Goal: Communication & Community: Connect with others

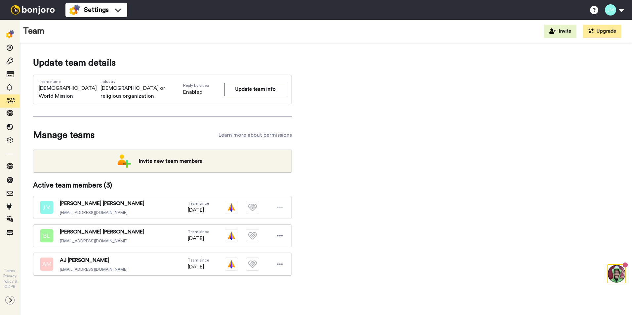
click at [36, 11] on img at bounding box center [33, 9] width 50 height 9
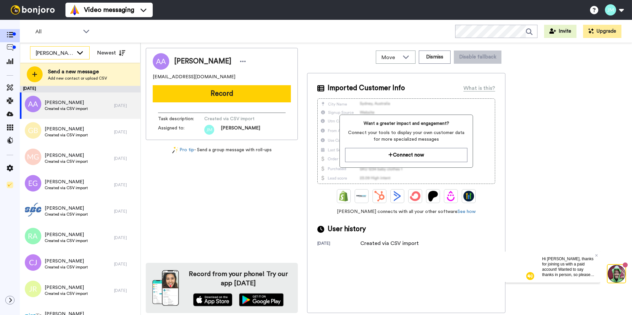
click at [79, 54] on icon at bounding box center [80, 52] width 6 height 3
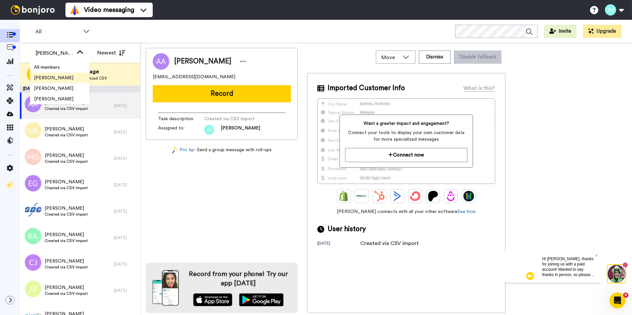
click at [67, 79] on span "James M Flanagan" at bounding box center [53, 78] width 47 height 7
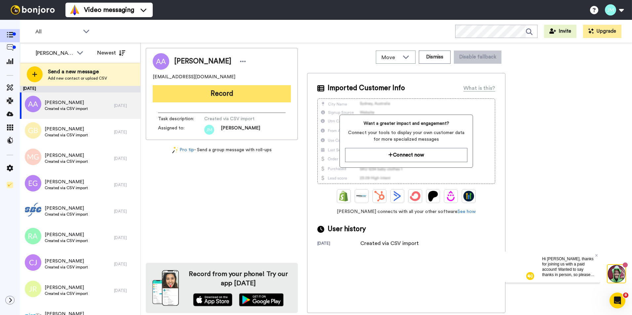
click at [259, 94] on button "Record" at bounding box center [222, 93] width 138 height 17
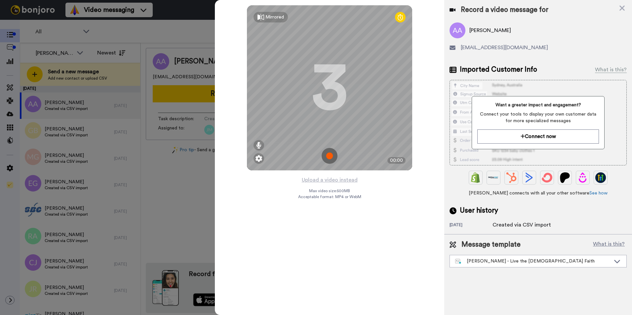
click at [328, 155] on img at bounding box center [329, 156] width 16 height 16
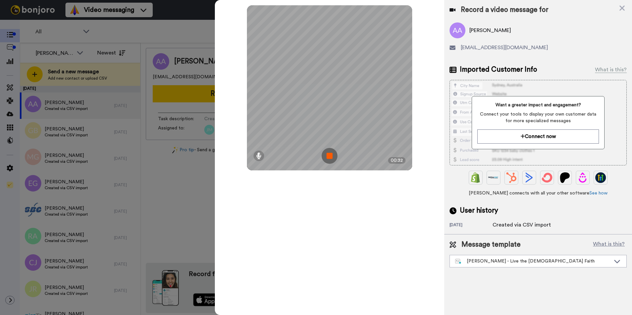
click at [328, 155] on img at bounding box center [329, 156] width 16 height 16
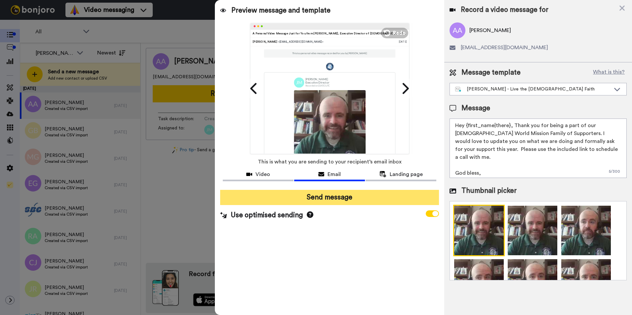
click at [375, 194] on button "Send message" at bounding box center [329, 197] width 219 height 15
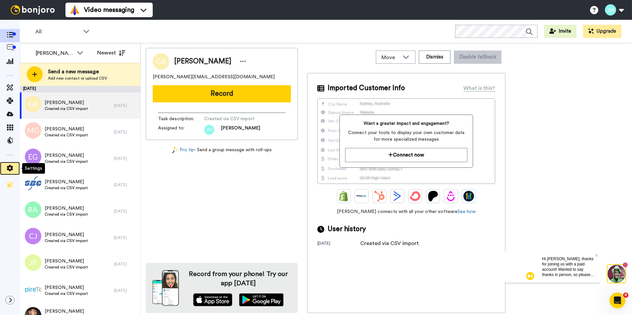
click at [12, 170] on icon at bounding box center [10, 168] width 6 height 7
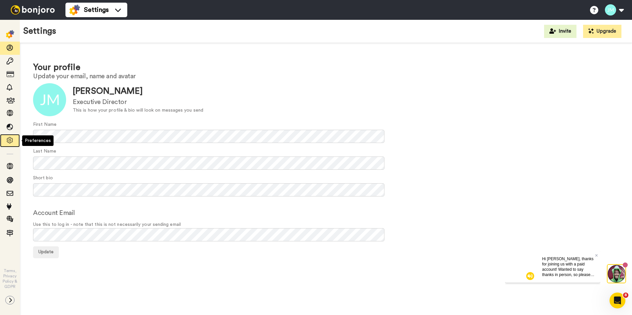
click at [10, 141] on icon at bounding box center [10, 140] width 7 height 7
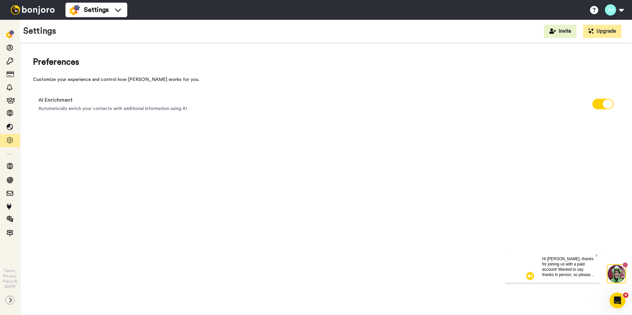
click at [8, 32] on img at bounding box center [10, 34] width 8 height 8
click at [33, 9] on img at bounding box center [33, 9] width 50 height 9
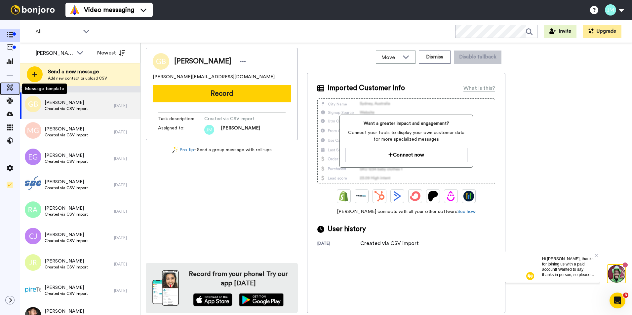
click at [11, 88] on icon at bounding box center [10, 87] width 7 height 7
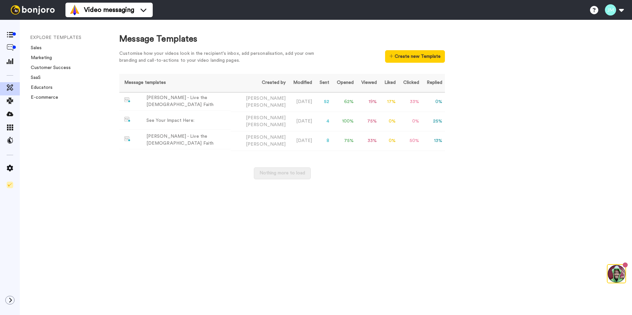
click at [68, 170] on div "EXPLORE TEMPLATES Sales Marketing Customer Success SaaS Educators E-commerce" at bounding box center [63, 167] width 86 height 295
click at [596, 13] on icon at bounding box center [594, 10] width 8 height 8
click at [618, 298] on icon "Open Intercom Messenger" at bounding box center [616, 299] width 11 height 11
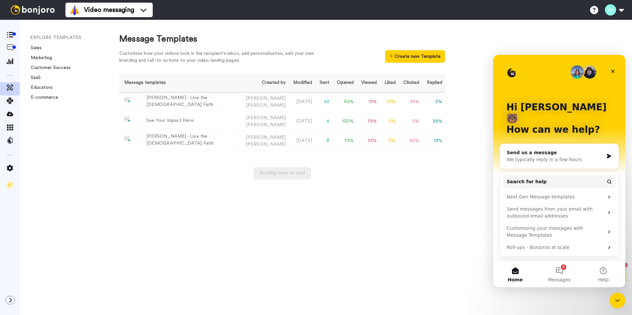
click at [548, 156] on div "We typically reply in a few hours" at bounding box center [554, 159] width 97 height 7
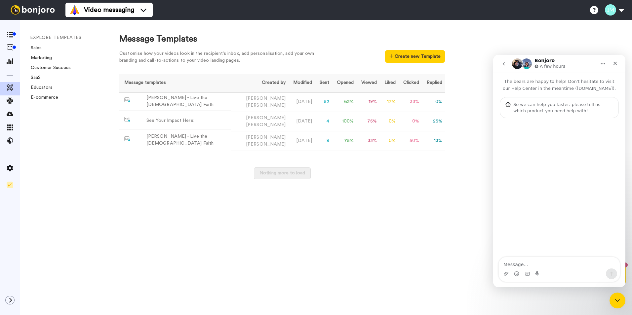
click at [522, 265] on textarea "Message…" at bounding box center [559, 262] width 121 height 11
type textarea "Good morning! Is there a way that I can blur out my backbround in video?"
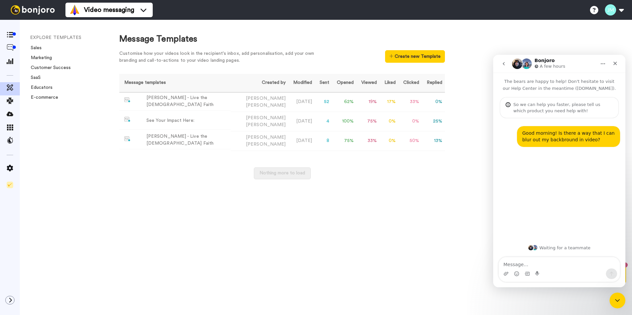
click at [408, 178] on div "Nothing more to load" at bounding box center [281, 177] width 325 height 19
click at [10, 86] on icon at bounding box center [10, 87] width 7 height 7
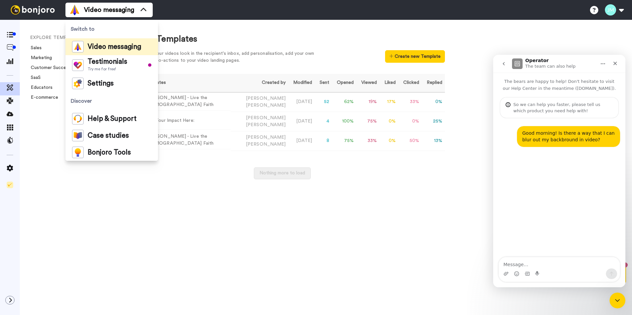
click at [253, 13] on div "Video messaging Switch to Video messaging Testimonials Try me for free! Setting…" at bounding box center [348, 10] width 566 height 20
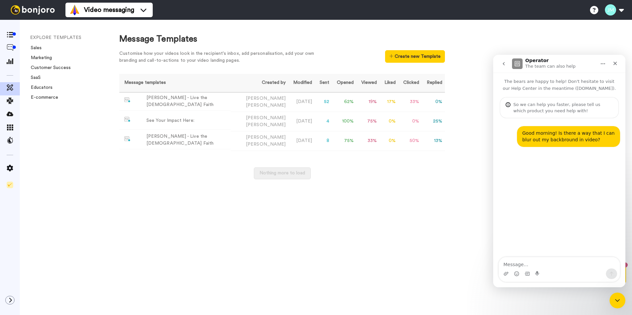
click at [77, 131] on div "EXPLORE TEMPLATES Sales Marketing Customer Success SaaS Educators E-commerce" at bounding box center [63, 167] width 86 height 295
click at [12, 47] on icon at bounding box center [10, 47] width 7 height 7
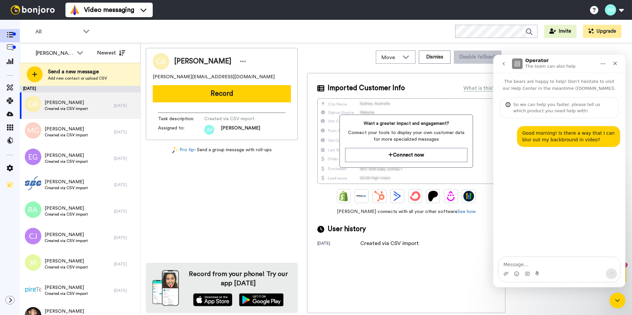
click at [205, 205] on div "Gary Banks gary.banks5@yahoo.ca Record Task description : Created via CSV impor…" at bounding box center [222, 180] width 152 height 265
click at [612, 62] on div "Close" at bounding box center [615, 63] width 12 height 12
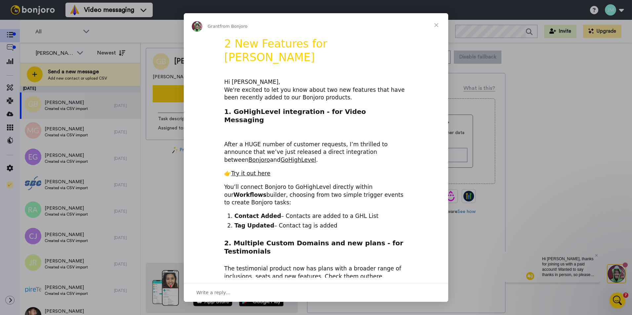
click at [439, 24] on span "Close" at bounding box center [436, 25] width 24 height 24
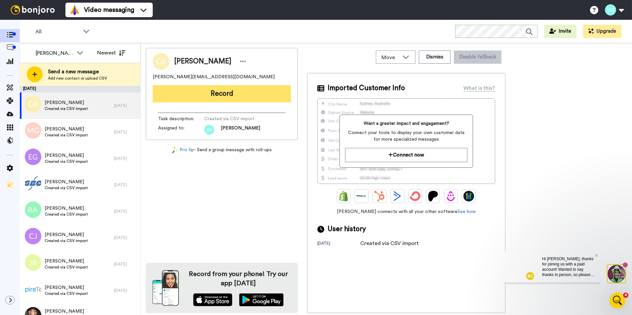
click at [243, 95] on button "Record" at bounding box center [222, 93] width 138 height 17
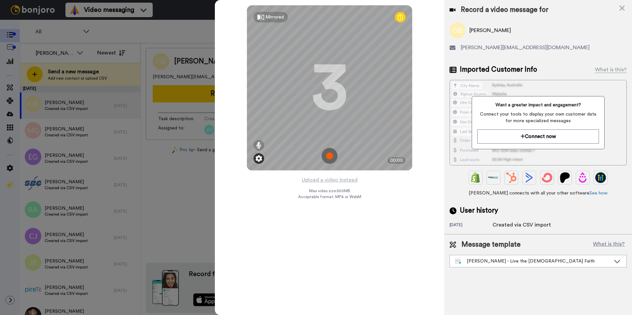
click at [260, 158] on img at bounding box center [258, 158] width 7 height 7
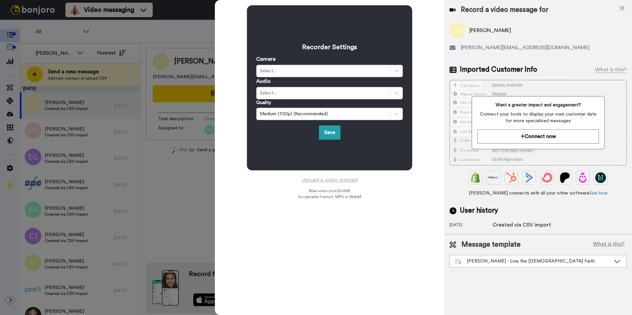
click at [254, 201] on div "Recorder Settings Camera Select... Audio Select... Quality Medium (720p) (Recom…" at bounding box center [329, 157] width 229 height 315
click at [340, 134] on div "Save" at bounding box center [329, 133] width 147 height 14
click at [334, 134] on button "Save" at bounding box center [329, 133] width 21 height 14
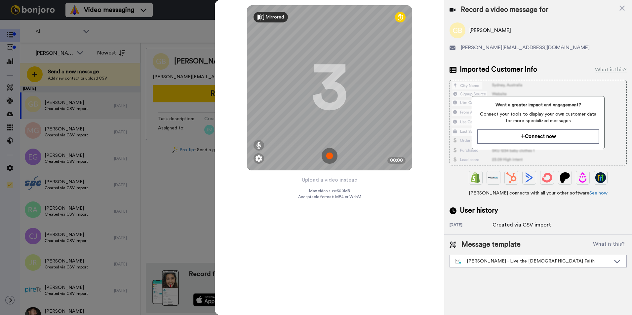
click at [275, 18] on div "Mirrored" at bounding box center [274, 17] width 19 height 7
click at [275, 18] on div "Mirror" at bounding box center [271, 17] width 13 height 7
click at [181, 194] on div at bounding box center [316, 157] width 632 height 315
click at [625, 9] on div "Record a video message for" at bounding box center [537, 9] width 177 height 9
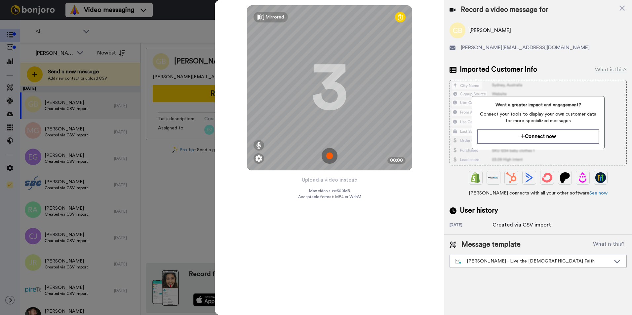
click at [328, 155] on img at bounding box center [329, 156] width 16 height 16
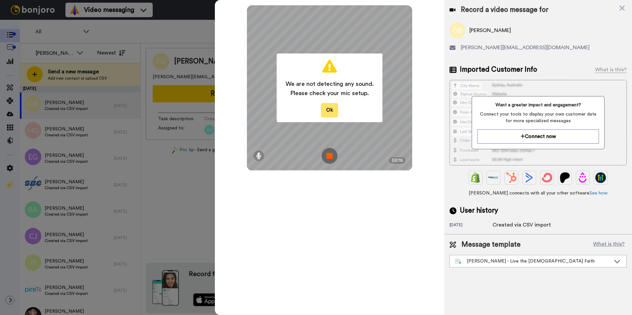
click at [322, 110] on button "Ok" at bounding box center [329, 110] width 17 height 14
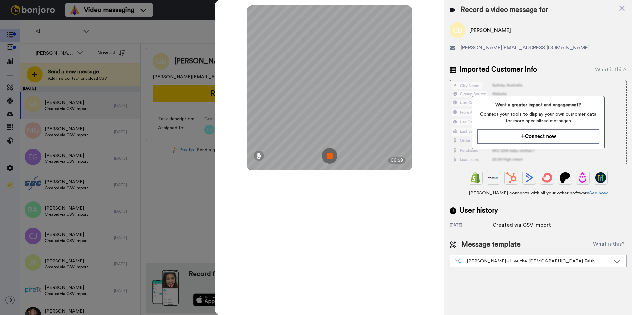
click at [320, 225] on div "Mirrored Redo 3 00:58" at bounding box center [329, 157] width 229 height 315
click at [330, 155] on img at bounding box center [329, 156] width 16 height 16
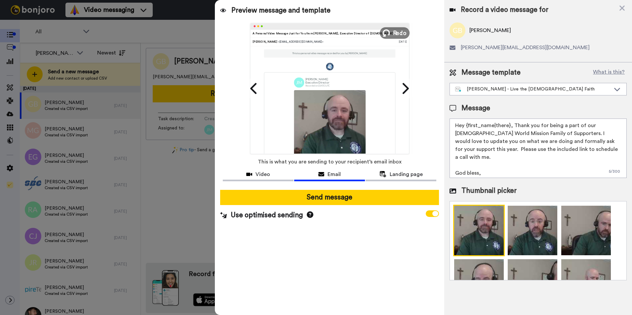
click at [401, 35] on span "Redo" at bounding box center [400, 32] width 14 height 9
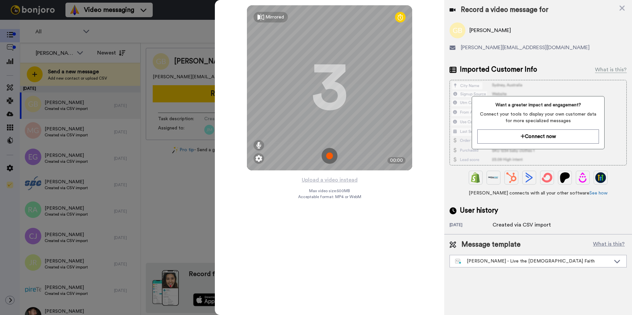
click at [330, 156] on img at bounding box center [329, 156] width 16 height 16
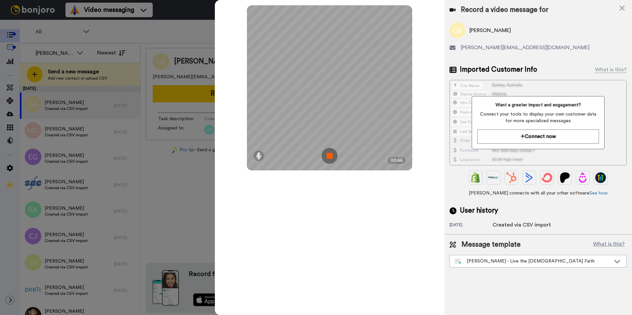
click at [330, 156] on img at bounding box center [329, 156] width 16 height 16
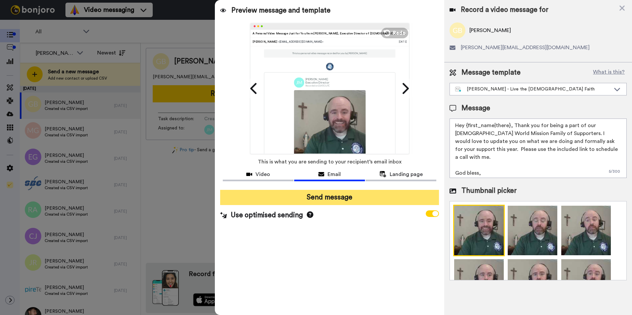
click at [327, 198] on button "Send message" at bounding box center [329, 197] width 219 height 15
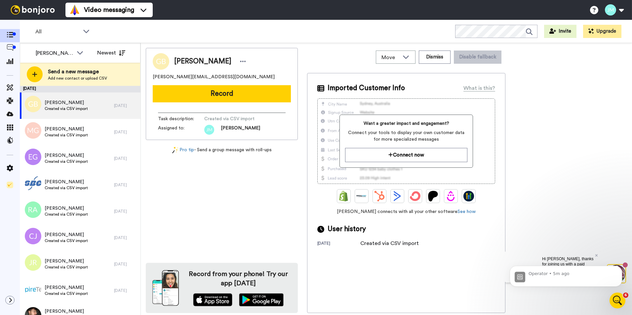
scroll to position [0, 0]
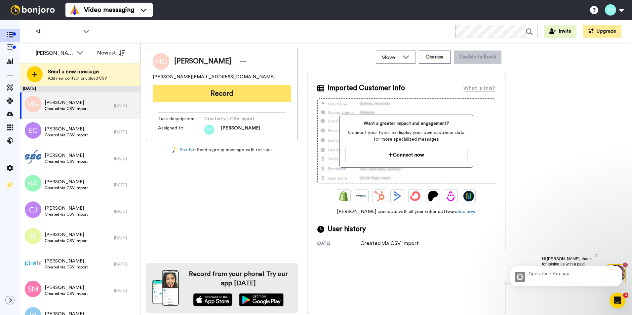
click at [232, 93] on button "Record" at bounding box center [222, 93] width 138 height 17
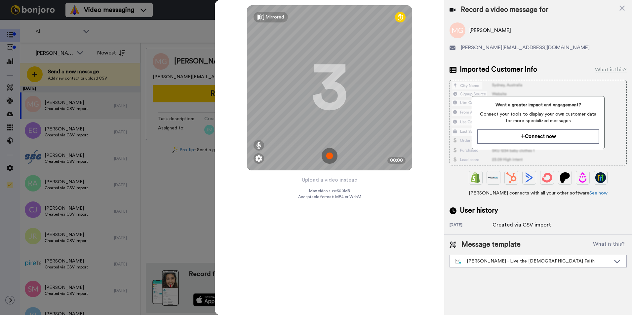
click at [332, 155] on img at bounding box center [329, 156] width 16 height 16
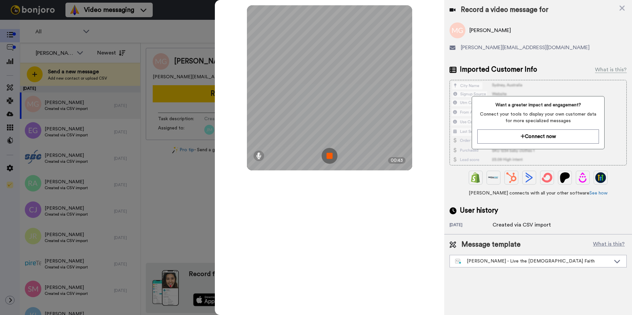
click at [332, 155] on img at bounding box center [329, 156] width 16 height 16
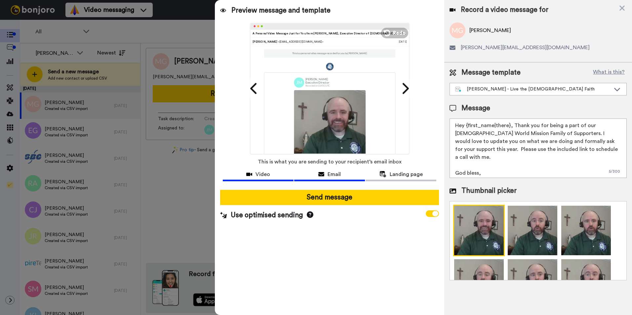
click at [267, 179] on button "Video" at bounding box center [258, 175] width 71 height 12
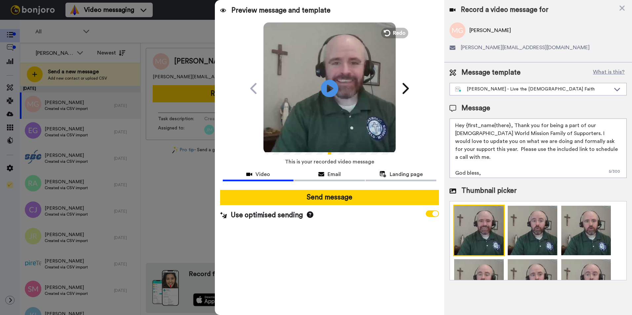
click at [330, 91] on icon at bounding box center [330, 89] width 18 height 18
click at [333, 175] on span "Email" at bounding box center [333, 174] width 13 height 8
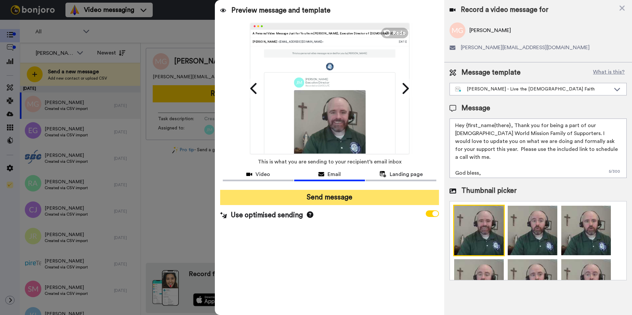
click at [321, 199] on button "Send message" at bounding box center [329, 197] width 219 height 15
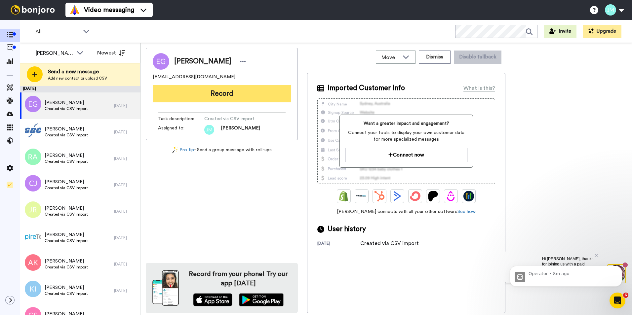
click at [223, 96] on button "Record" at bounding box center [222, 93] width 138 height 17
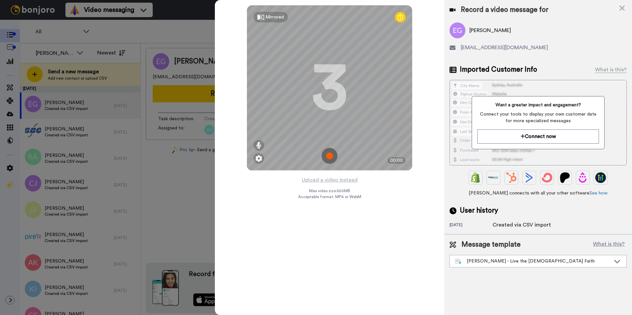
click at [332, 157] on img at bounding box center [329, 156] width 16 height 16
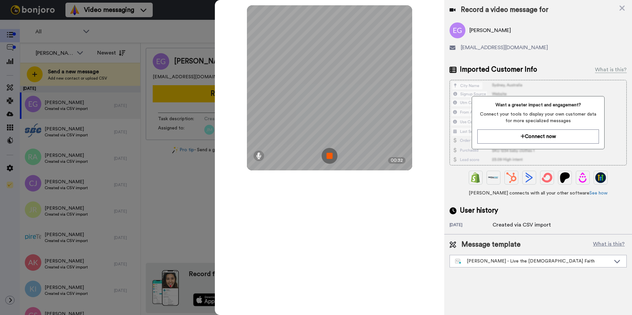
click at [332, 157] on img at bounding box center [329, 156] width 16 height 16
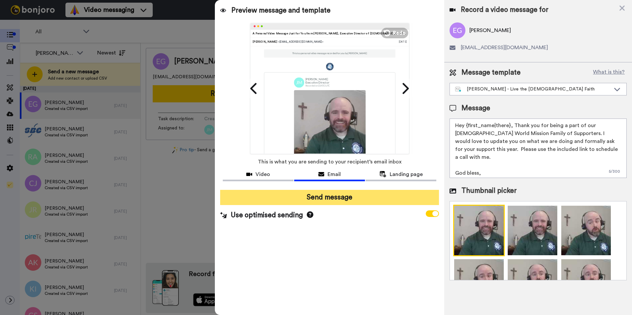
click at [346, 198] on button "Send message" at bounding box center [329, 197] width 219 height 15
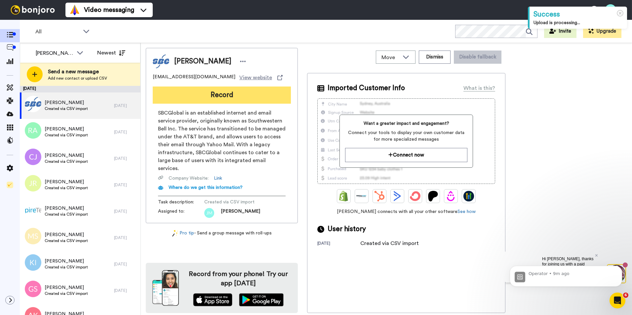
click at [217, 97] on button "Record" at bounding box center [222, 95] width 138 height 17
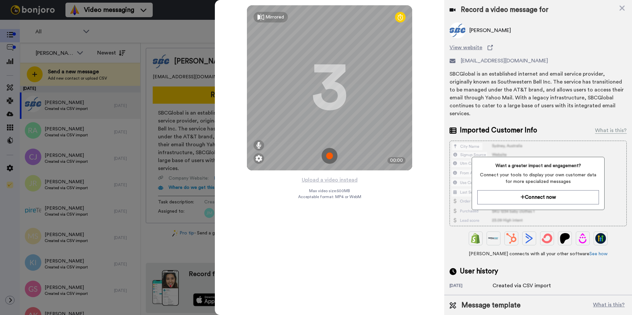
click at [330, 154] on img at bounding box center [329, 156] width 16 height 16
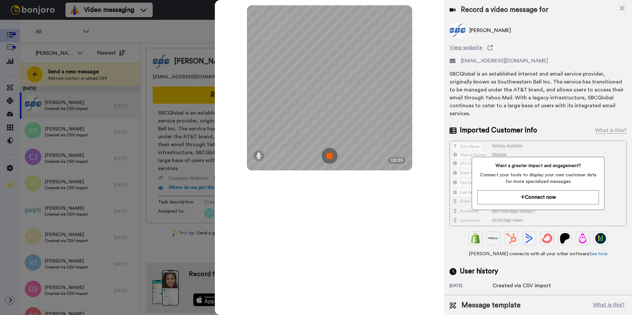
click at [330, 154] on img at bounding box center [329, 156] width 16 height 16
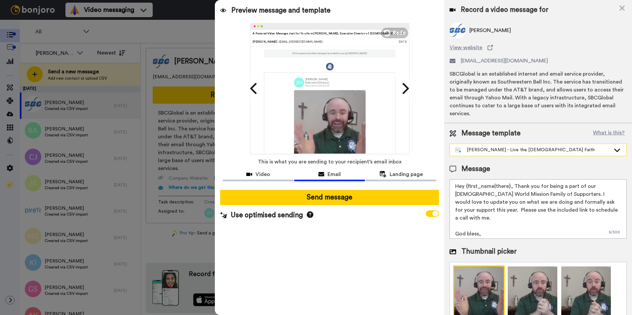
click at [492, 151] on div "[PERSON_NAME] - Live the [DEMOGRAPHIC_DATA] Faith" at bounding box center [532, 150] width 155 height 7
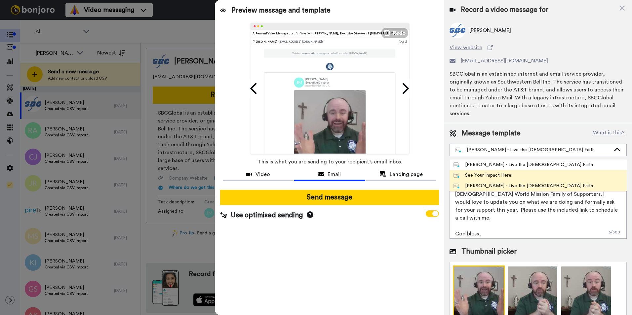
click at [494, 174] on div "See Your Impact Here:" at bounding box center [482, 175] width 59 height 7
type textarea "Hi {first_name|there}, thank you for your incredible support of Catholic World …"
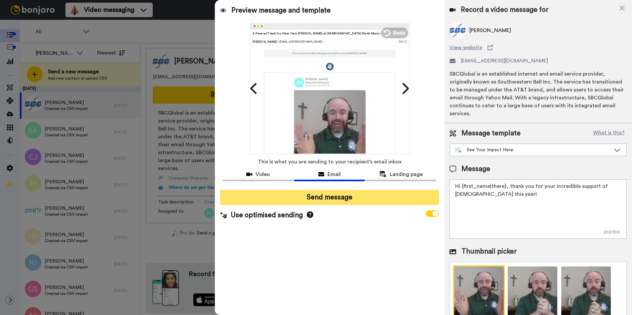
click at [336, 198] on button "Send message" at bounding box center [329, 197] width 219 height 15
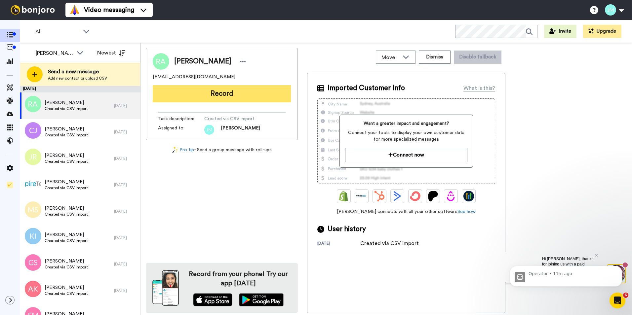
click at [229, 91] on button "Record" at bounding box center [222, 93] width 138 height 17
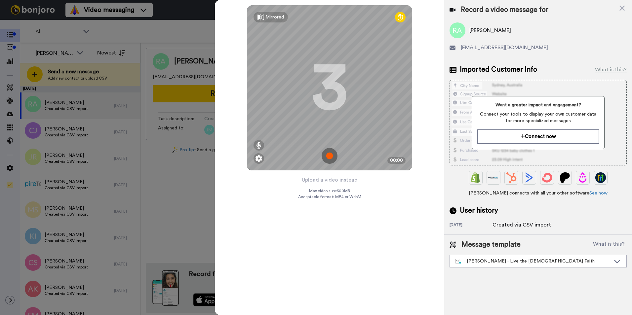
click at [331, 153] on img at bounding box center [329, 156] width 16 height 16
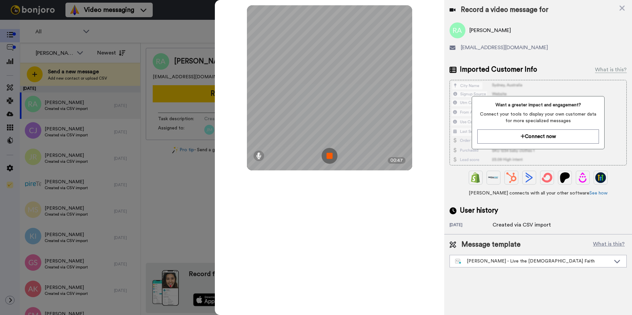
click at [331, 153] on img at bounding box center [329, 156] width 16 height 16
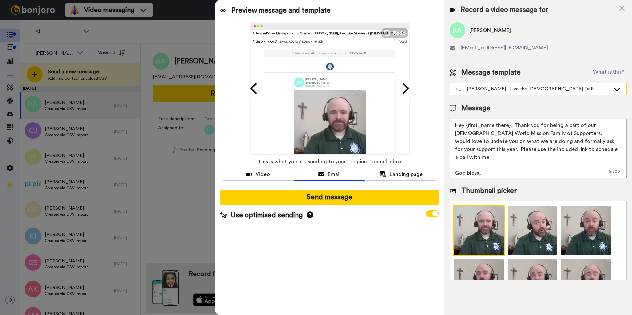
click at [499, 91] on div "[PERSON_NAME] - Live the [DEMOGRAPHIC_DATA] Faith" at bounding box center [532, 89] width 155 height 7
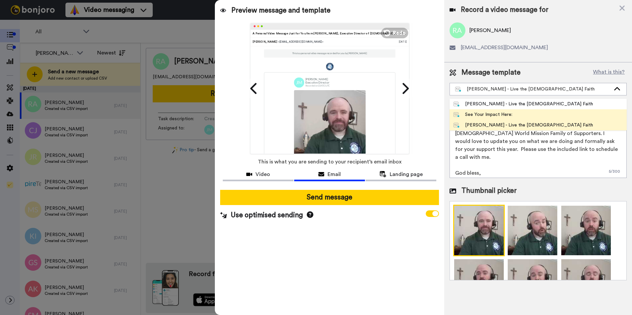
click at [486, 119] on li "See Your Impact Here:" at bounding box center [537, 114] width 177 height 11
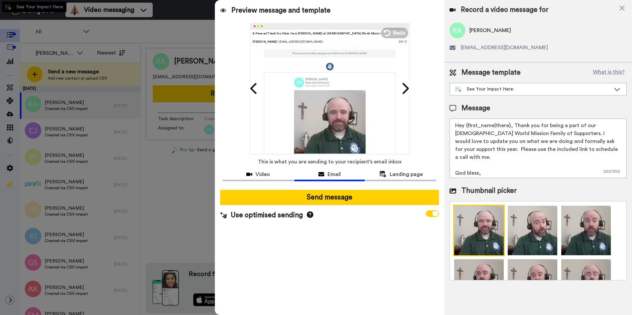
type textarea "Hi {first_name|there}, thank you for your incredible support of Catholic World …"
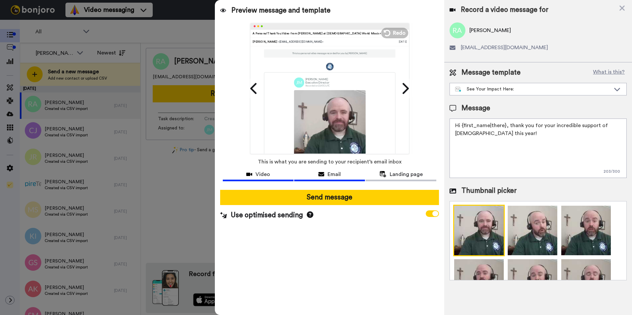
click at [270, 171] on div "Video" at bounding box center [258, 174] width 71 height 8
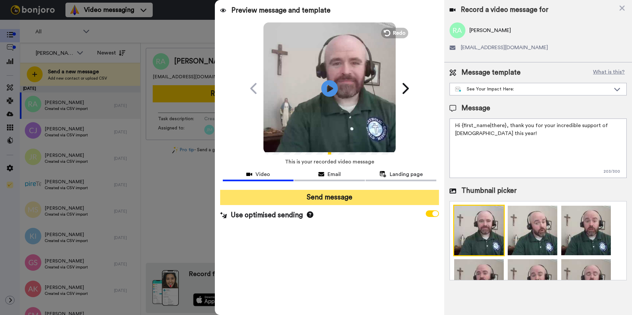
click at [351, 199] on button "Send message" at bounding box center [329, 197] width 219 height 15
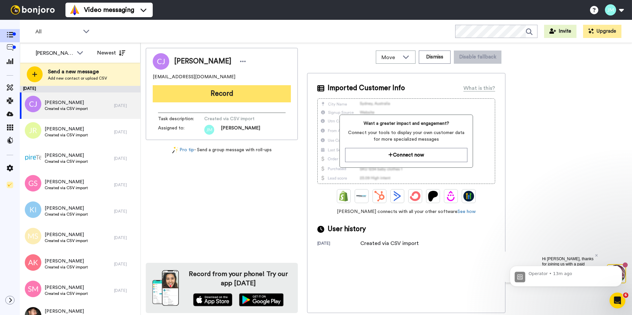
click at [223, 93] on button "Record" at bounding box center [222, 93] width 138 height 17
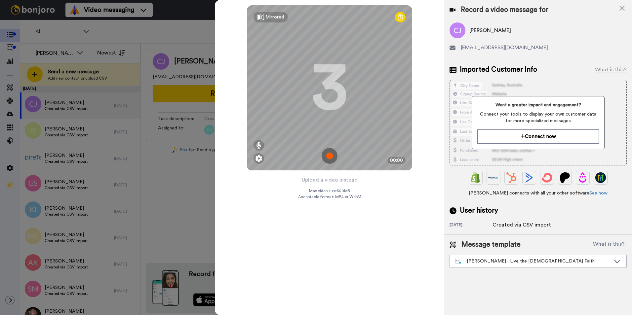
click at [328, 157] on img at bounding box center [329, 156] width 16 height 16
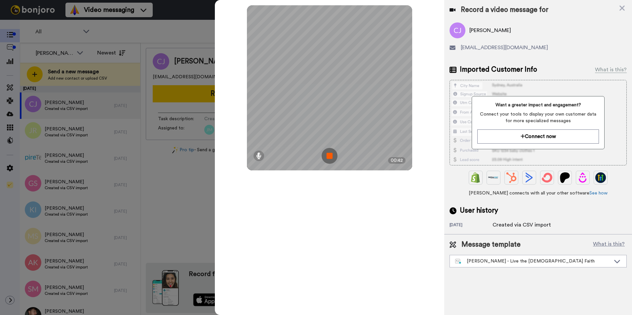
click at [329, 156] on img at bounding box center [329, 156] width 16 height 16
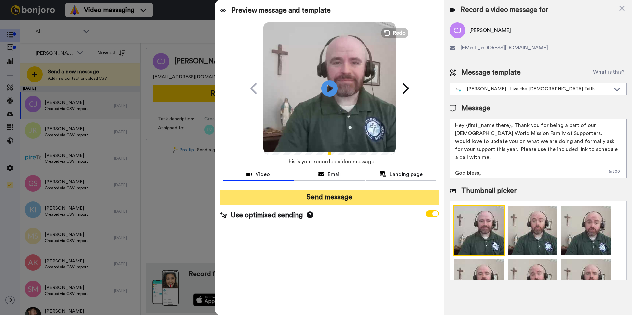
click at [314, 194] on button "Send message" at bounding box center [329, 197] width 219 height 15
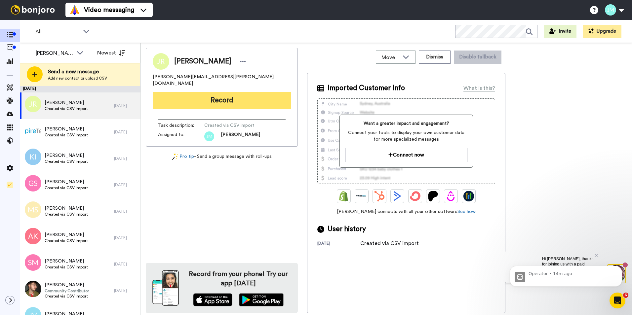
click at [232, 99] on button "Record" at bounding box center [222, 100] width 138 height 17
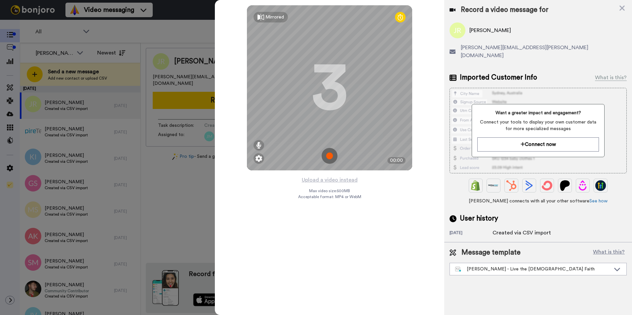
click at [327, 154] on img at bounding box center [329, 156] width 16 height 16
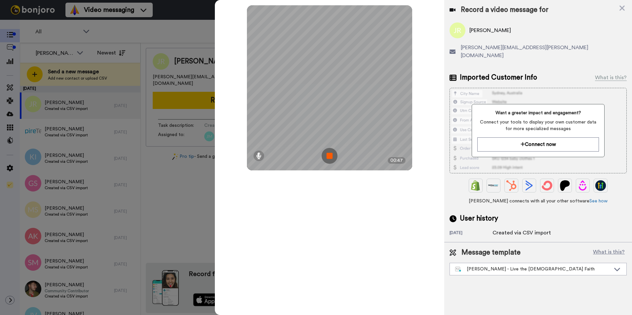
click at [327, 153] on img at bounding box center [329, 156] width 16 height 16
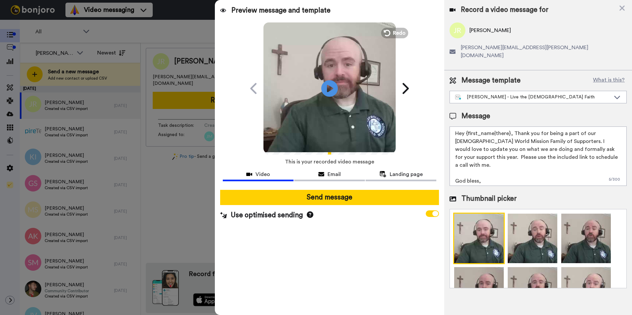
drag, startPoint x: 337, startPoint y: 197, endPoint x: 355, endPoint y: 214, distance: 25.7
click at [355, 214] on div "Send message Use optimised sending" at bounding box center [329, 205] width 229 height 41
click at [499, 94] on div "[PERSON_NAME] - Live the [DEMOGRAPHIC_DATA] Faith" at bounding box center [532, 97] width 155 height 7
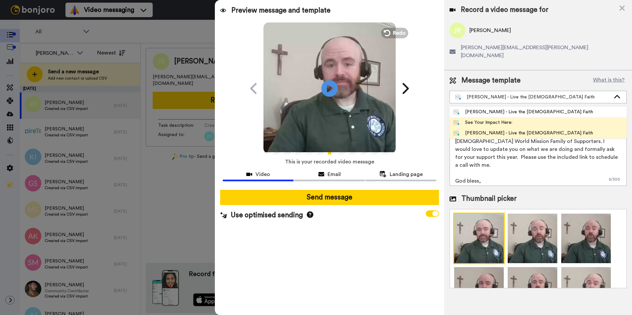
click at [485, 119] on div "See Your Impact Here:" at bounding box center [482, 122] width 59 height 7
type textarea "Hi {first_name|there}, thank you for your incredible support of [DEMOGRAPHIC_DA…"
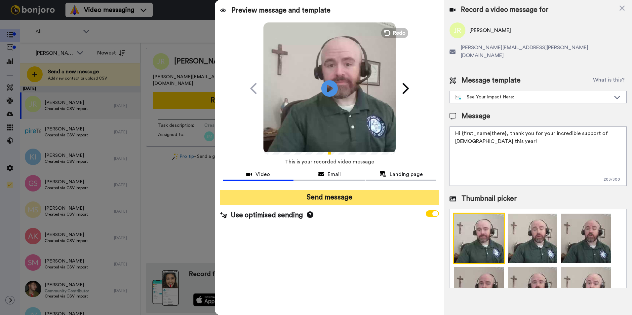
click at [335, 195] on button "Send message" at bounding box center [329, 197] width 219 height 15
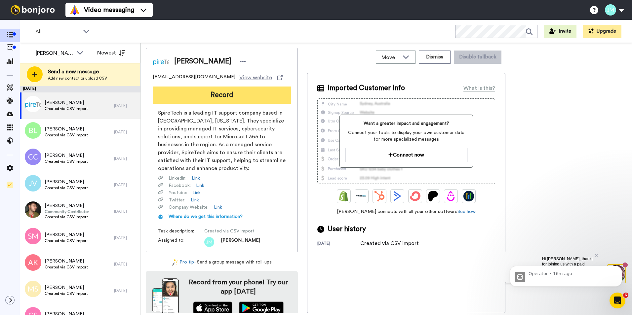
click at [205, 98] on button "Record" at bounding box center [222, 95] width 138 height 17
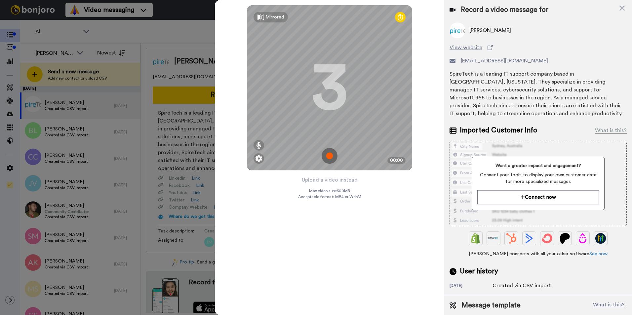
click at [332, 158] on img at bounding box center [329, 156] width 16 height 16
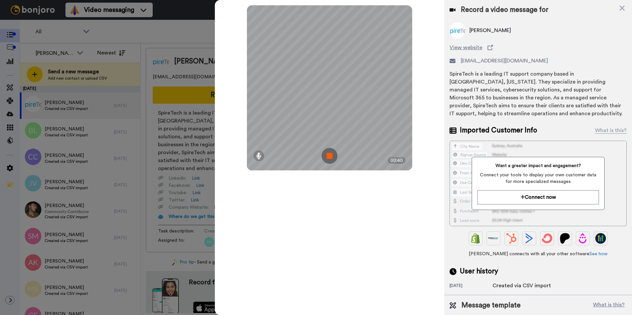
click at [332, 158] on img at bounding box center [329, 156] width 16 height 16
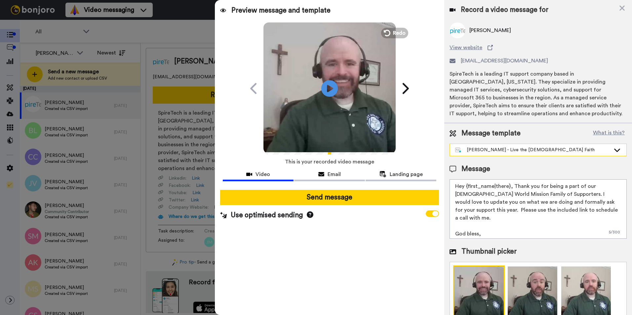
click at [477, 155] on div "[PERSON_NAME] - Live the [DEMOGRAPHIC_DATA] Faith" at bounding box center [538, 150] width 176 height 12
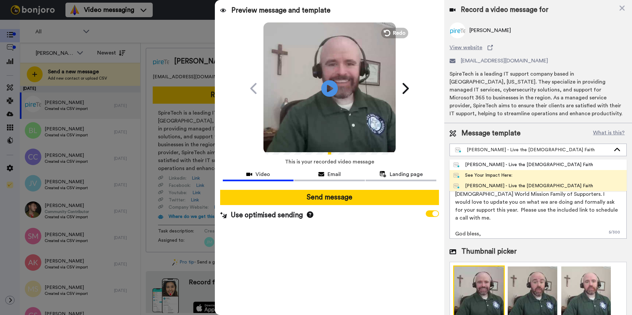
click at [483, 174] on div "See Your Impact Here:" at bounding box center [482, 175] width 59 height 7
type textarea "Hi {first_name|there}, thank you for your incredible support of Catholic World …"
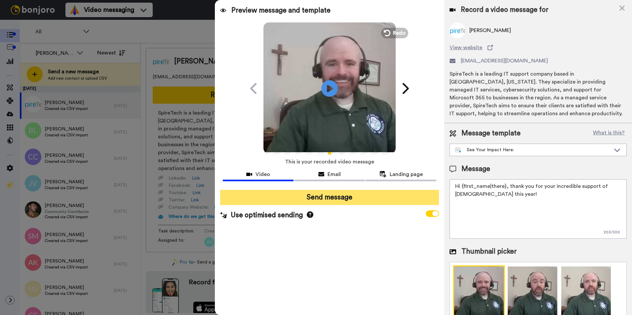
click at [328, 201] on button "Send message" at bounding box center [329, 197] width 219 height 15
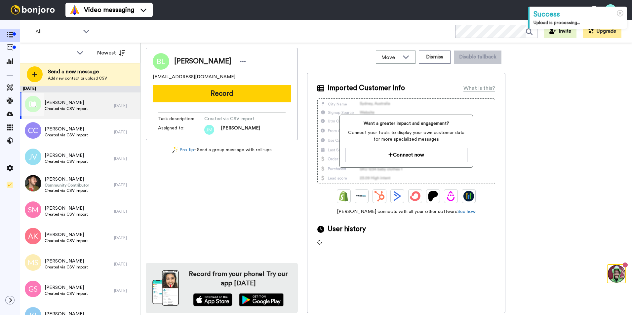
click at [65, 110] on span "Created via CSV import" at bounding box center [66, 108] width 43 height 5
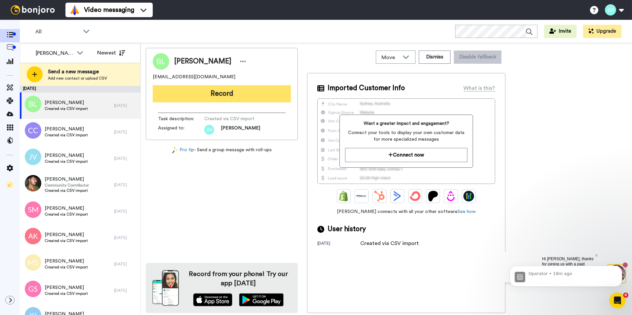
click at [261, 89] on button "Record" at bounding box center [222, 93] width 138 height 17
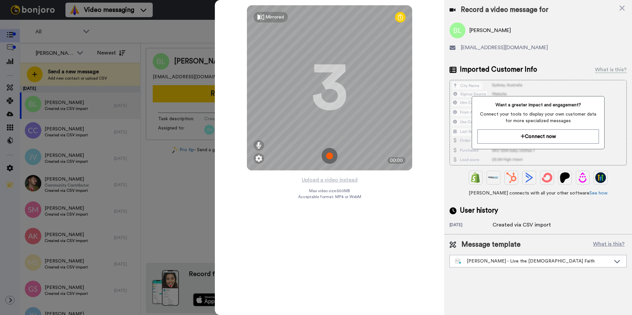
click at [325, 152] on img at bounding box center [329, 156] width 16 height 16
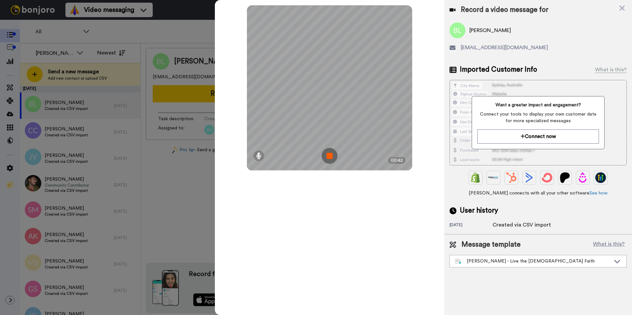
click at [325, 152] on img at bounding box center [329, 156] width 16 height 16
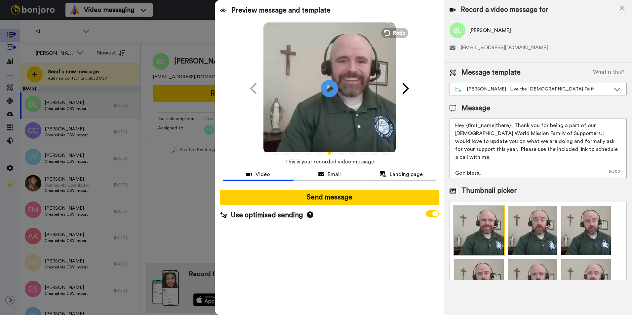
click at [331, 91] on icon at bounding box center [330, 89] width 18 height 18
click at [478, 239] on img at bounding box center [479, 231] width 52 height 52
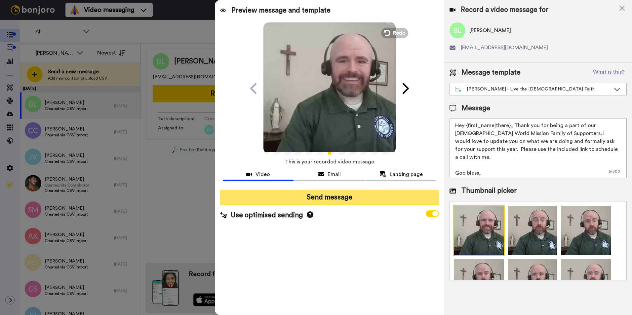
click at [330, 201] on button "Send message" at bounding box center [329, 197] width 219 height 15
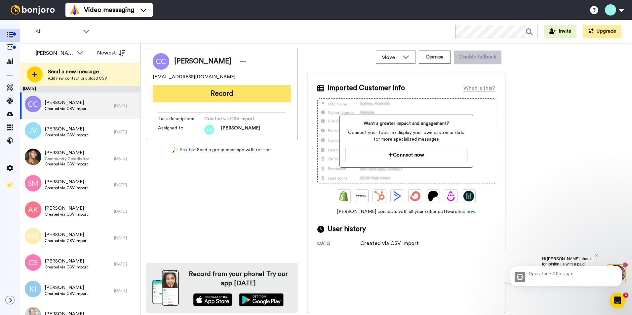
click at [220, 97] on button "Record" at bounding box center [222, 93] width 138 height 17
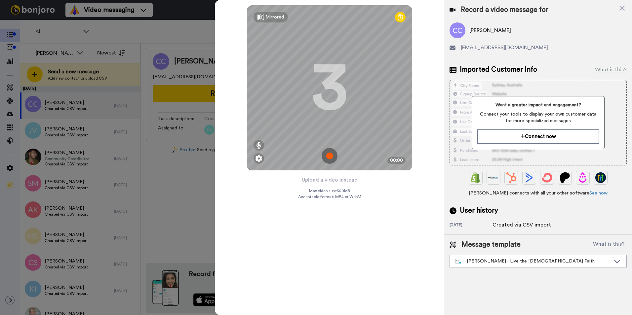
click at [327, 159] on img at bounding box center [329, 156] width 16 height 16
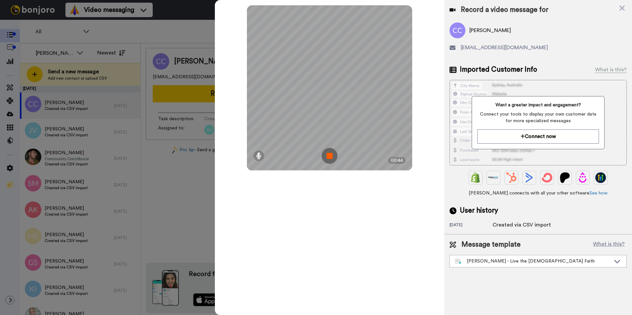
click at [327, 159] on img at bounding box center [329, 156] width 16 height 16
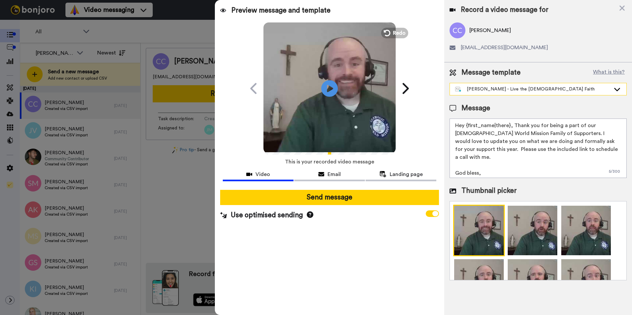
click at [500, 89] on div "[PERSON_NAME] - Live the [DEMOGRAPHIC_DATA] Faith" at bounding box center [532, 89] width 155 height 7
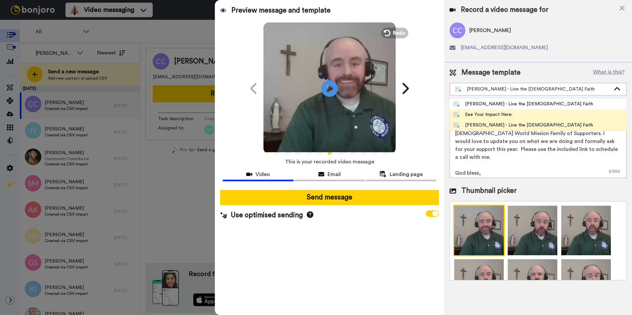
click at [485, 113] on div "See Your Impact Here:" at bounding box center [482, 114] width 59 height 7
type textarea "Hi {first_name|there}, thank you for your incredible support of Catholic World …"
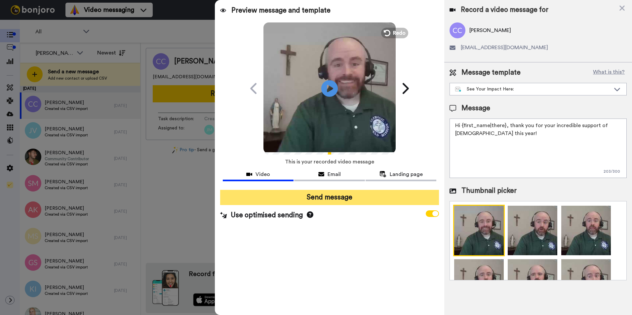
click at [328, 201] on button "Send message" at bounding box center [329, 197] width 219 height 15
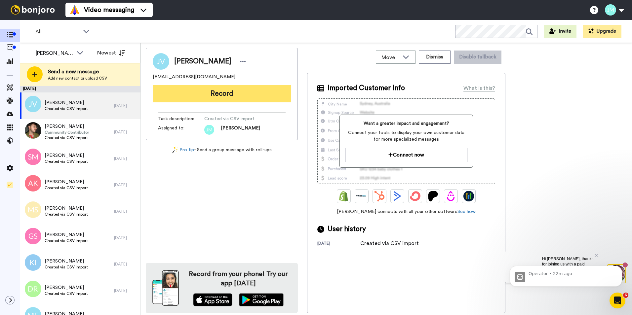
click at [187, 92] on button "Record" at bounding box center [222, 93] width 138 height 17
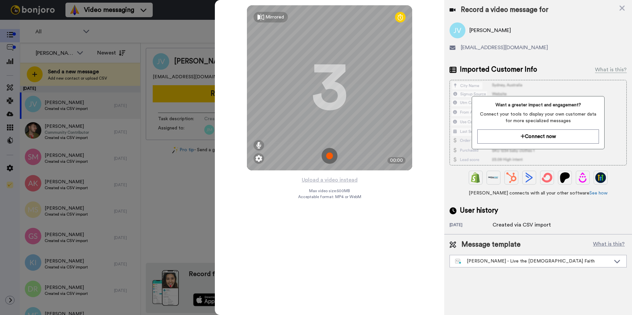
click at [327, 157] on img at bounding box center [329, 156] width 16 height 16
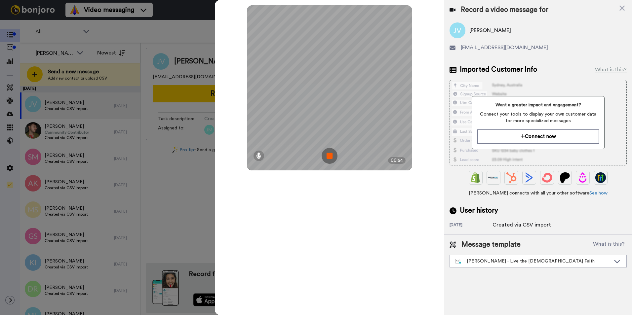
click at [327, 157] on img at bounding box center [329, 156] width 16 height 16
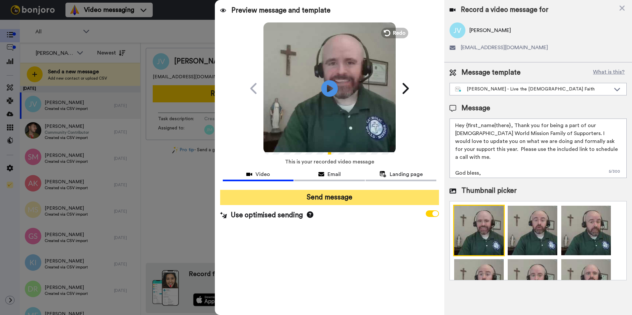
click at [329, 203] on button "Send message" at bounding box center [329, 197] width 219 height 15
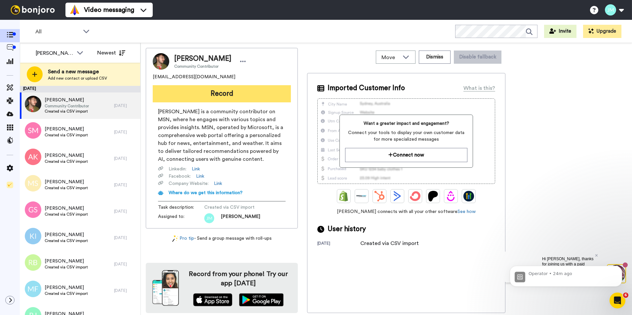
click at [204, 95] on button "Record" at bounding box center [222, 93] width 138 height 17
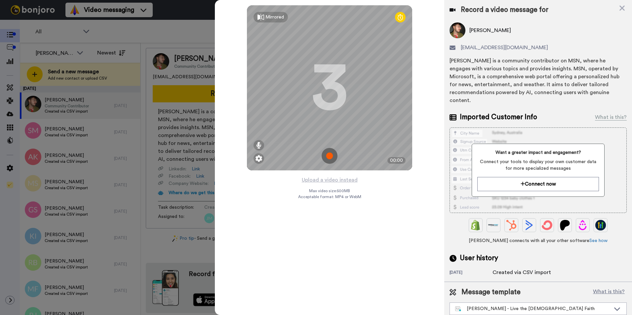
click at [328, 158] on img at bounding box center [329, 156] width 16 height 16
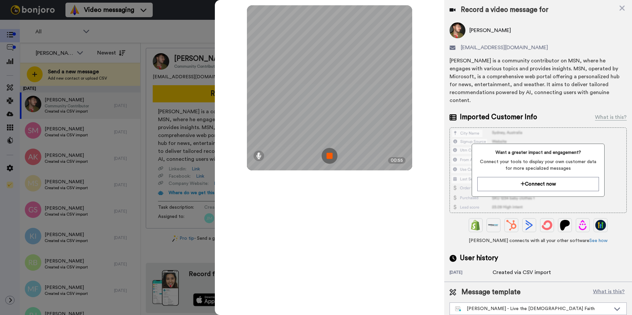
click at [328, 158] on img at bounding box center [329, 156] width 16 height 16
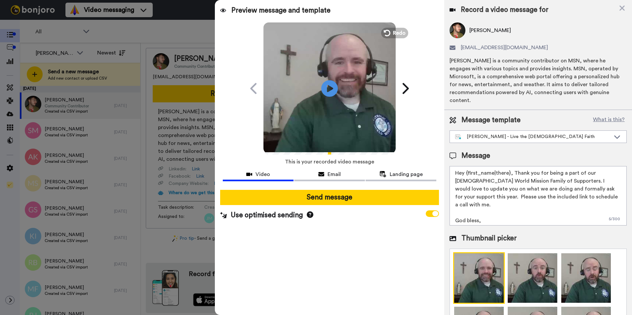
drag, startPoint x: 333, startPoint y: 197, endPoint x: 312, endPoint y: 267, distance: 72.8
click at [312, 267] on div "Preview message and template Play/Pause A Personal Video Message Just for You f…" at bounding box center [329, 157] width 229 height 315
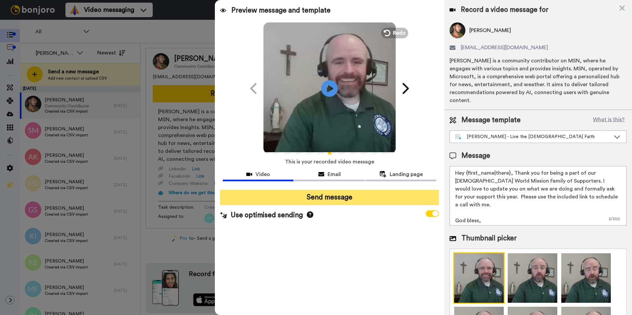
click at [342, 194] on button "Send message" at bounding box center [329, 197] width 219 height 15
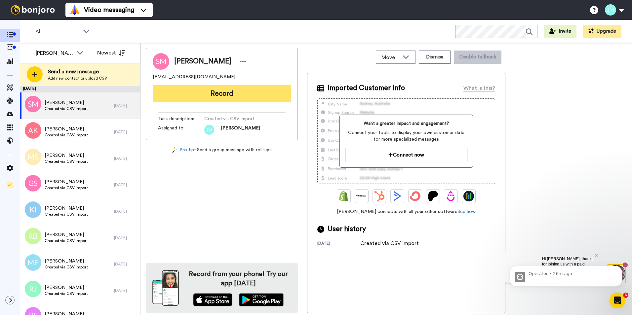
click at [209, 94] on button "Record" at bounding box center [222, 93] width 138 height 17
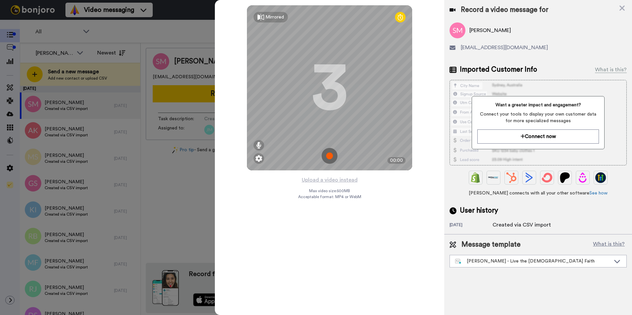
click at [329, 159] on img at bounding box center [329, 156] width 16 height 16
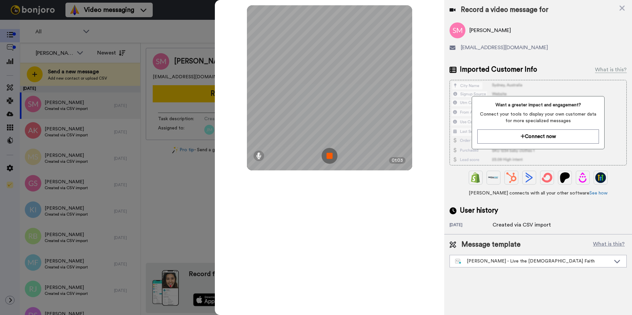
click at [329, 159] on img at bounding box center [329, 156] width 16 height 16
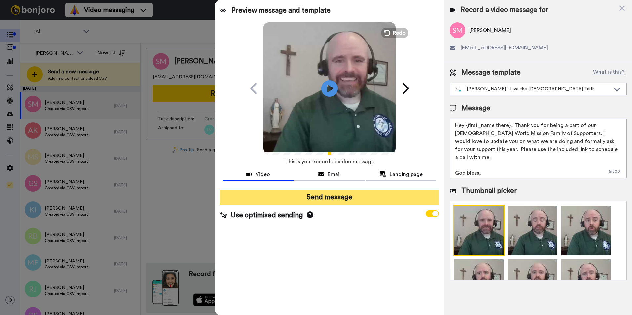
click at [352, 197] on button "Send message" at bounding box center [329, 197] width 219 height 15
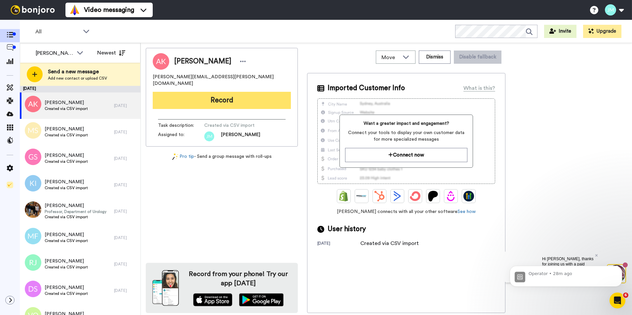
click at [184, 94] on button "Record" at bounding box center [222, 100] width 138 height 17
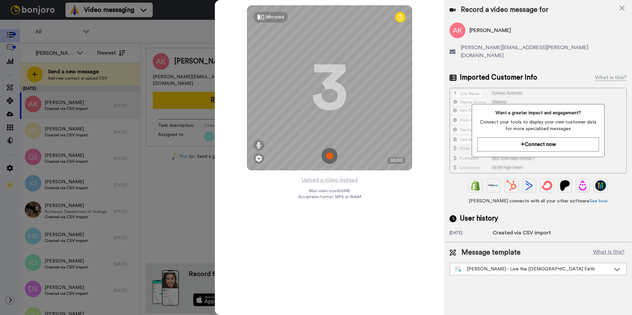
click at [332, 156] on img at bounding box center [329, 156] width 16 height 16
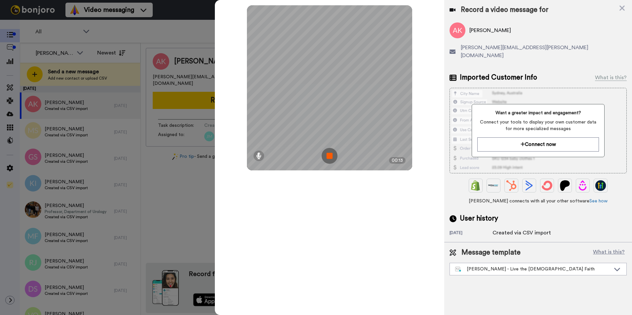
click at [332, 156] on img at bounding box center [329, 156] width 16 height 16
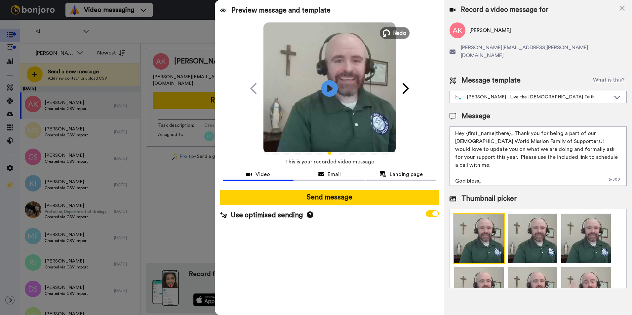
click at [392, 32] on button "Redo" at bounding box center [395, 33] width 30 height 12
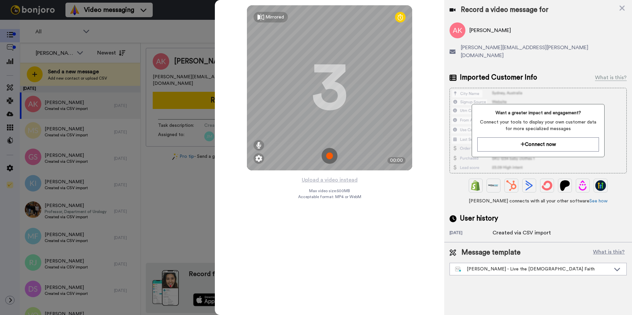
click at [327, 154] on img at bounding box center [329, 156] width 16 height 16
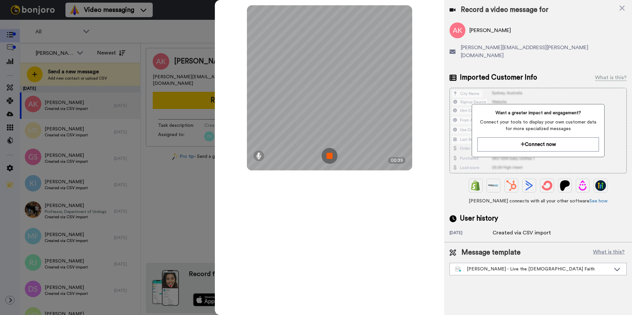
click at [327, 154] on img at bounding box center [329, 156] width 16 height 16
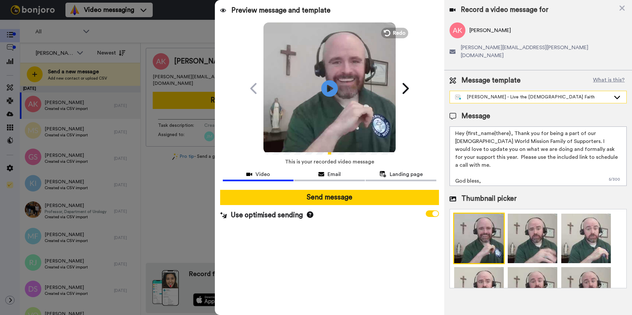
click at [489, 94] on div "[PERSON_NAME] - Live the [DEMOGRAPHIC_DATA] Faith" at bounding box center [532, 97] width 155 height 7
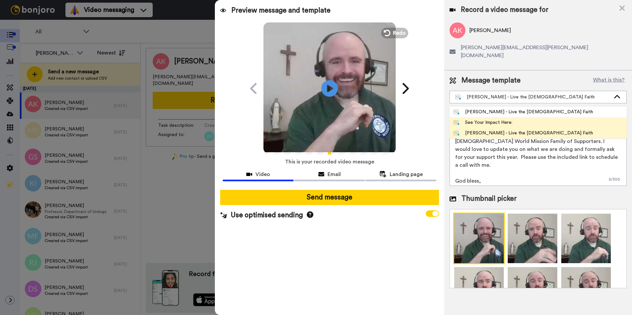
click at [493, 119] on div "See Your Impact Here:" at bounding box center [482, 122] width 59 height 7
type textarea "Hi {first_name|there}, thank you for your incredible support of Catholic World …"
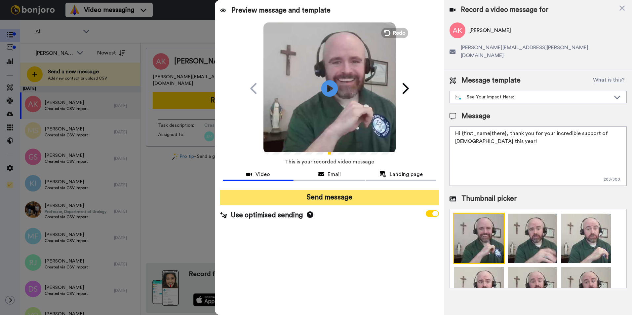
click at [353, 198] on button "Send message" at bounding box center [329, 197] width 219 height 15
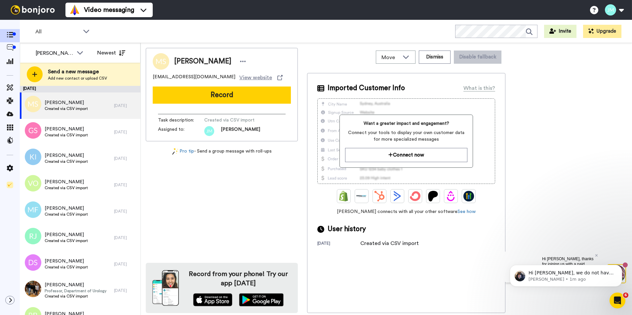
click at [258, 86] on div "[PERSON_NAME] [EMAIL_ADDRESS][DOMAIN_NAME] View website Record Task description…" at bounding box center [222, 94] width 152 height 93
click at [252, 90] on button "Record" at bounding box center [222, 95] width 138 height 17
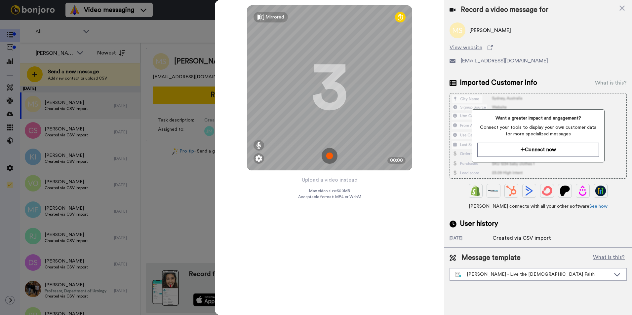
click at [329, 156] on img at bounding box center [329, 156] width 16 height 16
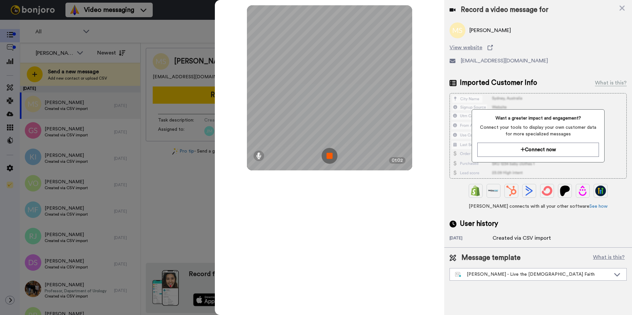
click at [329, 156] on img at bounding box center [329, 156] width 16 height 16
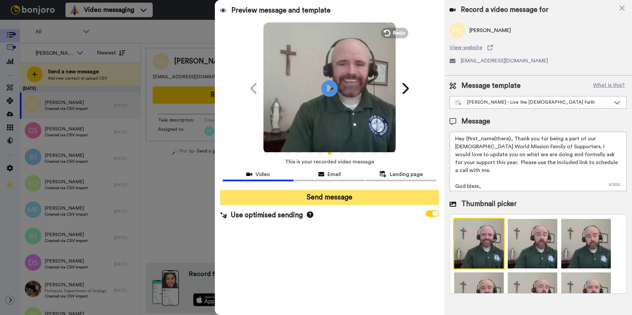
click at [362, 198] on button "Send message" at bounding box center [329, 197] width 219 height 15
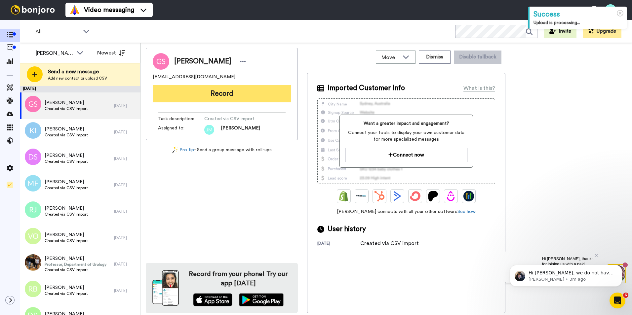
click at [200, 96] on button "Record" at bounding box center [222, 93] width 138 height 17
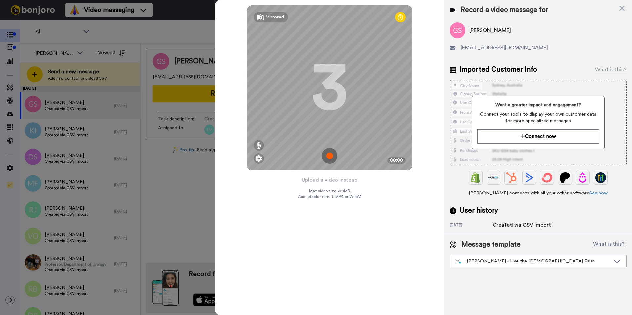
click at [327, 155] on img at bounding box center [329, 156] width 16 height 16
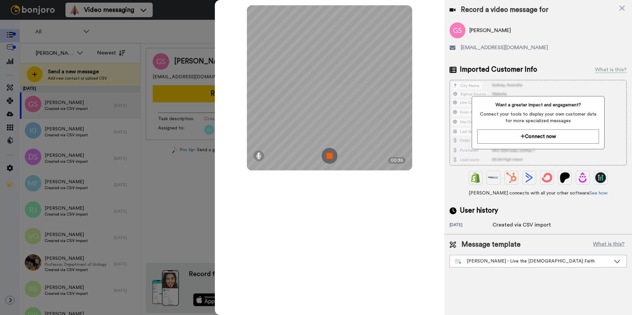
click at [327, 155] on img at bounding box center [329, 156] width 16 height 16
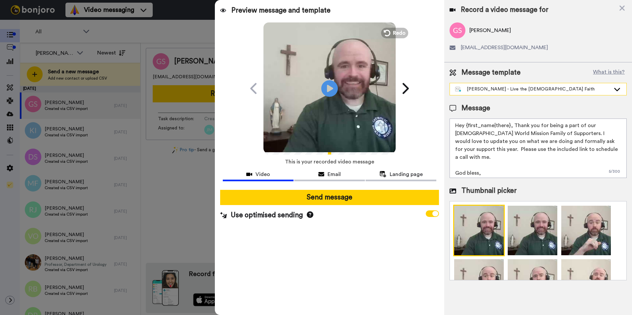
click at [504, 91] on div "[PERSON_NAME] - Live the [DEMOGRAPHIC_DATA] Faith" at bounding box center [532, 89] width 155 height 7
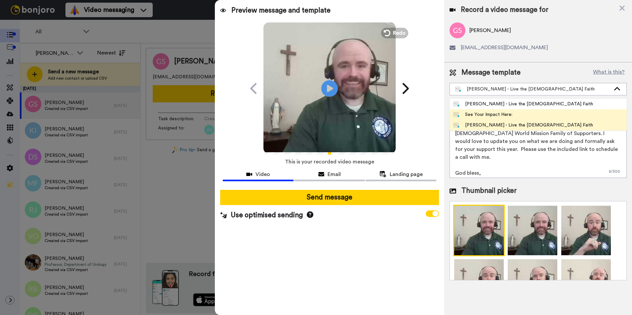
click at [489, 115] on div "See Your Impact Here:" at bounding box center [482, 114] width 59 height 7
type textarea "Hi {first_name|there}, thank you for your incredible support of [DEMOGRAPHIC_DA…"
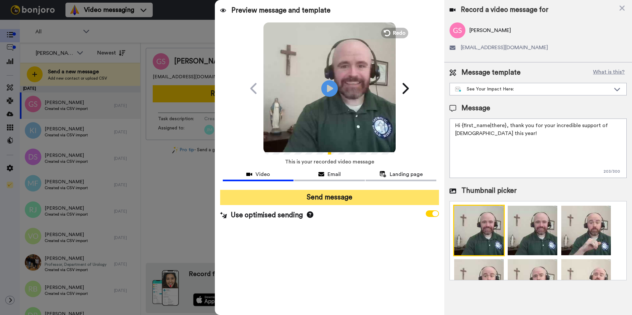
click at [351, 196] on button "Send message" at bounding box center [329, 197] width 219 height 15
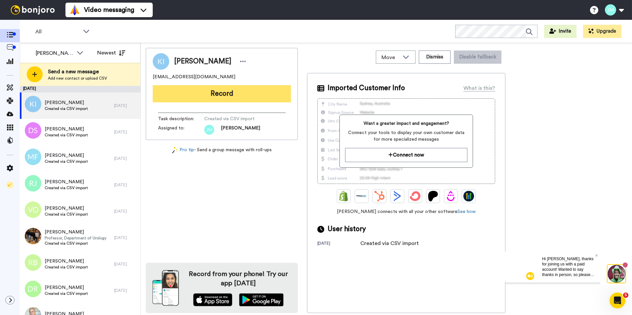
click at [187, 91] on button "Record" at bounding box center [222, 93] width 138 height 17
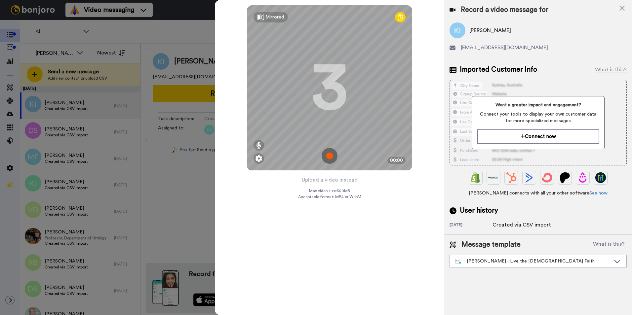
click at [331, 156] on img at bounding box center [329, 156] width 16 height 16
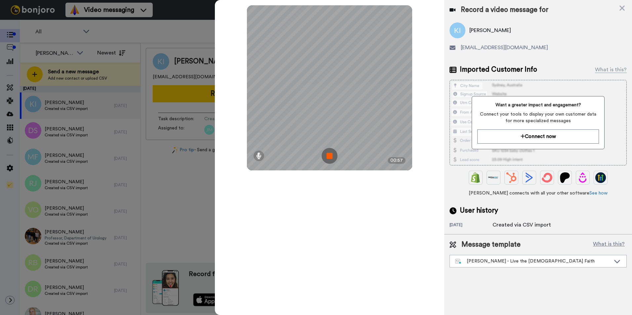
click at [331, 156] on img at bounding box center [329, 156] width 16 height 16
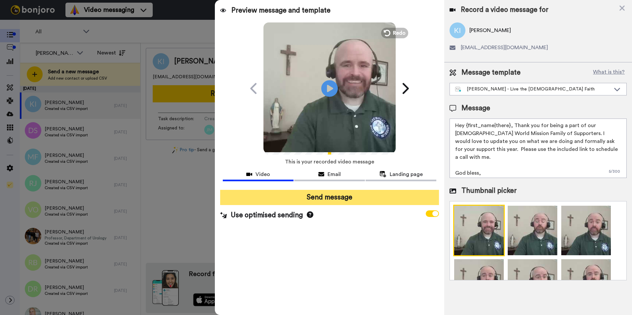
click at [345, 195] on button "Send message" at bounding box center [329, 197] width 219 height 15
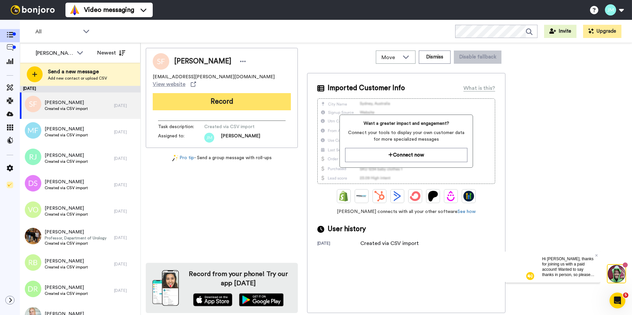
click at [216, 93] on button "Record" at bounding box center [222, 101] width 138 height 17
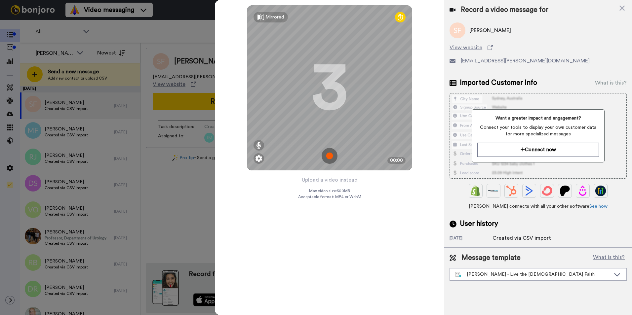
click at [333, 159] on img at bounding box center [329, 156] width 16 height 16
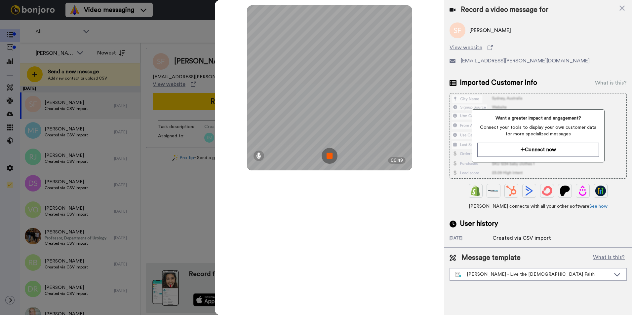
click at [333, 159] on img at bounding box center [329, 156] width 16 height 16
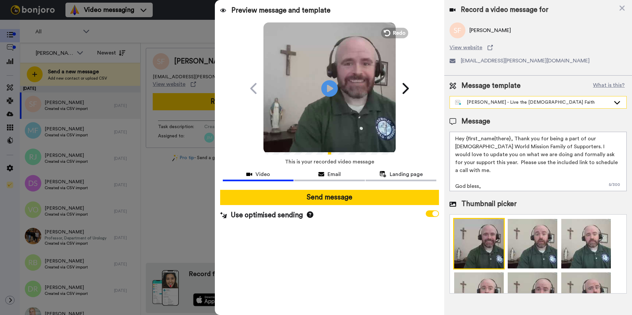
click at [491, 103] on div "[PERSON_NAME] - Live the [DEMOGRAPHIC_DATA] Faith" at bounding box center [532, 102] width 155 height 7
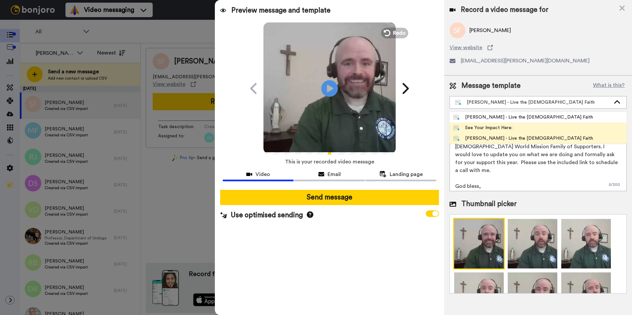
click at [498, 130] on div "See Your Impact Here:" at bounding box center [482, 128] width 59 height 7
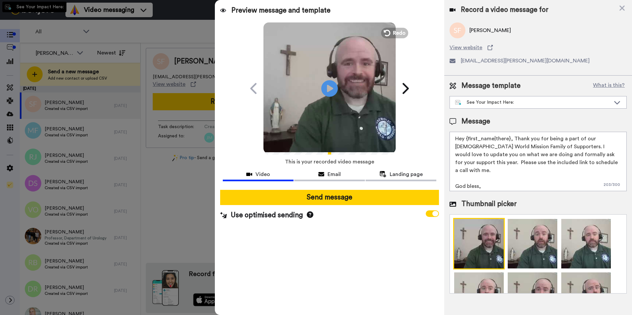
type textarea "Hi {first_name|there}, thank you for your incredible support of [DEMOGRAPHIC_DA…"
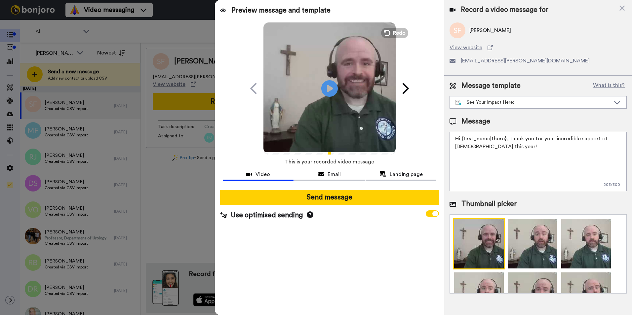
click at [339, 280] on div "Preview message and template Play/Pause A Personal Thank You Video from James F…" at bounding box center [329, 157] width 229 height 315
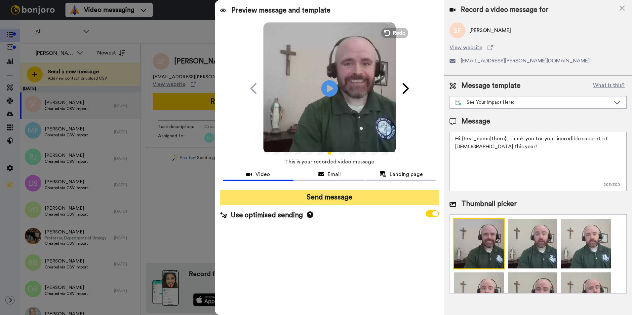
click at [334, 198] on button "Send message" at bounding box center [329, 197] width 219 height 15
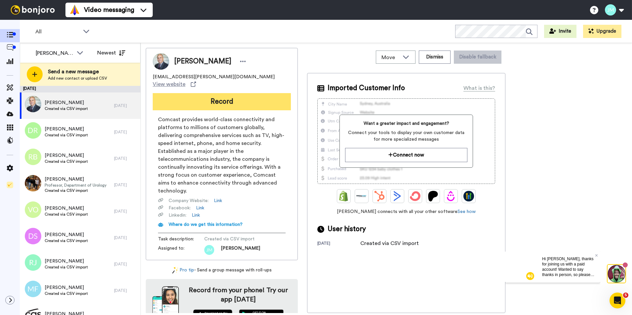
click at [248, 93] on button "Record" at bounding box center [222, 101] width 138 height 17
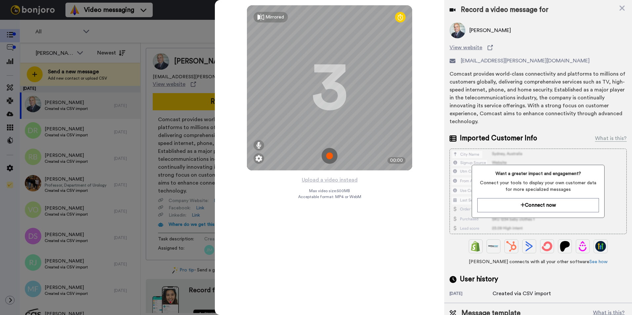
click at [330, 159] on img at bounding box center [329, 156] width 16 height 16
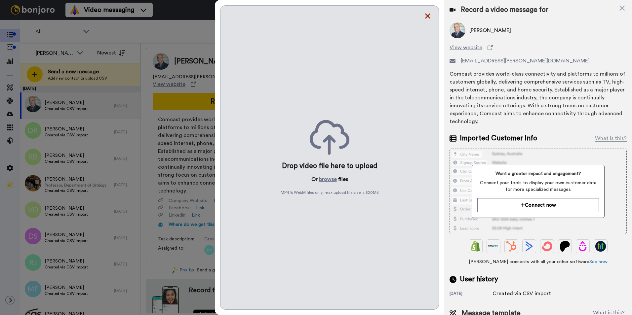
click at [428, 19] on icon at bounding box center [427, 16] width 7 height 8
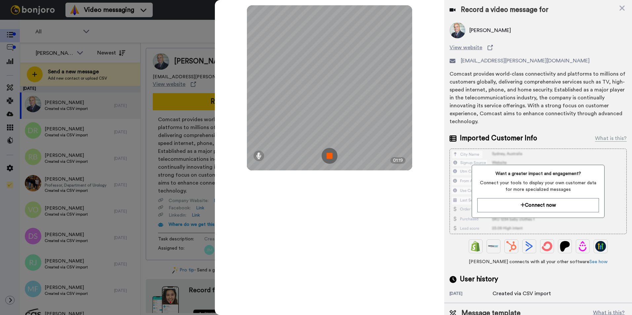
click at [325, 158] on img at bounding box center [329, 156] width 16 height 16
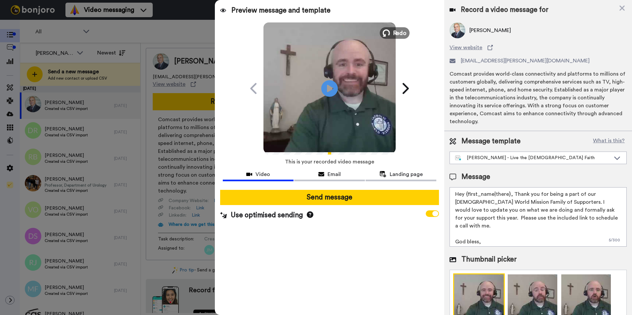
click at [397, 35] on span "Redo" at bounding box center [400, 32] width 14 height 9
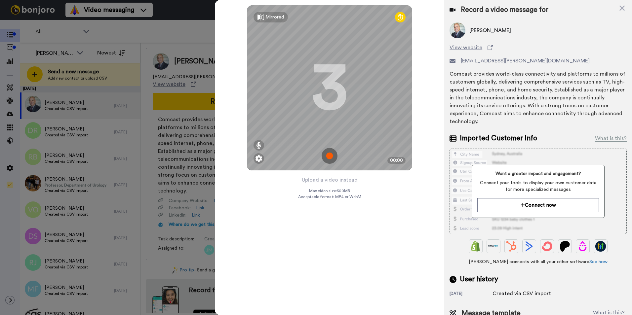
click at [328, 156] on img at bounding box center [329, 156] width 16 height 16
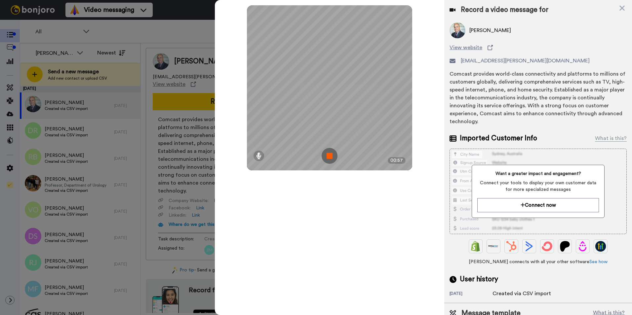
click at [328, 156] on img at bounding box center [329, 156] width 16 height 16
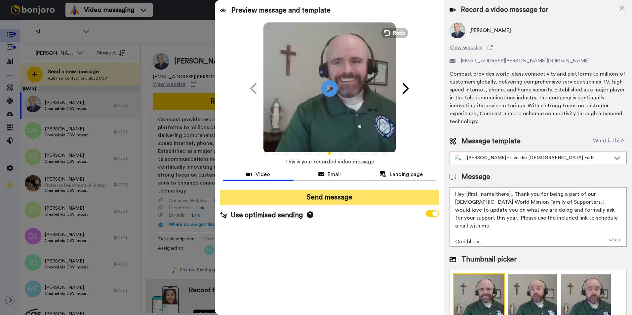
click at [350, 201] on button "Send message" at bounding box center [329, 197] width 219 height 15
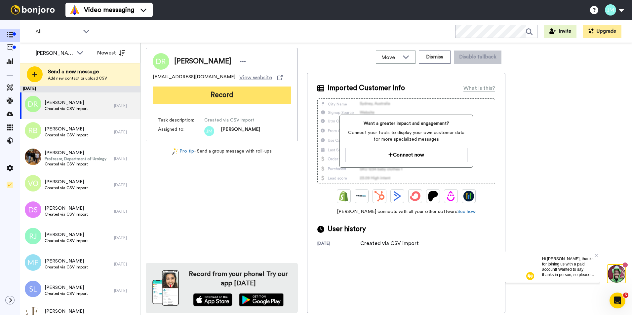
click at [197, 95] on button "Record" at bounding box center [222, 95] width 138 height 17
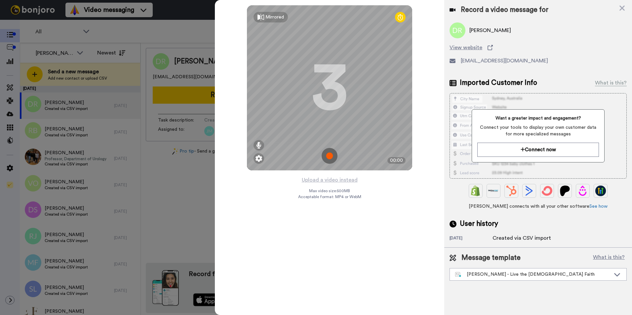
click at [332, 161] on img at bounding box center [329, 156] width 16 height 16
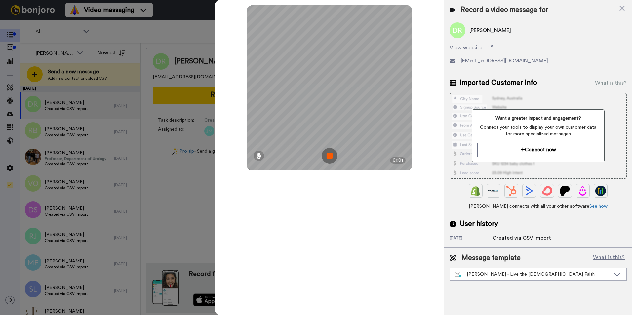
click at [332, 161] on img at bounding box center [329, 156] width 16 height 16
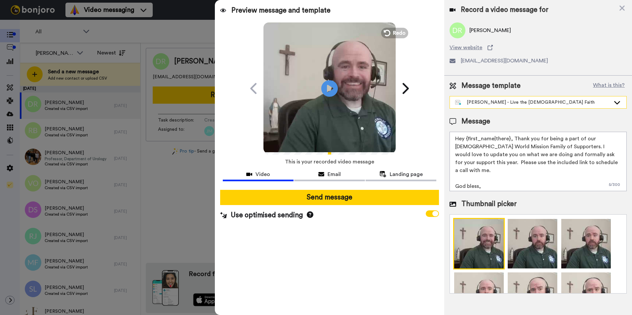
click at [491, 100] on div "[PERSON_NAME] - Live the [DEMOGRAPHIC_DATA] Faith" at bounding box center [532, 102] width 155 height 7
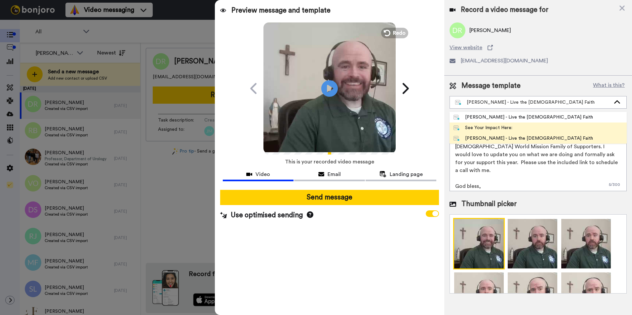
click at [491, 128] on div "See Your Impact Here:" at bounding box center [482, 128] width 59 height 7
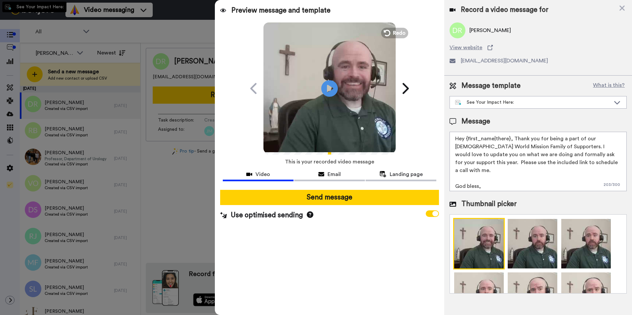
type textarea "Hi {first_name|there}, thank you for your incredible support of [DEMOGRAPHIC_DA…"
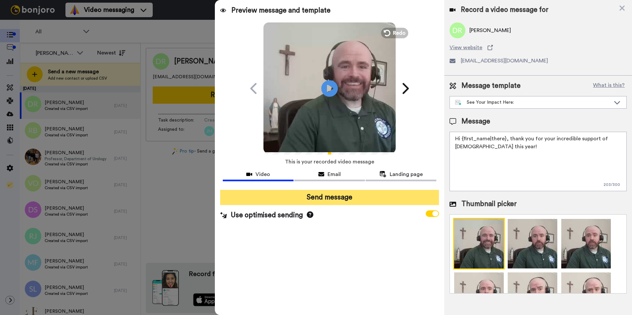
click at [350, 201] on button "Send message" at bounding box center [329, 197] width 219 height 15
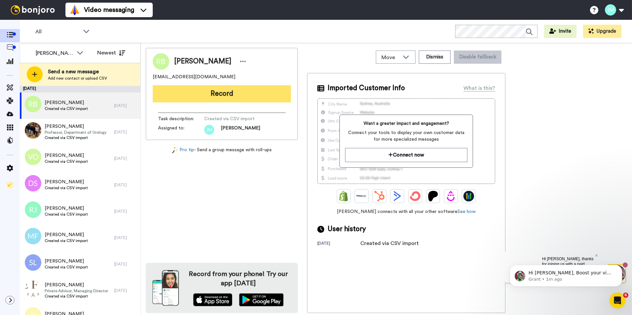
click at [215, 95] on button "Record" at bounding box center [222, 93] width 138 height 17
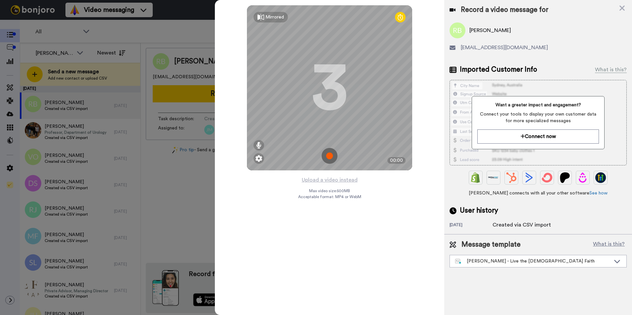
click at [327, 154] on img at bounding box center [329, 156] width 16 height 16
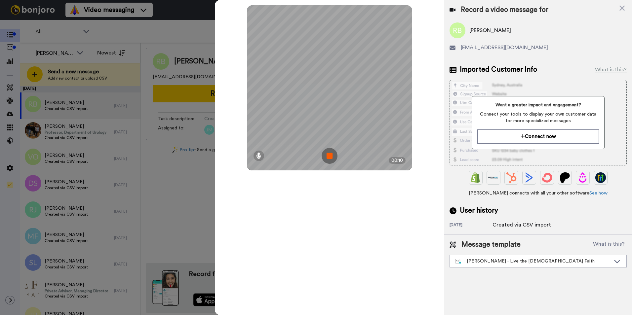
click at [327, 154] on img at bounding box center [329, 156] width 16 height 16
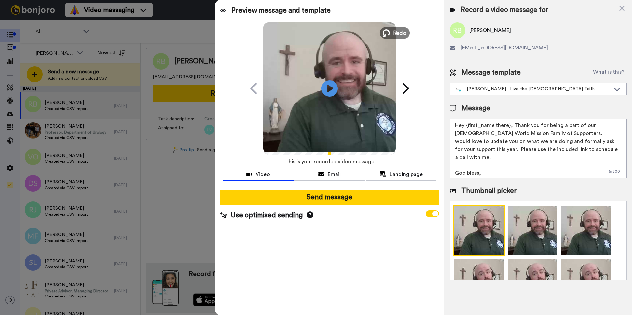
click at [403, 33] on span "Redo" at bounding box center [400, 32] width 14 height 9
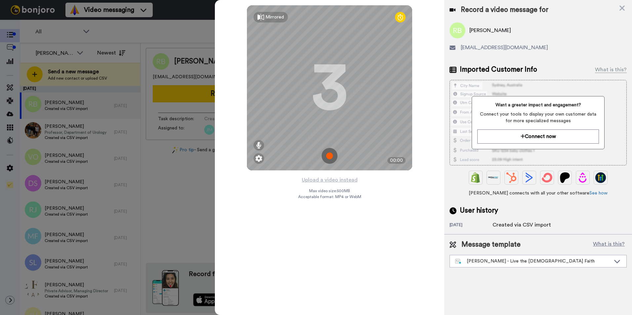
click at [328, 154] on img at bounding box center [329, 156] width 16 height 16
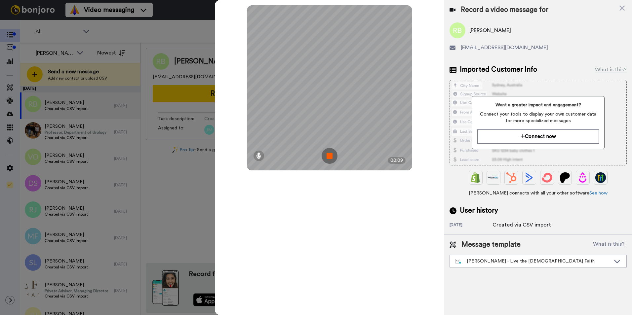
click at [328, 154] on img at bounding box center [329, 156] width 16 height 16
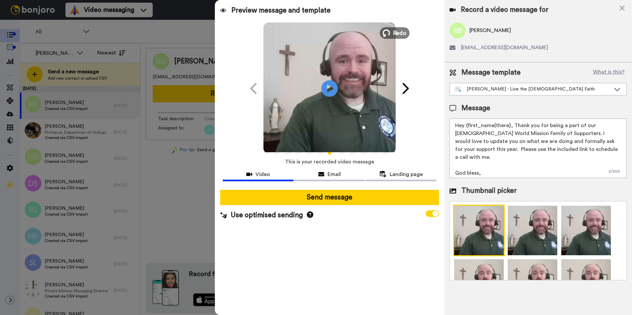
click at [401, 32] on span "Redo" at bounding box center [400, 32] width 14 height 9
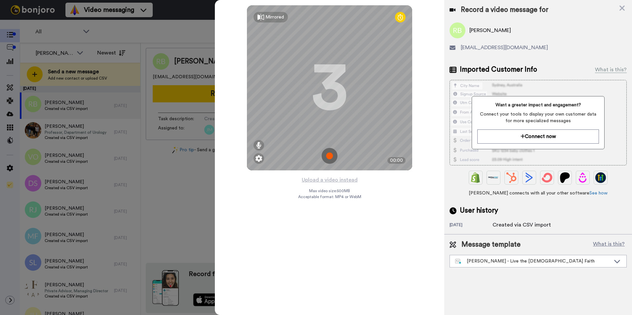
click at [332, 158] on img at bounding box center [329, 156] width 16 height 16
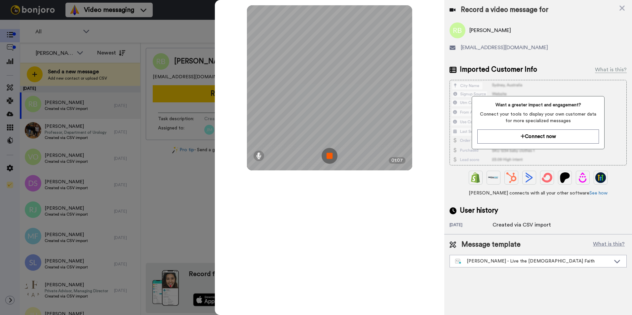
click at [332, 158] on img at bounding box center [329, 156] width 16 height 16
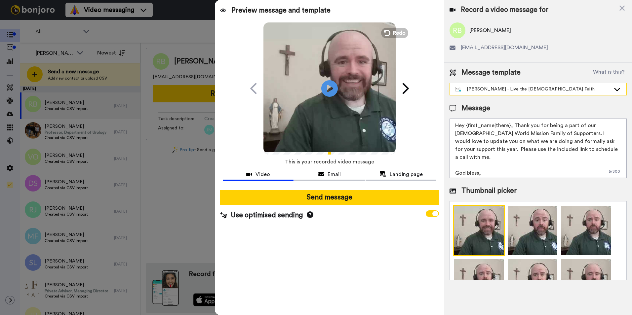
click at [499, 90] on div "[PERSON_NAME] - Live the [DEMOGRAPHIC_DATA] Faith" at bounding box center [532, 89] width 155 height 7
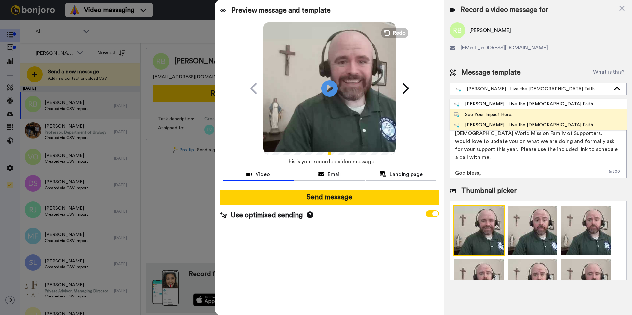
click at [490, 113] on div "See Your Impact Here:" at bounding box center [482, 114] width 59 height 7
type textarea "Hi {first_name|there}, thank you for your incredible support of [DEMOGRAPHIC_DA…"
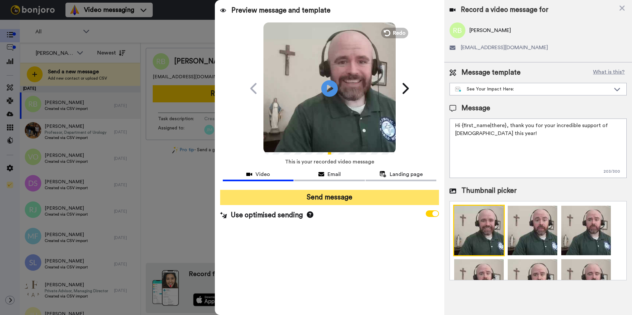
click at [366, 202] on button "Send message" at bounding box center [329, 197] width 219 height 15
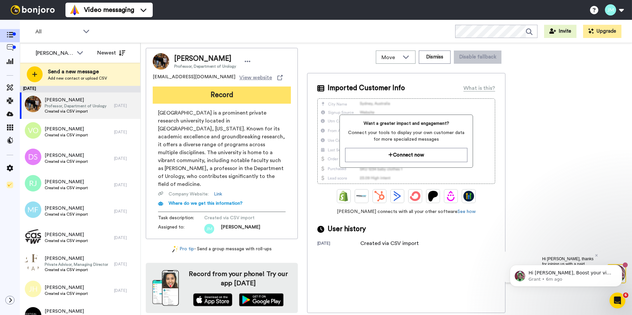
click at [204, 99] on button "Record" at bounding box center [222, 95] width 138 height 17
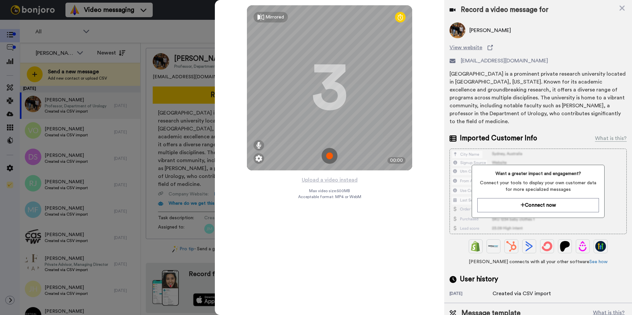
click at [330, 157] on img at bounding box center [329, 156] width 16 height 16
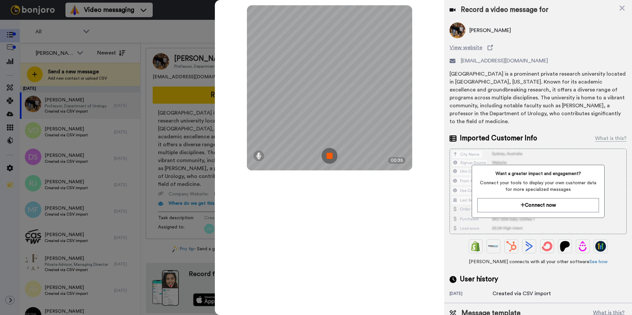
click at [330, 157] on img at bounding box center [329, 156] width 16 height 16
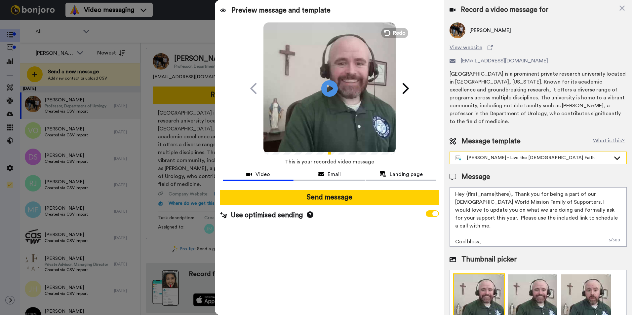
click at [497, 158] on div "[PERSON_NAME] - Live the [DEMOGRAPHIC_DATA] Faith" at bounding box center [532, 158] width 155 height 7
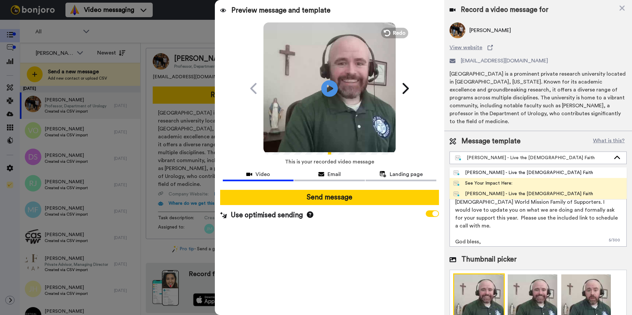
click at [486, 183] on div "See Your Impact Here:" at bounding box center [482, 183] width 59 height 7
type textarea "Hi {first_name|there}, thank you for your incredible support of [DEMOGRAPHIC_DA…"
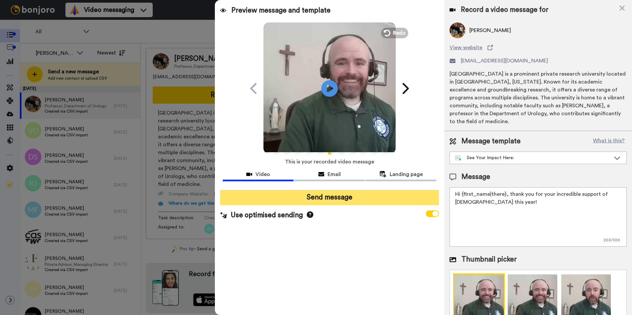
click at [350, 198] on button "Send message" at bounding box center [329, 197] width 219 height 15
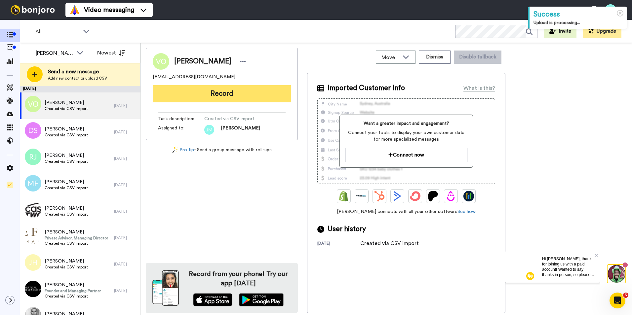
click at [223, 95] on button "Record" at bounding box center [222, 93] width 138 height 17
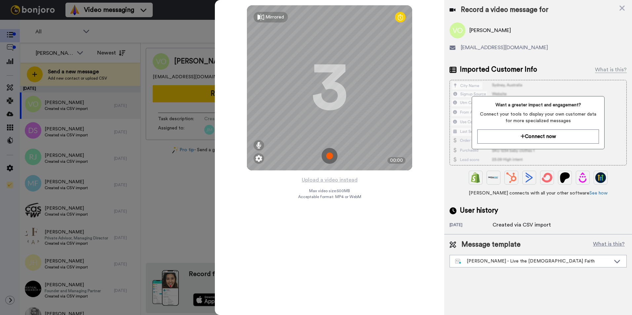
click at [331, 154] on img at bounding box center [329, 156] width 16 height 16
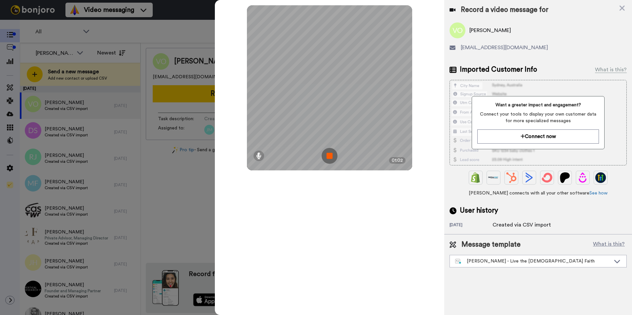
click at [331, 154] on img at bounding box center [329, 156] width 16 height 16
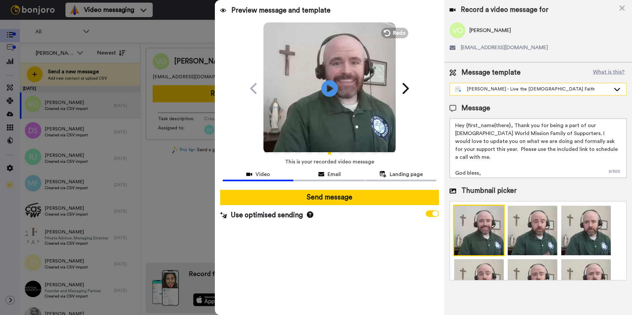
click at [481, 91] on div "[PERSON_NAME] - Live the [DEMOGRAPHIC_DATA] Faith" at bounding box center [532, 89] width 155 height 7
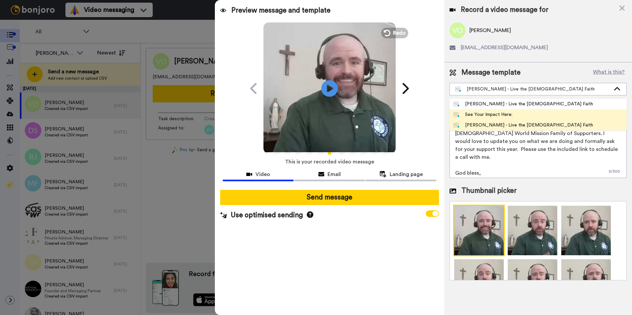
click at [499, 113] on div "See Your Impact Here:" at bounding box center [482, 114] width 59 height 7
type textarea "Hi {first_name|there}, thank you for your incredible support of Catholic World …"
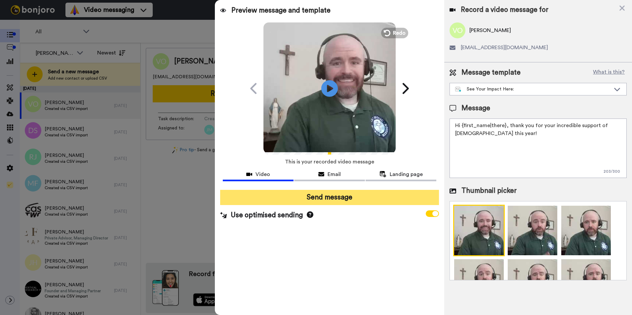
click at [312, 195] on button "Send message" at bounding box center [329, 197] width 219 height 15
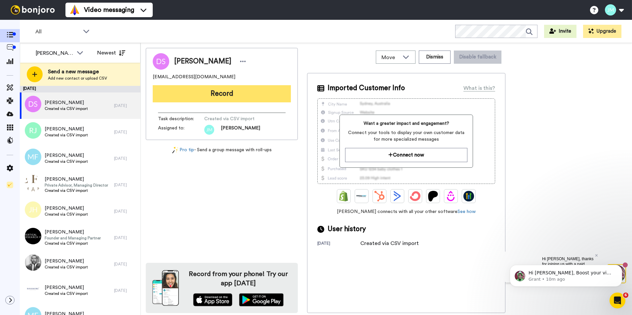
click at [185, 91] on button "Record" at bounding box center [222, 93] width 138 height 17
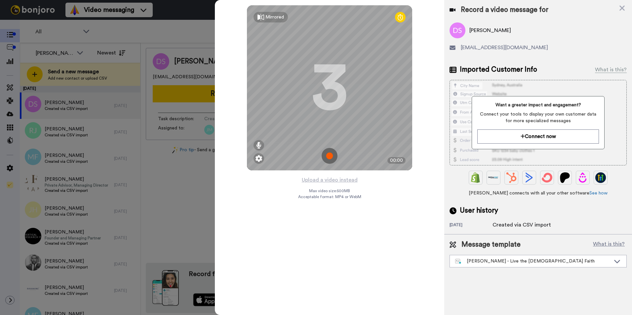
click at [332, 157] on img at bounding box center [329, 156] width 16 height 16
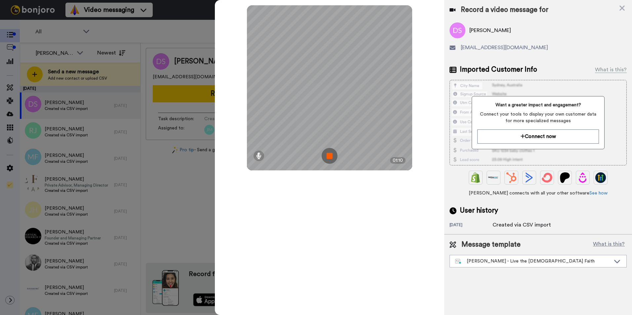
click at [332, 157] on img at bounding box center [329, 156] width 16 height 16
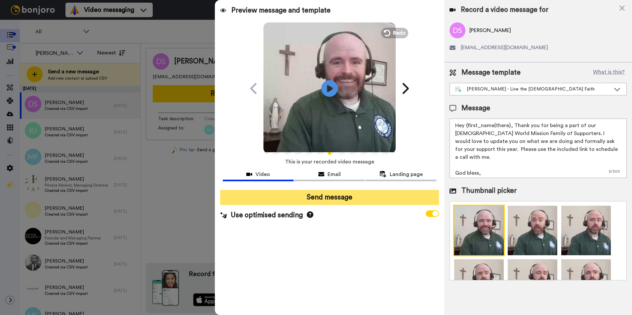
click at [337, 200] on button "Send message" at bounding box center [329, 197] width 219 height 15
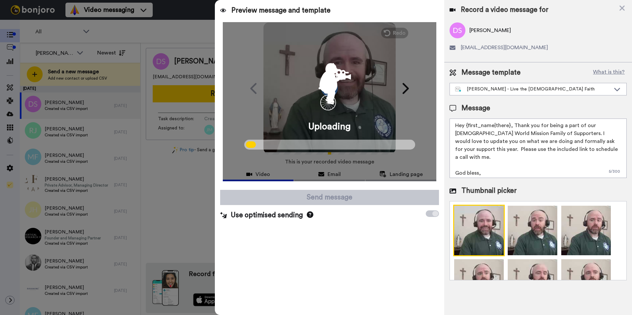
click at [145, 212] on div at bounding box center [316, 157] width 632 height 315
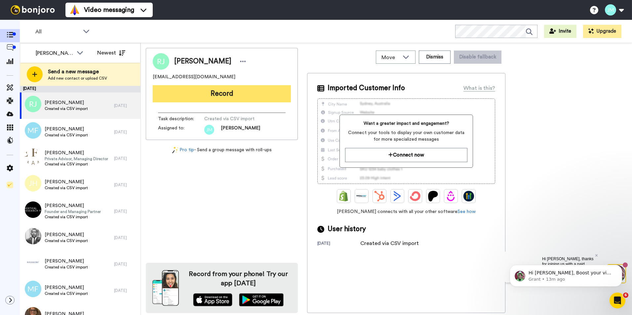
click at [184, 92] on button "Record" at bounding box center [222, 93] width 138 height 17
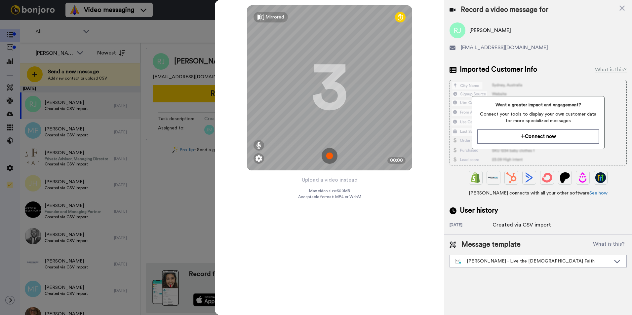
click at [330, 158] on img at bounding box center [329, 156] width 16 height 16
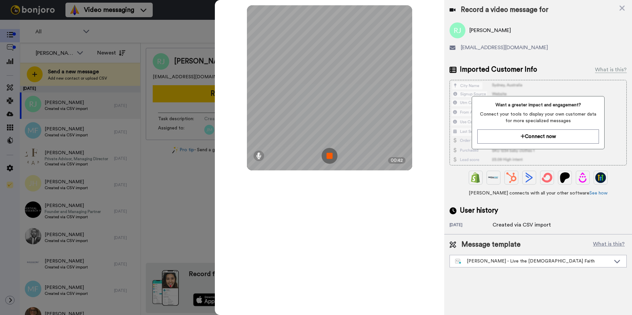
click at [330, 158] on img at bounding box center [329, 156] width 16 height 16
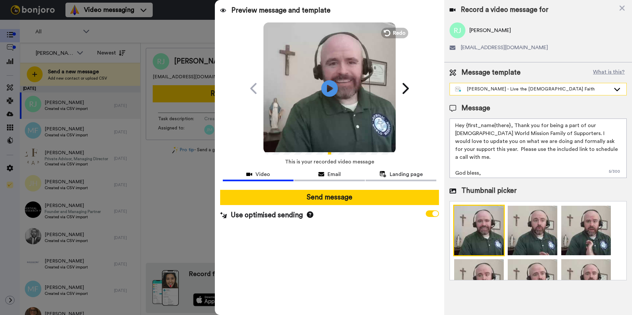
click at [525, 91] on div "[PERSON_NAME] - Live the [DEMOGRAPHIC_DATA] Faith" at bounding box center [532, 89] width 155 height 7
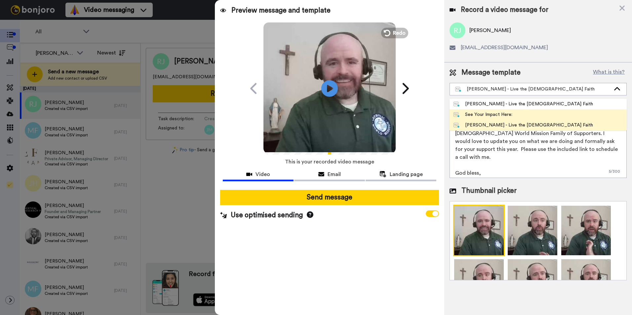
click at [491, 116] on div "See Your Impact Here:" at bounding box center [482, 114] width 59 height 7
type textarea "Hi {first_name|there}, thank you for your incredible support of [DEMOGRAPHIC_DA…"
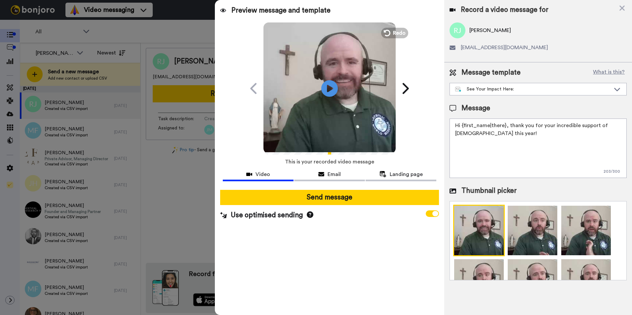
click at [352, 253] on div "Preview message and template Play/Pause A Personal Thank You Video from [PERSON…" at bounding box center [329, 157] width 229 height 315
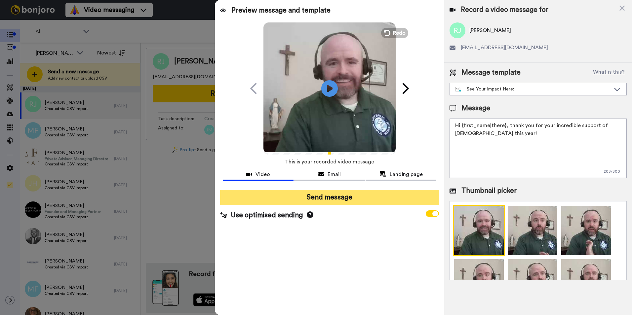
click at [315, 199] on button "Send message" at bounding box center [329, 197] width 219 height 15
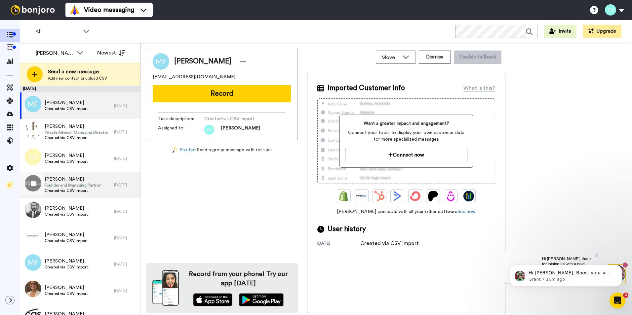
click at [71, 195] on div "Jeffrey Sprague Founder and Managing Partner Created via CSV import" at bounding box center [67, 185] width 94 height 26
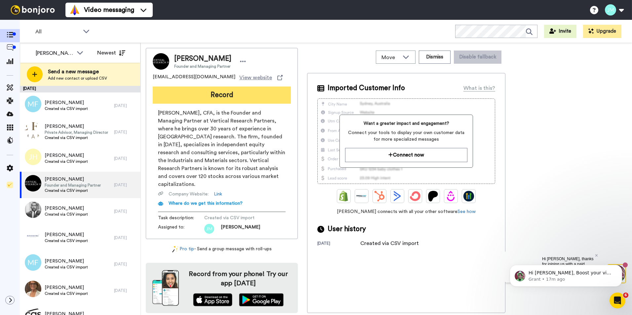
click at [221, 101] on button "Record" at bounding box center [222, 95] width 138 height 17
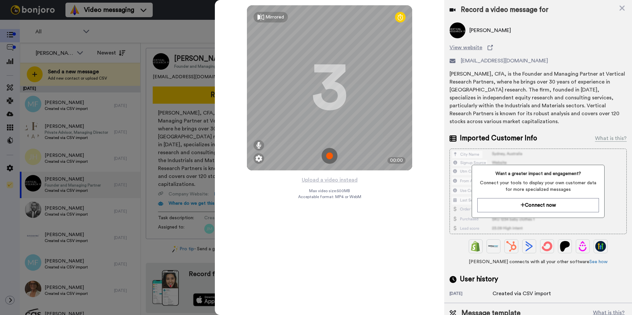
click at [330, 155] on img at bounding box center [329, 156] width 16 height 16
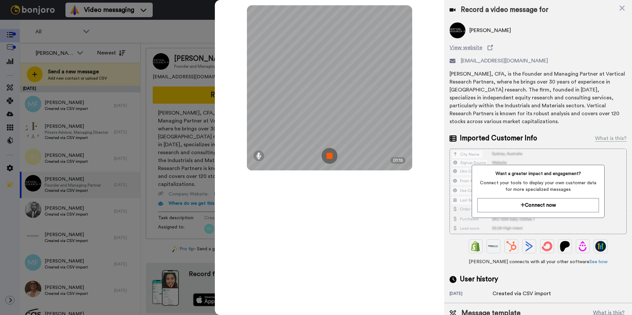
click at [330, 155] on img at bounding box center [329, 156] width 16 height 16
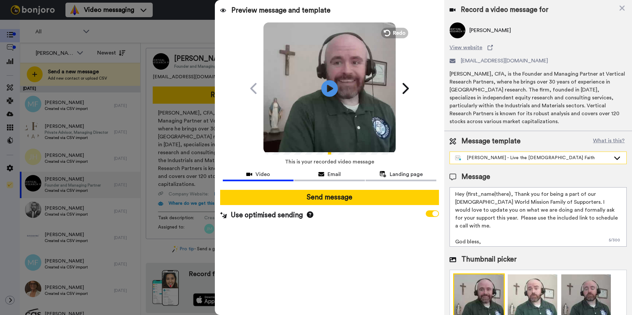
click at [520, 157] on div "[PERSON_NAME] - Live the [DEMOGRAPHIC_DATA] Faith" at bounding box center [532, 158] width 155 height 7
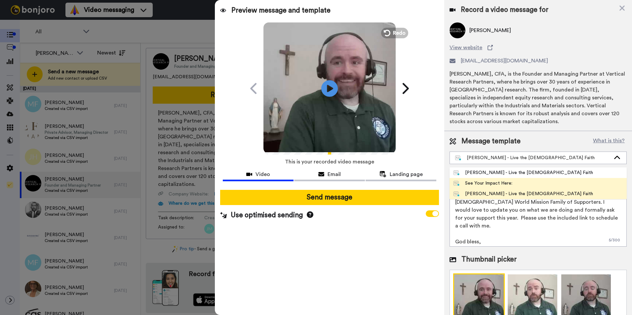
click at [501, 180] on div "See Your Impact Here:" at bounding box center [482, 183] width 59 height 7
type textarea "Hi {first_name|there}, thank you for your incredible support of [DEMOGRAPHIC_DA…"
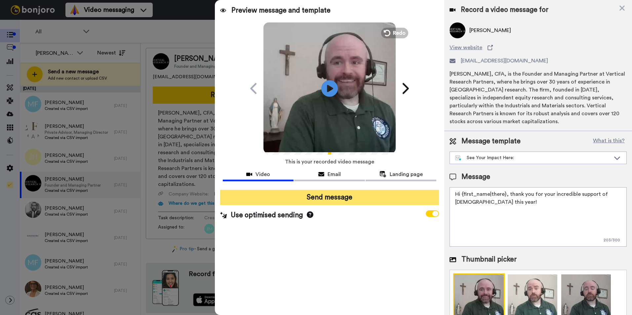
click at [334, 198] on button "Send message" at bounding box center [329, 197] width 219 height 15
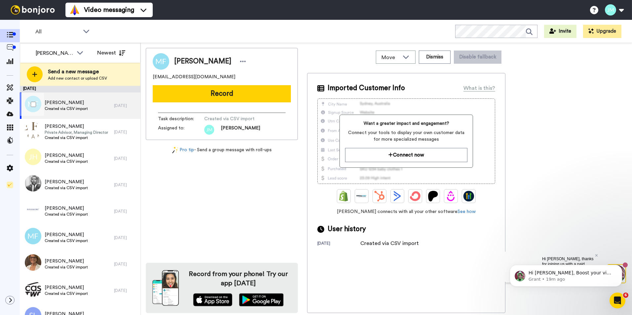
drag, startPoint x: 121, startPoint y: 108, endPoint x: 271, endPoint y: 195, distance: 173.8
click at [271, 195] on div "[PERSON_NAME] [EMAIL_ADDRESS][DOMAIN_NAME] Record Task description : Created vi…" at bounding box center [222, 180] width 152 height 265
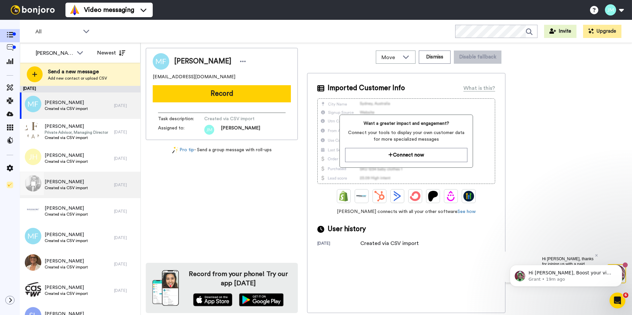
click at [70, 178] on div "John Lewis Created via CSV import" at bounding box center [67, 185] width 94 height 26
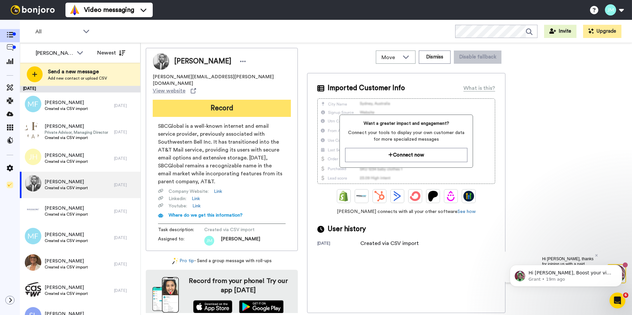
click at [226, 100] on button "Record" at bounding box center [222, 108] width 138 height 17
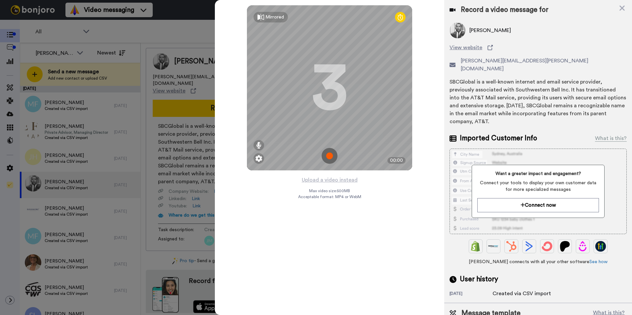
click at [332, 154] on img at bounding box center [329, 156] width 16 height 16
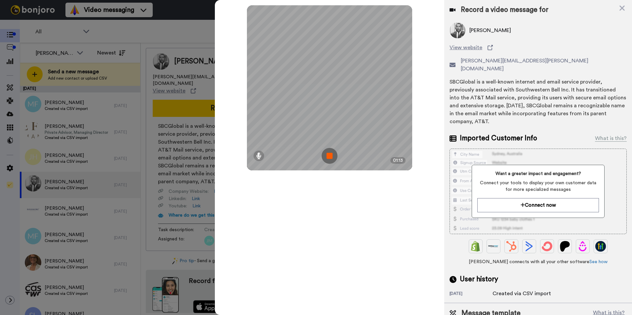
click at [332, 154] on img at bounding box center [329, 156] width 16 height 16
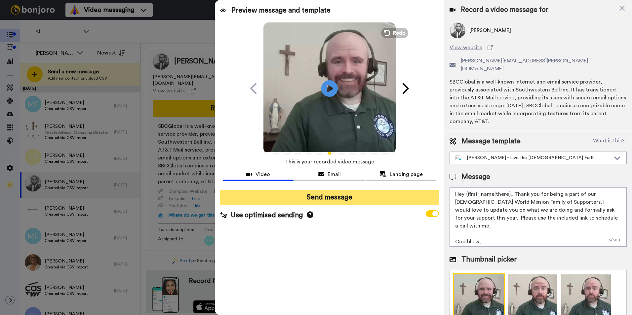
click at [310, 198] on button "Send message" at bounding box center [329, 197] width 219 height 15
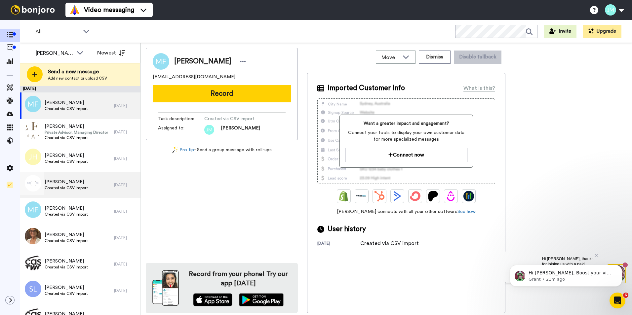
click at [60, 186] on span "Created via CSV import" at bounding box center [66, 187] width 43 height 5
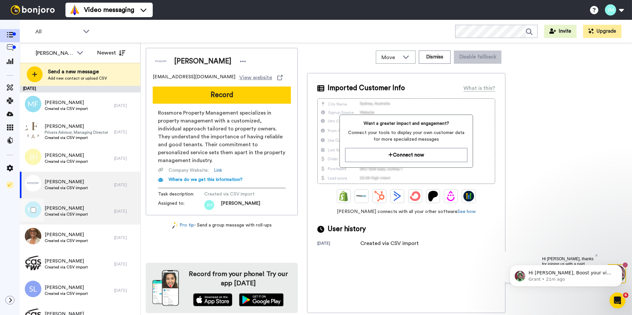
click at [77, 204] on div "[PERSON_NAME] Created via CSV import" at bounding box center [67, 211] width 94 height 26
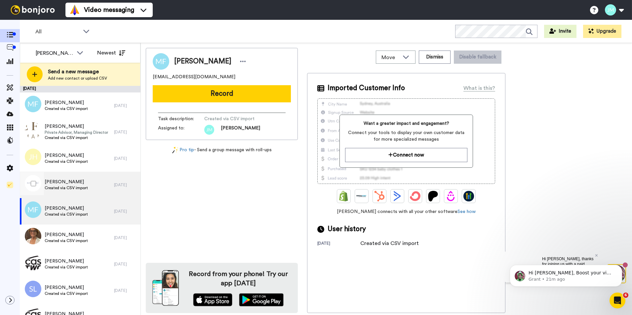
drag, startPoint x: 125, startPoint y: 183, endPoint x: 94, endPoint y: 184, distance: 30.7
click at [94, 184] on div "[PERSON_NAME] Created via CSV import" at bounding box center [67, 185] width 94 height 26
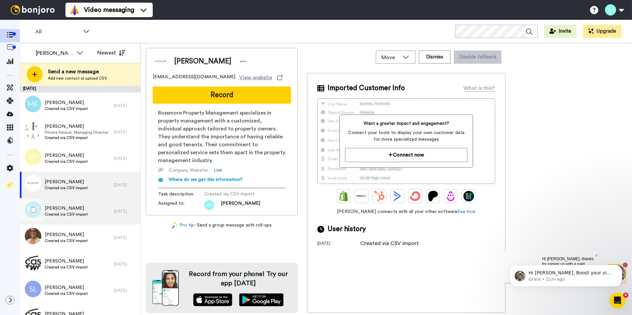
click at [88, 222] on div "[PERSON_NAME] Created via CSV import" at bounding box center [67, 211] width 94 height 26
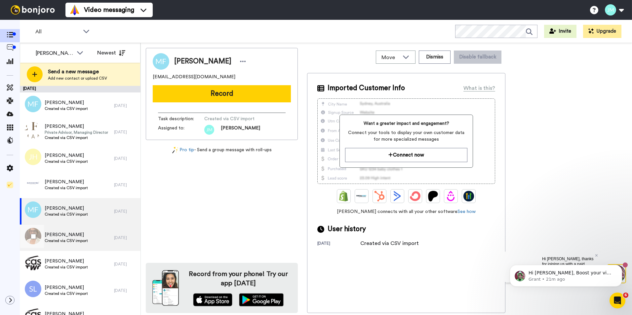
click at [80, 244] on div "[PERSON_NAME] Created via CSV import" at bounding box center [67, 238] width 94 height 26
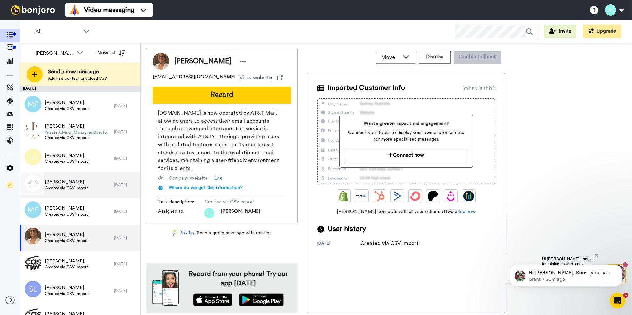
click at [121, 186] on div "[DATE]" at bounding box center [125, 184] width 23 height 5
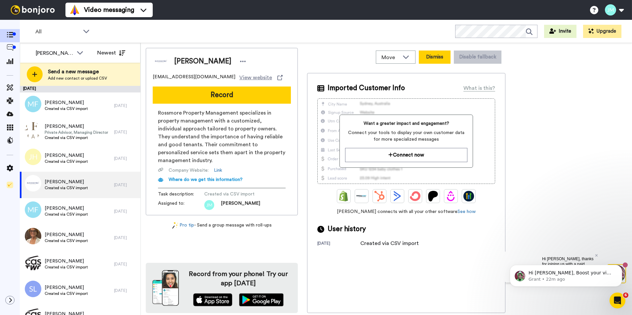
click at [429, 56] on button "Dismiss" at bounding box center [435, 57] width 32 height 13
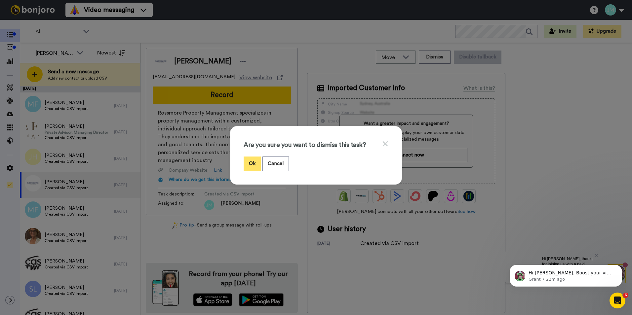
click at [252, 166] on button "Ok" at bounding box center [251, 164] width 17 height 14
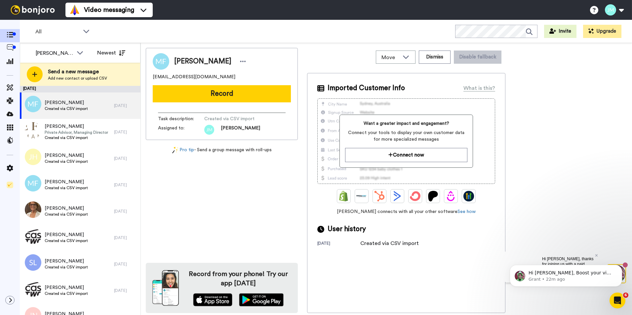
click at [252, 164] on div "Martin Flanagan emuoru@gmail.com Record Task description : Created via CSV impo…" at bounding box center [222, 180] width 152 height 265
click at [428, 57] on button "Dismiss" at bounding box center [435, 57] width 32 height 13
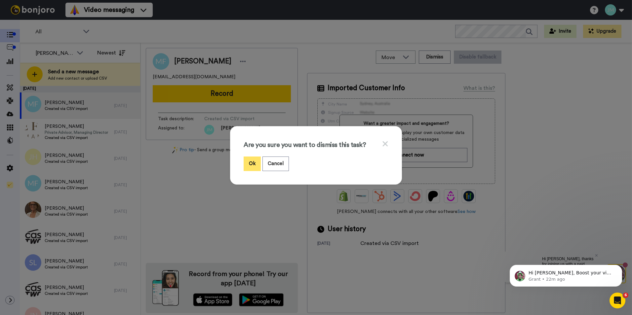
click at [254, 163] on button "Ok" at bounding box center [251, 164] width 17 height 14
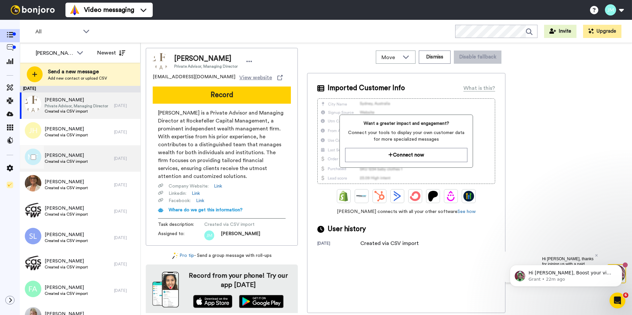
click at [68, 165] on div "Manfred Freissle Created via CSV import" at bounding box center [66, 158] width 43 height 13
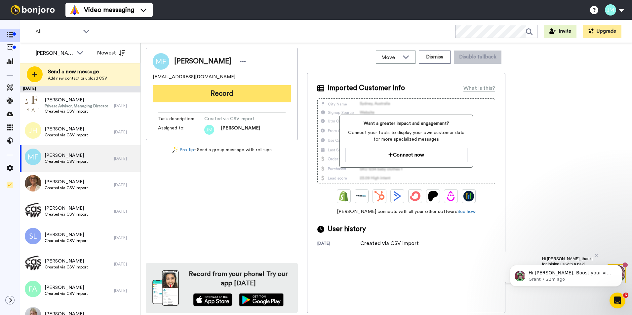
click at [246, 92] on button "Record" at bounding box center [222, 93] width 138 height 17
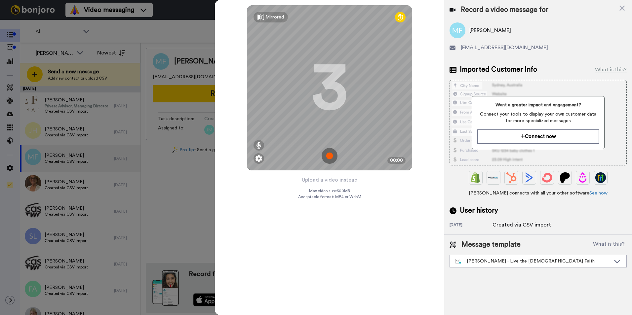
click at [328, 155] on img at bounding box center [329, 156] width 16 height 16
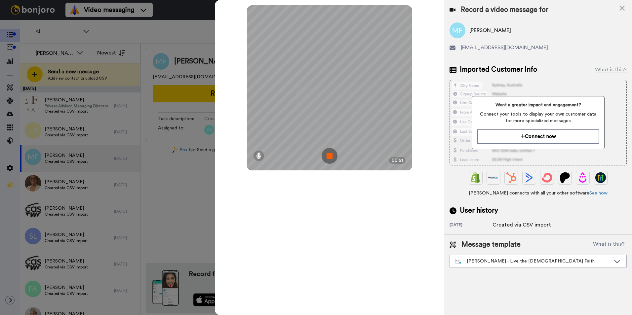
click at [328, 155] on img at bounding box center [329, 156] width 16 height 16
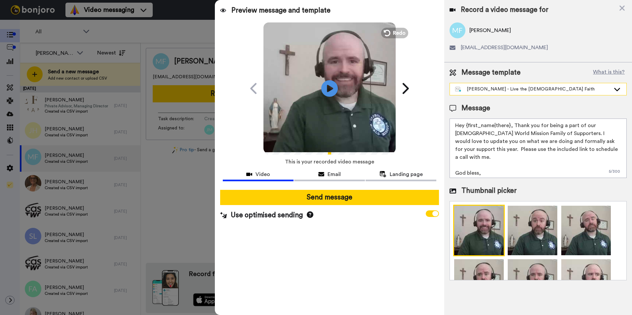
click at [480, 92] on div "[PERSON_NAME] - Live the [DEMOGRAPHIC_DATA] Faith" at bounding box center [532, 89] width 155 height 7
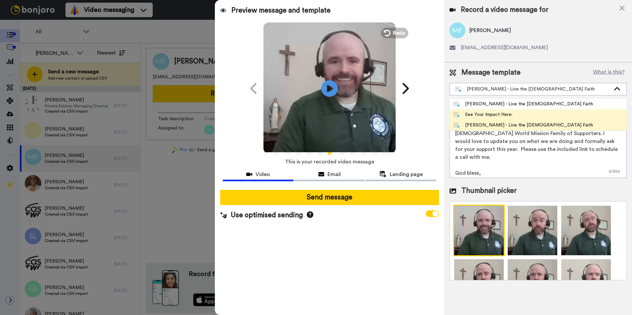
click at [474, 113] on div "See Your Impact Here:" at bounding box center [482, 114] width 59 height 7
type textarea "Hi {first_name|there}, thank you for your incredible support of Catholic World …"
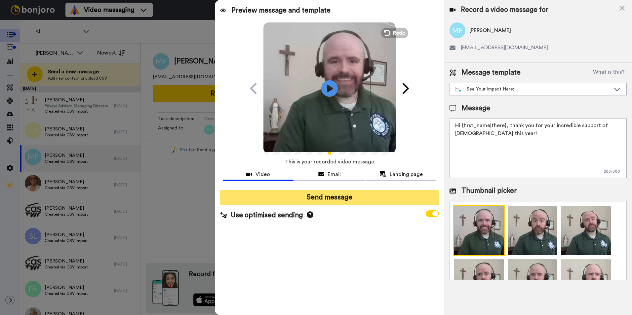
click at [341, 196] on button "Send message" at bounding box center [329, 197] width 219 height 15
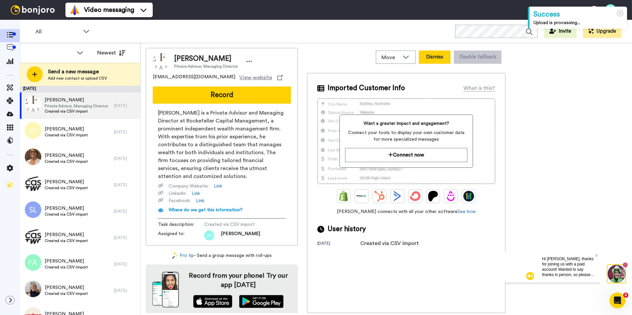
click at [440, 61] on button "Dismiss" at bounding box center [435, 57] width 32 height 13
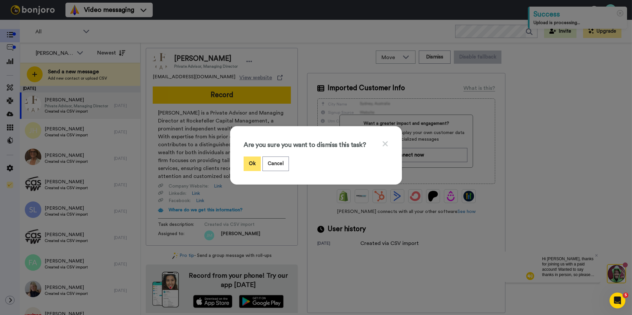
click at [252, 161] on button "Ok" at bounding box center [251, 164] width 17 height 14
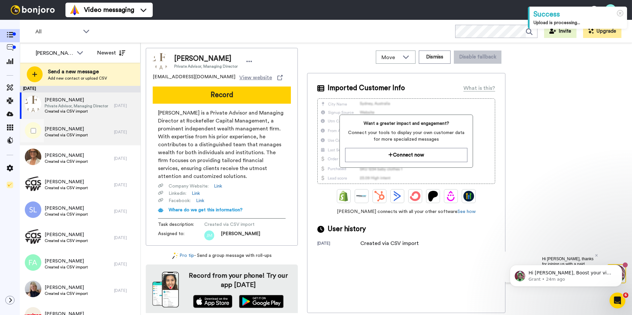
click at [70, 141] on div "Jim Hislop Created via CSV import" at bounding box center [67, 132] width 94 height 26
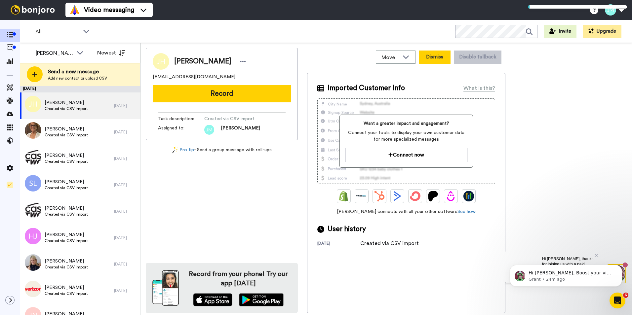
click at [437, 61] on button "Dismiss" at bounding box center [435, 57] width 32 height 13
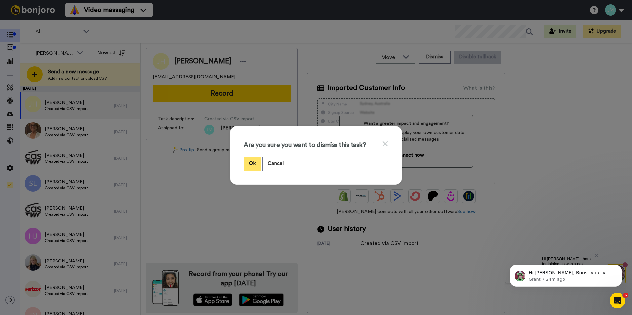
click at [249, 162] on button "Ok" at bounding box center [251, 164] width 17 height 14
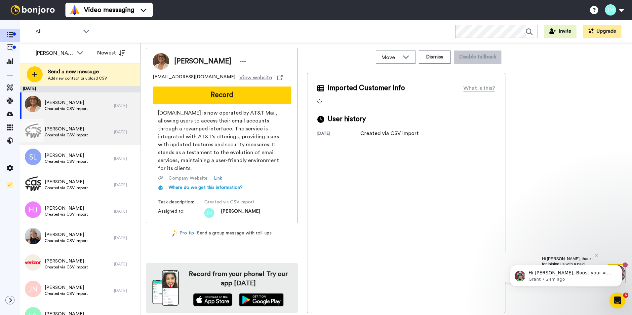
click at [71, 134] on span "Created via CSV import" at bounding box center [66, 134] width 43 height 5
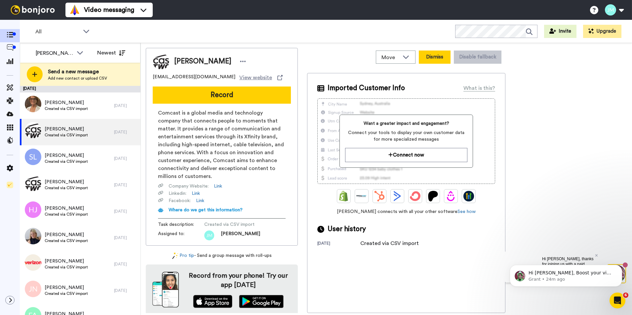
click at [432, 59] on button "Dismiss" at bounding box center [435, 57] width 32 height 13
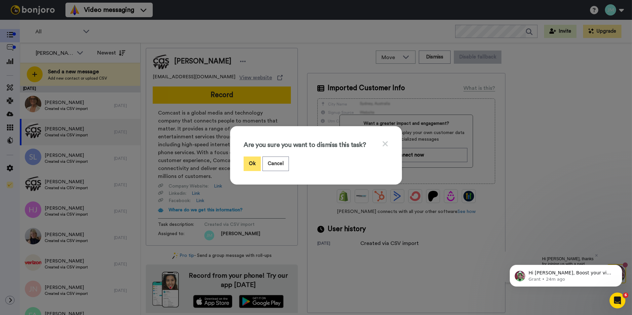
click at [244, 161] on button "Ok" at bounding box center [251, 164] width 17 height 14
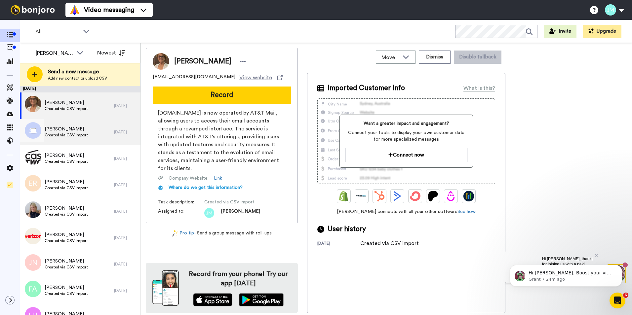
click at [76, 126] on span "Sonia Lyne" at bounding box center [66, 129] width 43 height 7
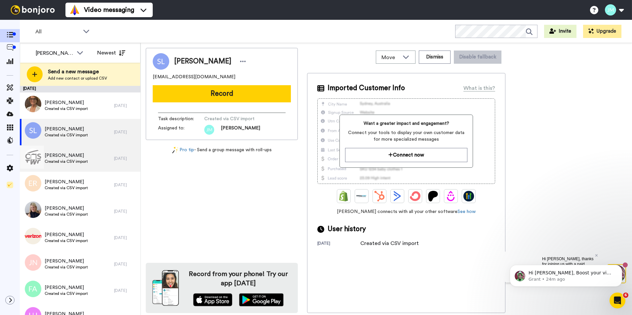
click at [63, 157] on span "John Buckett" at bounding box center [66, 155] width 43 height 7
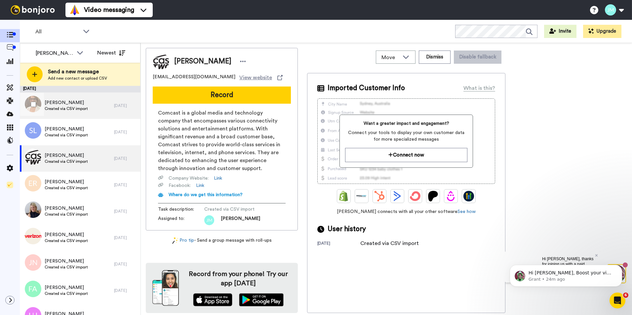
click at [79, 107] on span "Created via CSV import" at bounding box center [66, 108] width 43 height 5
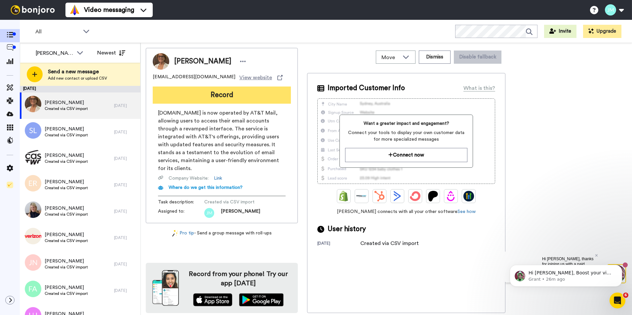
click at [211, 91] on button "Record" at bounding box center [222, 95] width 138 height 17
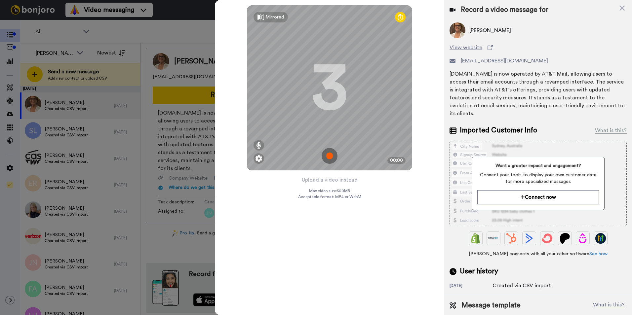
click at [331, 153] on img at bounding box center [329, 156] width 16 height 16
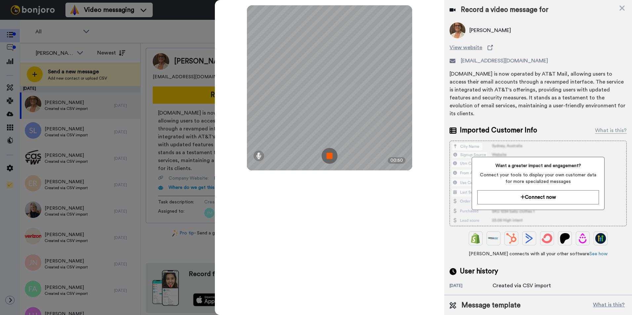
click at [331, 153] on img at bounding box center [329, 156] width 16 height 16
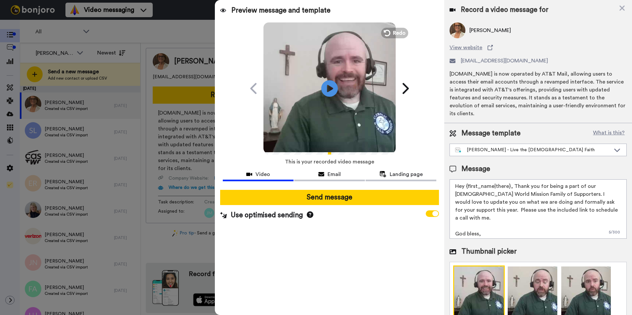
drag, startPoint x: 344, startPoint y: 200, endPoint x: 370, endPoint y: 251, distance: 57.9
click at [370, 251] on div "Preview message and template Play/Pause A Personal Video Message Just for You f…" at bounding box center [329, 157] width 229 height 315
click at [517, 147] on div "[PERSON_NAME] - Live the [DEMOGRAPHIC_DATA] Faith" at bounding box center [532, 150] width 155 height 7
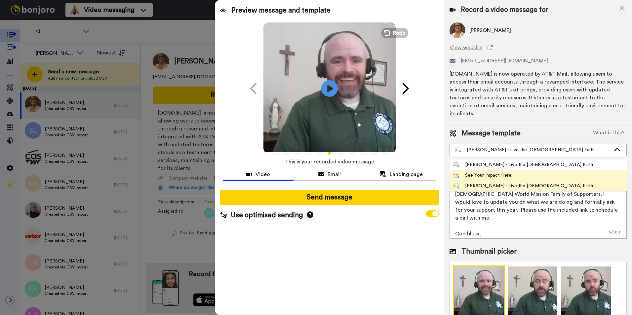
click at [499, 172] on div "See Your Impact Here:" at bounding box center [482, 175] width 59 height 7
type textarea "Hi {first_name|there}, thank you for your incredible support of Catholic World …"
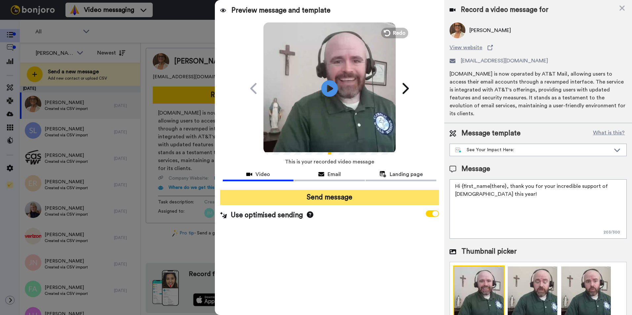
click at [338, 199] on button "Send message" at bounding box center [329, 197] width 219 height 15
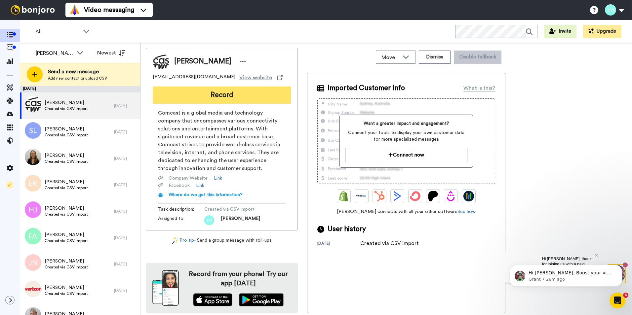
click at [203, 91] on button "Record" at bounding box center [222, 95] width 138 height 17
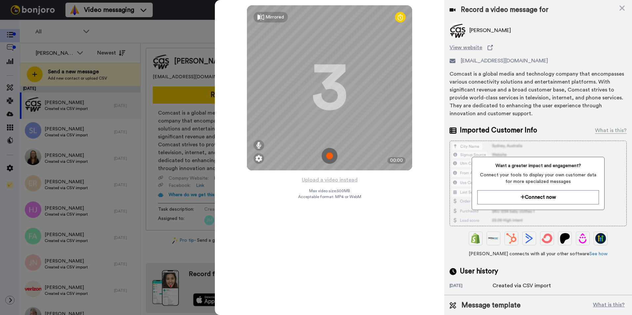
click at [326, 155] on img at bounding box center [329, 156] width 16 height 16
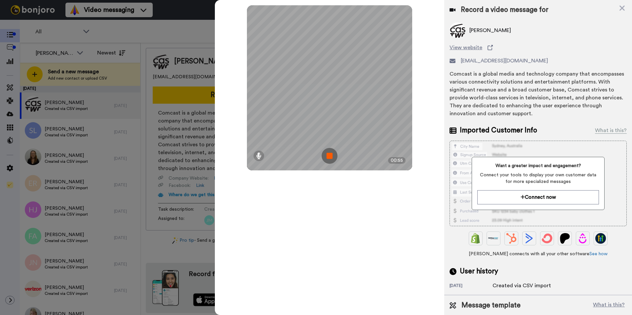
click at [326, 155] on img at bounding box center [329, 156] width 16 height 16
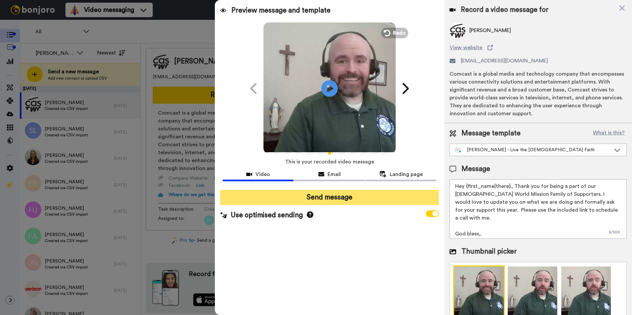
click at [344, 198] on button "Send message" at bounding box center [329, 197] width 219 height 15
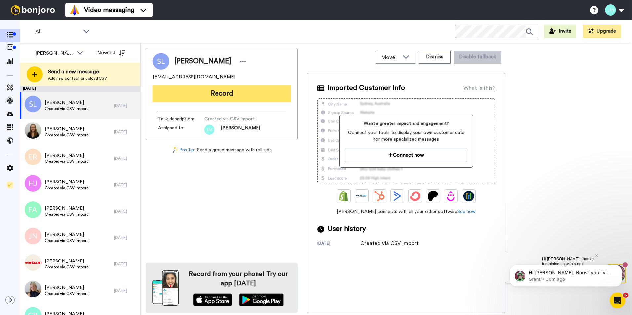
click at [189, 94] on button "Record" at bounding box center [222, 93] width 138 height 17
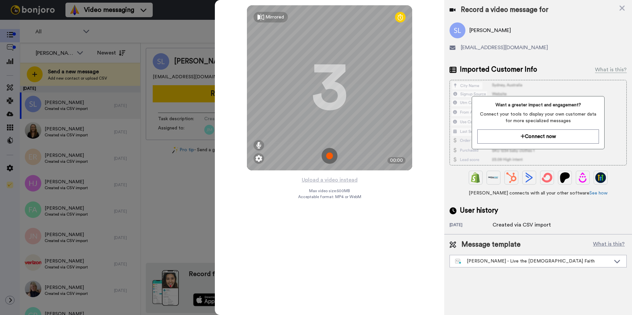
click at [329, 153] on img at bounding box center [329, 156] width 16 height 16
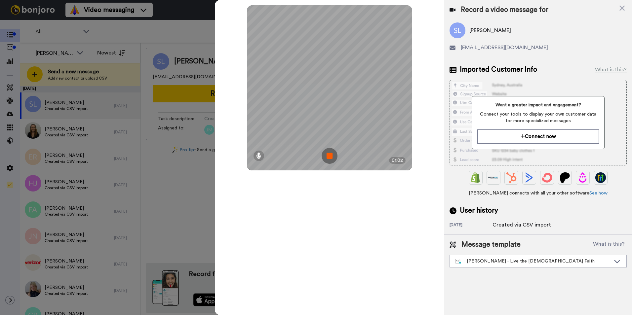
click at [329, 153] on img at bounding box center [329, 156] width 16 height 16
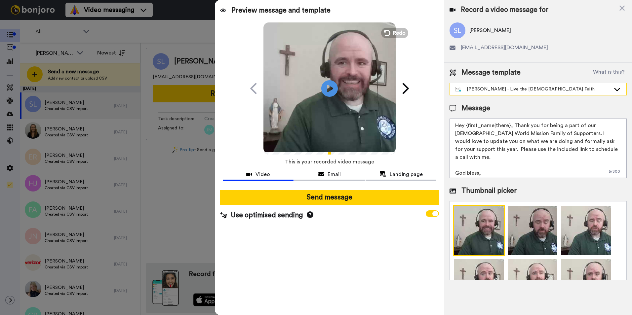
click at [509, 93] on div "[PERSON_NAME] - Live the [DEMOGRAPHIC_DATA] Faith" at bounding box center [538, 89] width 176 height 12
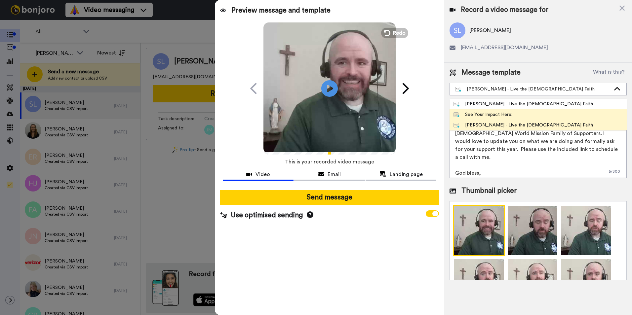
click at [501, 112] on div "See Your Impact Here:" at bounding box center [482, 114] width 59 height 7
type textarea "Hi {first_name|there}, thank you for your incredible support of [DEMOGRAPHIC_DA…"
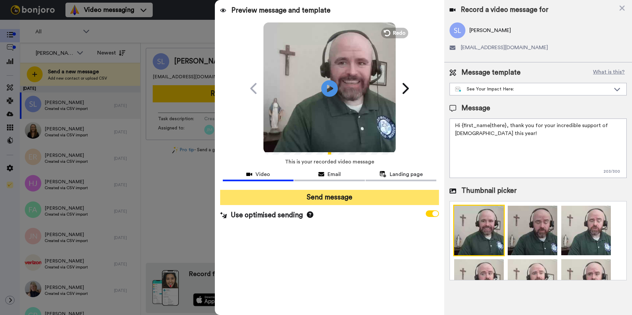
click at [332, 198] on button "Send message" at bounding box center [329, 197] width 219 height 15
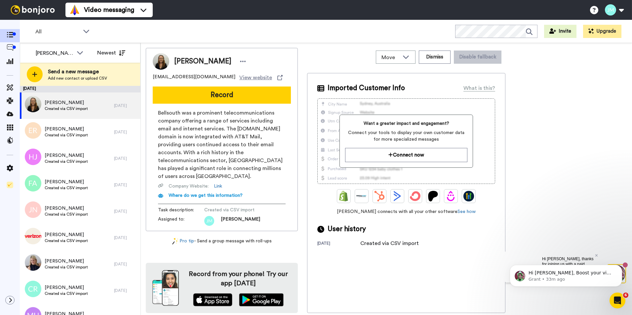
drag, startPoint x: 0, startPoint y: 92, endPoint x: 217, endPoint y: 139, distance: 222.5
click at [217, 139] on span "Bellsouth was a prominent telecommunications company offering a range of servic…" at bounding box center [222, 144] width 128 height 71
click at [208, 96] on button "Record" at bounding box center [222, 95] width 138 height 17
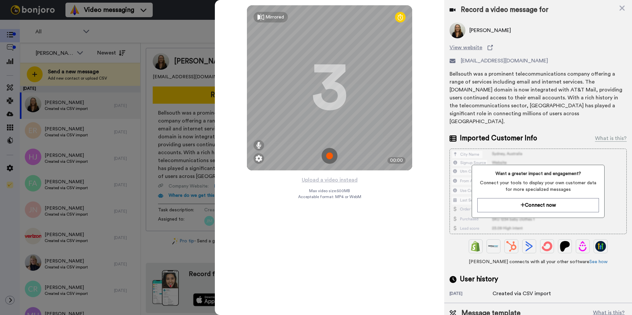
click at [332, 158] on img at bounding box center [329, 156] width 16 height 16
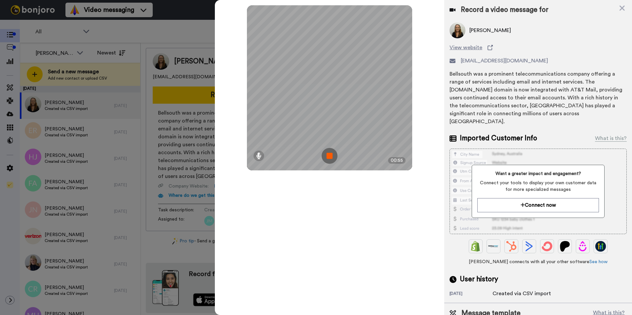
click at [332, 158] on img at bounding box center [329, 156] width 16 height 16
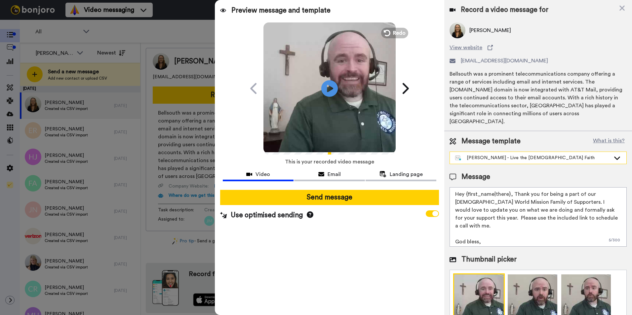
click at [493, 155] on div "[PERSON_NAME] - Live the [DEMOGRAPHIC_DATA] Faith" at bounding box center [532, 158] width 155 height 7
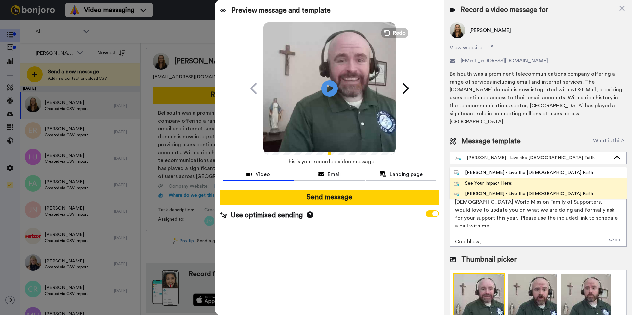
click at [477, 180] on div "See Your Impact Here:" at bounding box center [482, 183] width 59 height 7
type textarea "Hi {first_name|there}, thank you for your incredible support of [DEMOGRAPHIC_DA…"
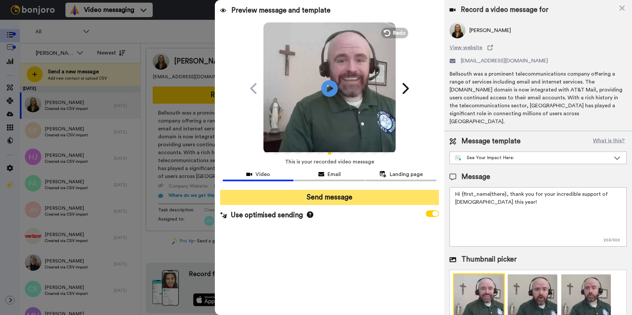
click at [337, 202] on button "Send message" at bounding box center [329, 197] width 219 height 15
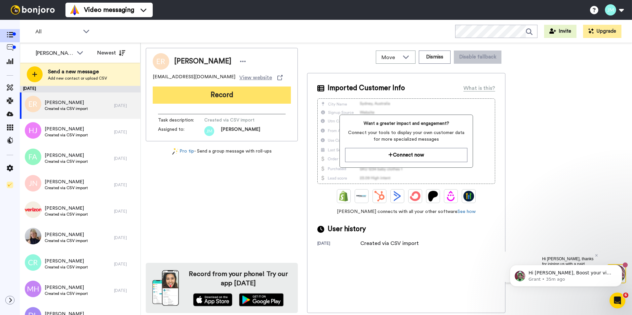
click at [214, 97] on button "Record" at bounding box center [222, 95] width 138 height 17
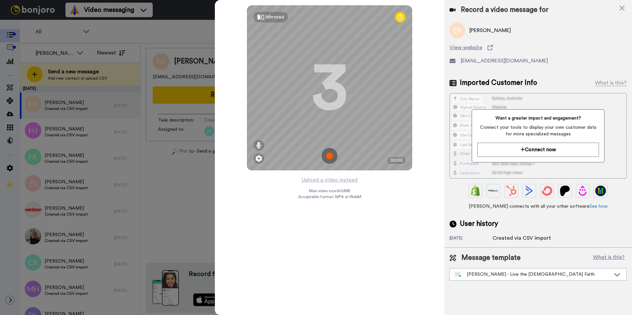
click at [333, 157] on img at bounding box center [329, 156] width 16 height 16
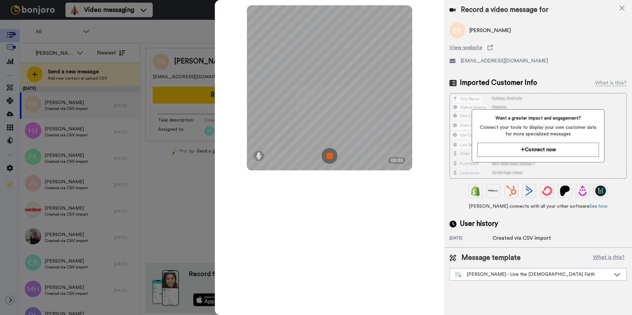
click at [333, 157] on img at bounding box center [329, 156] width 16 height 16
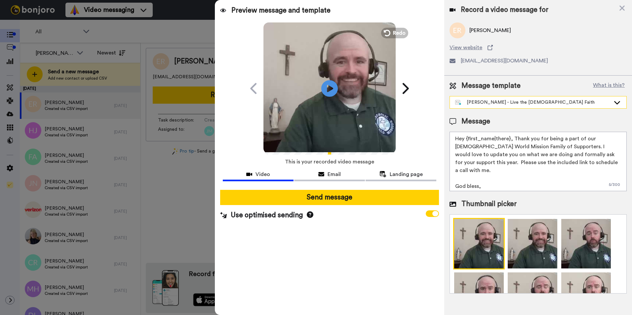
click at [491, 103] on div "James - Live the Catholic Faith" at bounding box center [532, 102] width 155 height 7
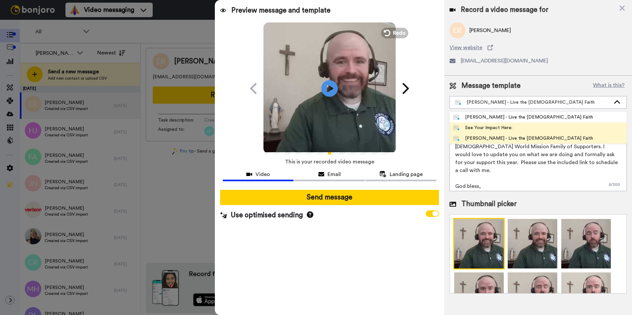
click at [483, 126] on div "See Your Impact Here:" at bounding box center [482, 128] width 59 height 7
type textarea "Hi {first_name|there}, thank you for your incredible support of [DEMOGRAPHIC_DA…"
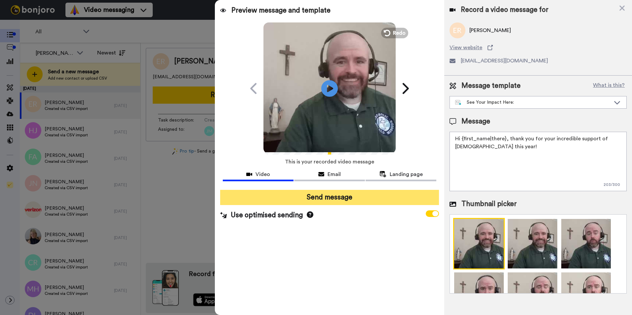
click at [358, 199] on button "Send message" at bounding box center [329, 197] width 219 height 15
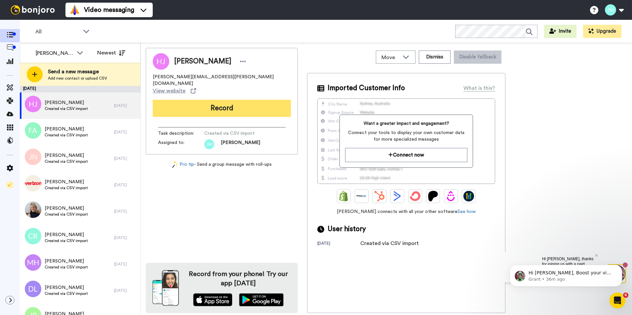
click at [215, 100] on button "Record" at bounding box center [222, 108] width 138 height 17
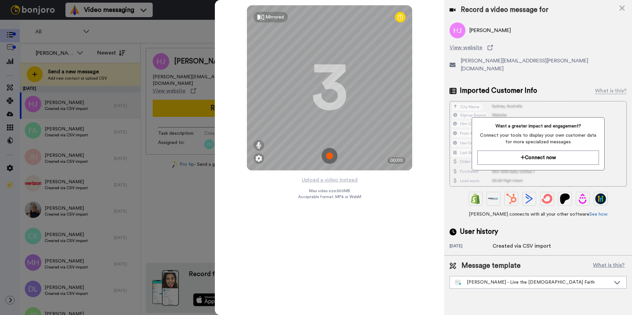
click at [331, 157] on img at bounding box center [329, 156] width 16 height 16
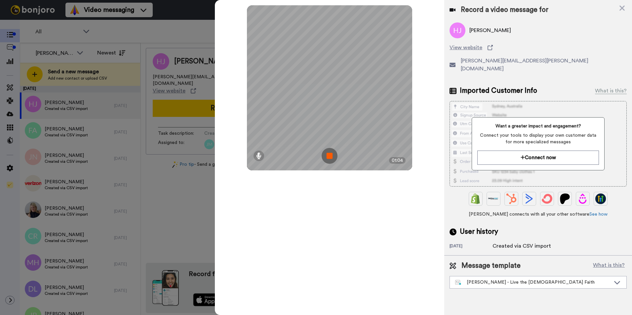
click at [331, 157] on img at bounding box center [329, 156] width 16 height 16
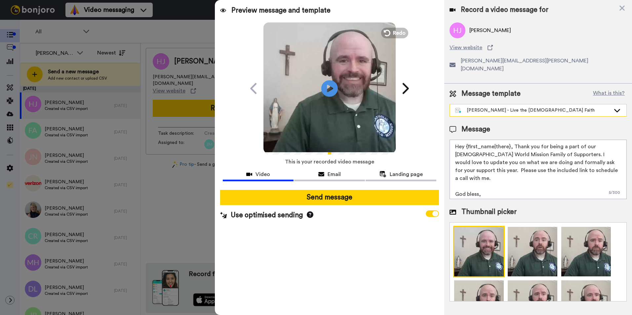
click at [482, 107] on div "[PERSON_NAME] - Live the [DEMOGRAPHIC_DATA] Faith" at bounding box center [532, 110] width 155 height 7
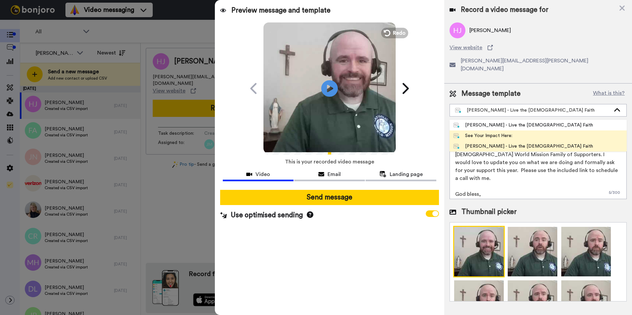
click at [480, 132] on div "See Your Impact Here:" at bounding box center [482, 135] width 59 height 7
type textarea "Hi {first_name|there}, thank you for your incredible support of [DEMOGRAPHIC_DA…"
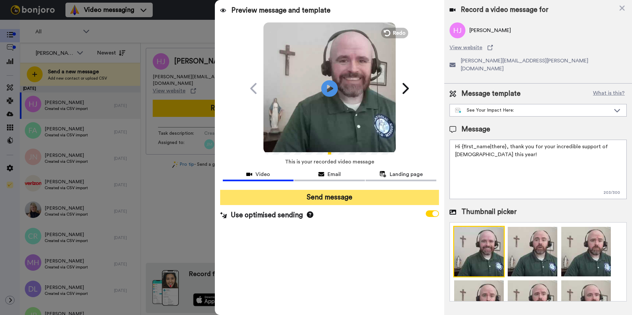
click at [335, 203] on button "Send message" at bounding box center [329, 197] width 219 height 15
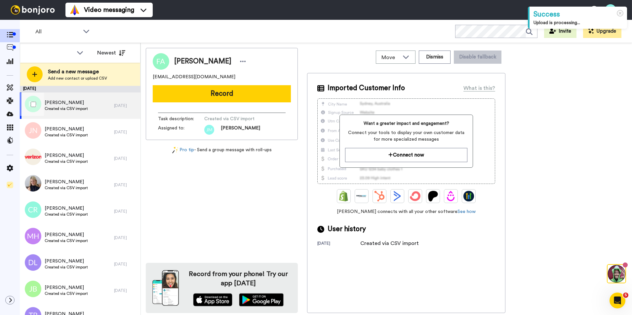
click at [66, 106] on span "Created via CSV import" at bounding box center [66, 108] width 43 height 5
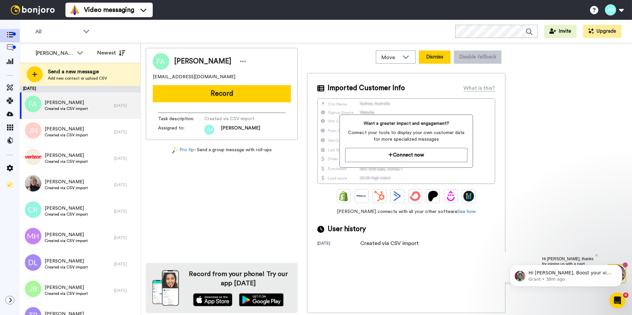
click at [431, 55] on button "Dismiss" at bounding box center [435, 57] width 32 height 13
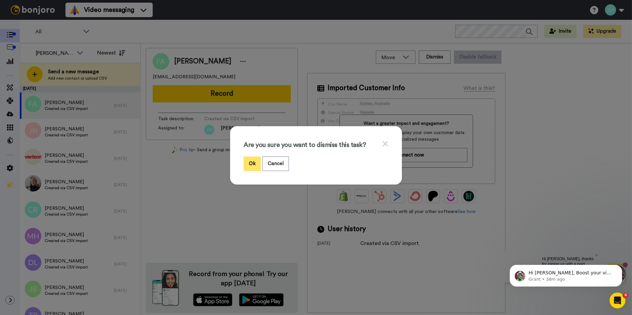
click at [243, 163] on button "Ok" at bounding box center [251, 164] width 17 height 14
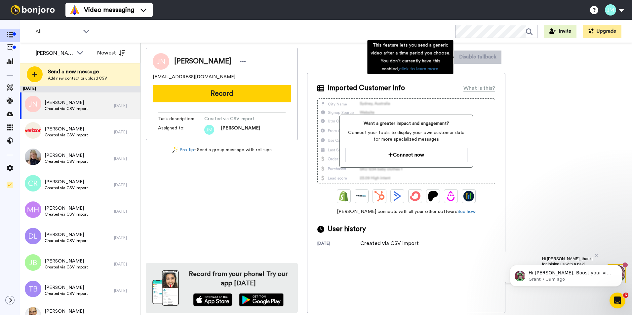
click at [442, 63] on div "This feature lets you send a generic video after a time period you choose. You …" at bounding box center [410, 57] width 86 height 34
drag, startPoint x: 442, startPoint y: 63, endPoint x: 520, endPoint y: 81, distance: 80.2
click at [520, 81] on div "[PERSON_NAME] [PERSON_NAME][EMAIL_ADDRESS][DOMAIN_NAME] Record Task description…" at bounding box center [386, 180] width 481 height 265
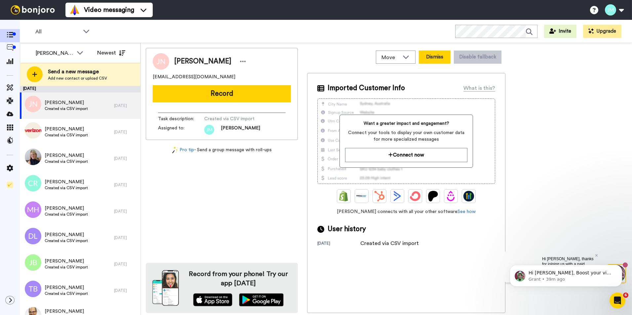
click at [433, 55] on button "Dismiss" at bounding box center [435, 57] width 32 height 13
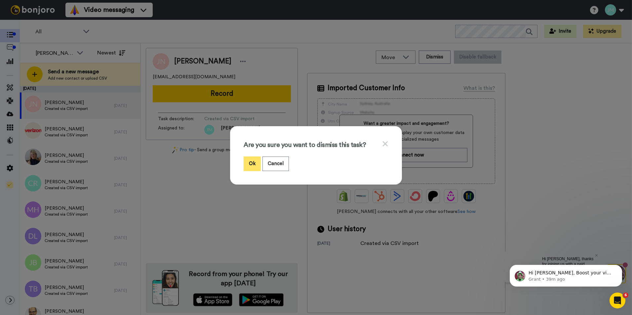
click at [251, 166] on button "Ok" at bounding box center [251, 164] width 17 height 14
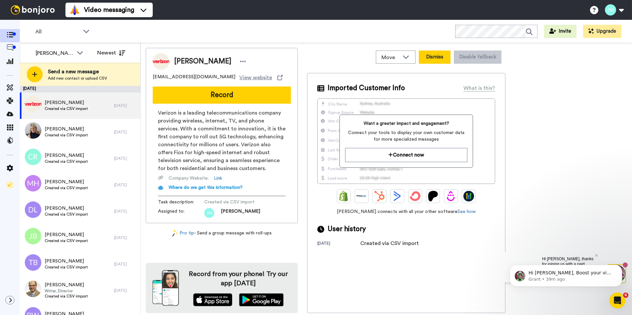
click at [436, 58] on button "Dismiss" at bounding box center [435, 57] width 32 height 13
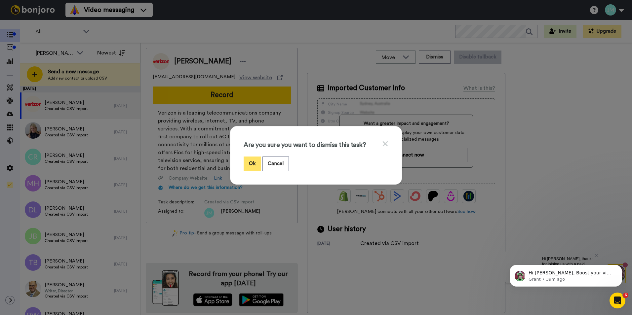
click at [248, 161] on button "Ok" at bounding box center [251, 164] width 17 height 14
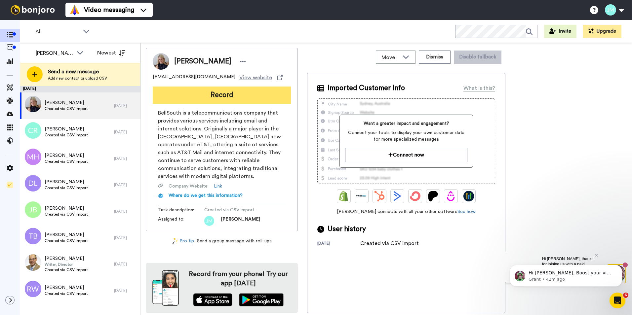
click at [227, 100] on button "Record" at bounding box center [222, 95] width 138 height 17
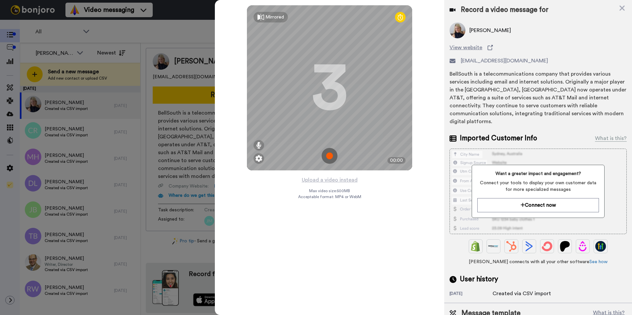
click at [331, 161] on img at bounding box center [329, 156] width 16 height 16
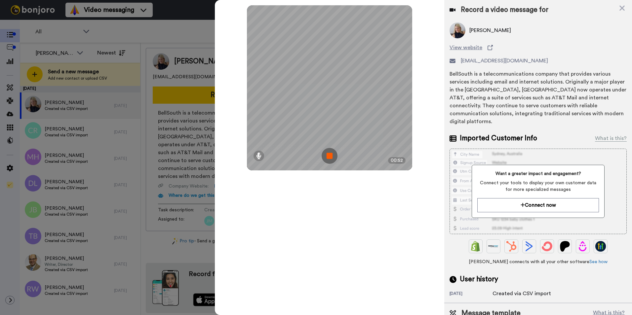
click at [331, 161] on img at bounding box center [329, 156] width 16 height 16
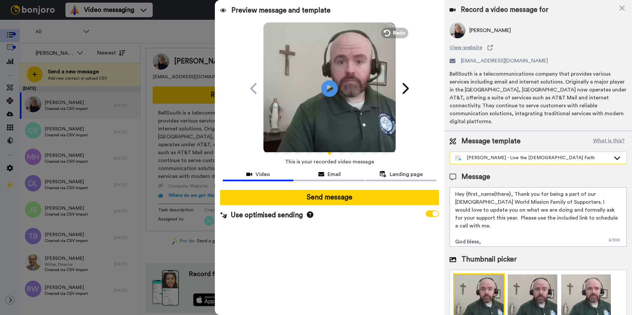
click at [494, 155] on div "[PERSON_NAME] - Live the [DEMOGRAPHIC_DATA] Faith" at bounding box center [532, 158] width 155 height 7
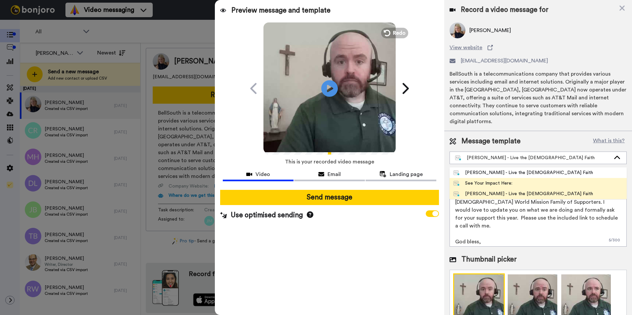
click at [489, 178] on li "See Your Impact Here:" at bounding box center [537, 183] width 177 height 11
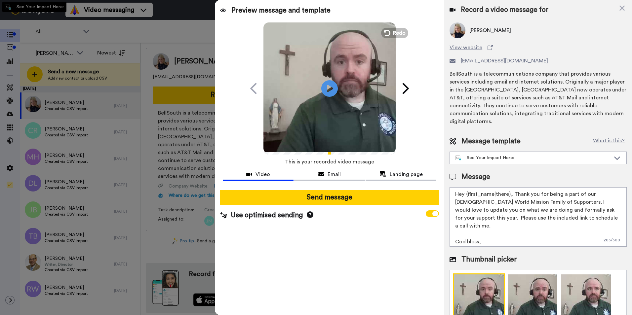
type textarea "Hi {first_name|there}, thank you for your incredible support of Catholic World …"
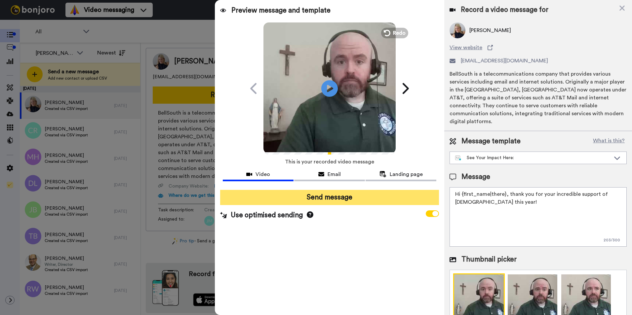
click at [355, 197] on button "Send message" at bounding box center [329, 197] width 219 height 15
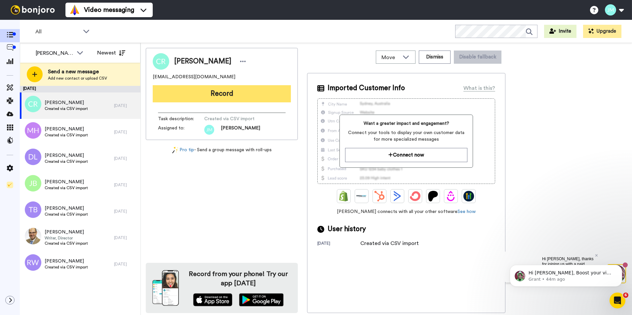
click at [232, 91] on button "Record" at bounding box center [222, 93] width 138 height 17
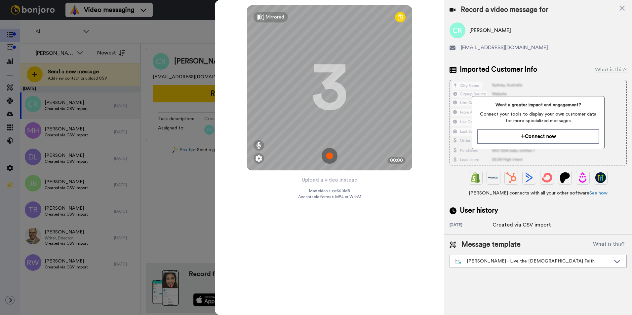
click at [328, 155] on img at bounding box center [329, 156] width 16 height 16
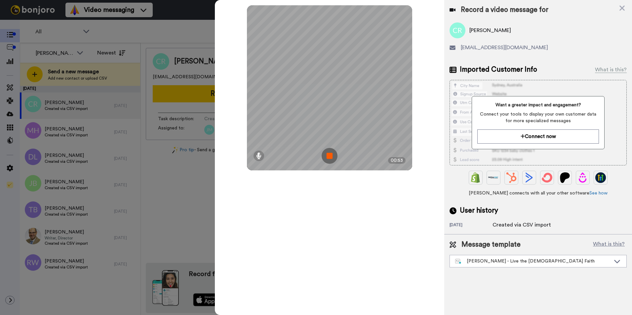
click at [328, 155] on img at bounding box center [329, 156] width 16 height 16
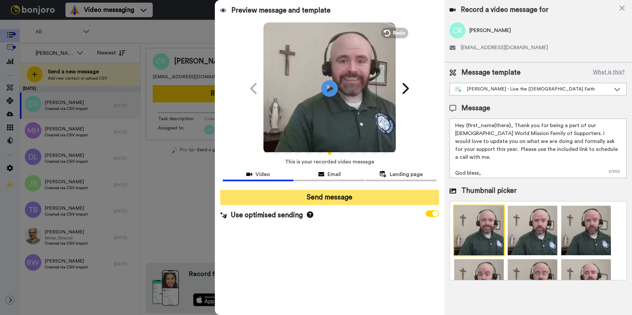
click at [339, 200] on button "Send message" at bounding box center [329, 197] width 219 height 15
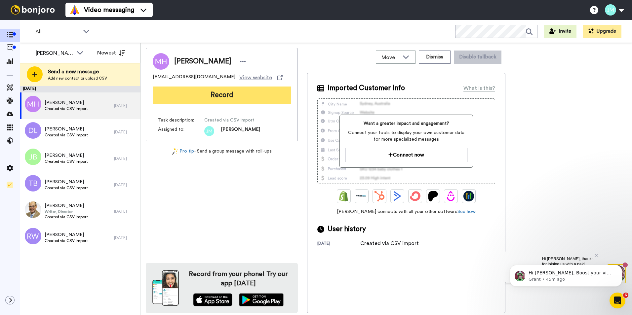
click at [220, 92] on button "Record" at bounding box center [222, 95] width 138 height 17
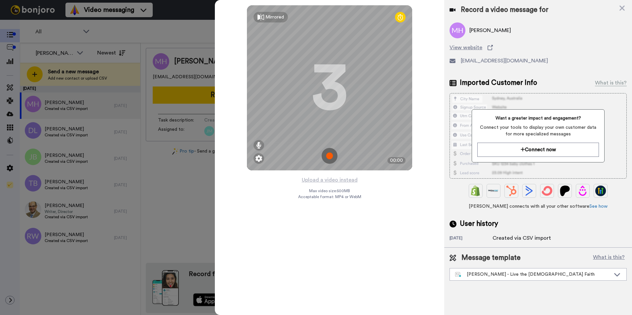
click at [328, 158] on img at bounding box center [329, 156] width 16 height 16
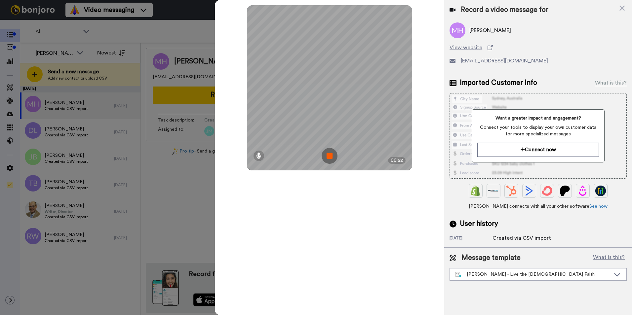
click at [328, 158] on img at bounding box center [329, 156] width 16 height 16
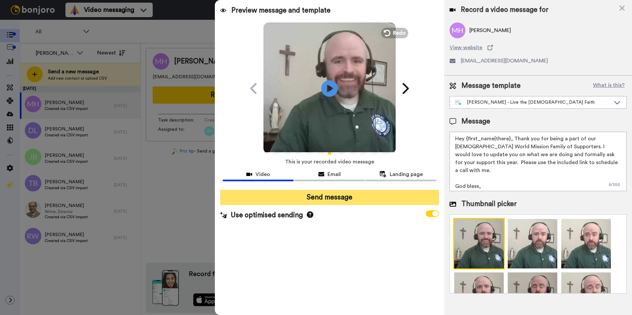
click at [327, 200] on button "Send message" at bounding box center [329, 197] width 219 height 15
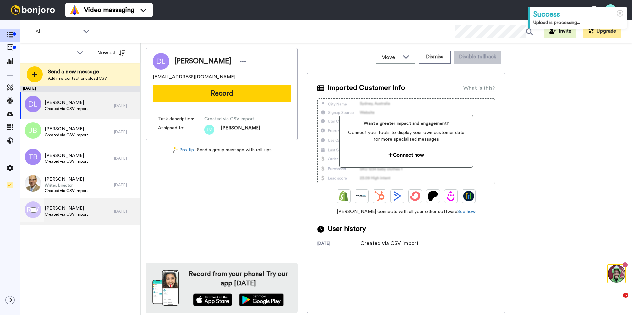
click at [61, 207] on span "Rachel Wolf" at bounding box center [66, 208] width 43 height 7
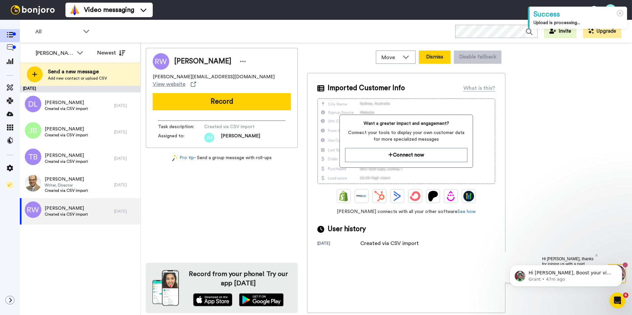
click at [438, 55] on button "Dismiss" at bounding box center [435, 57] width 32 height 13
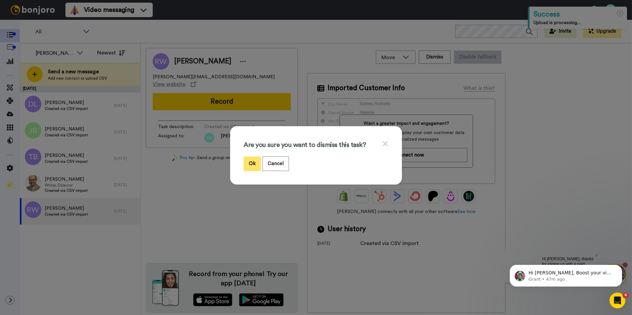
click at [252, 165] on button "Ok" at bounding box center [251, 164] width 17 height 14
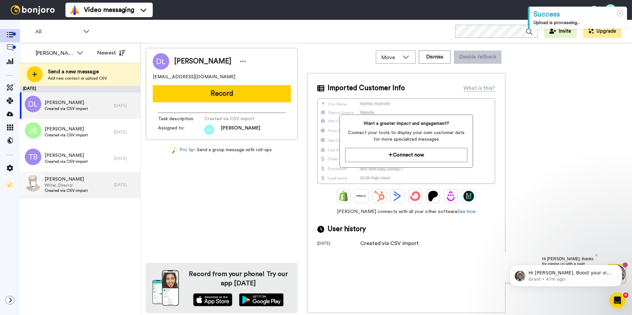
click at [80, 188] on span "Created via CSV import" at bounding box center [66, 190] width 43 height 5
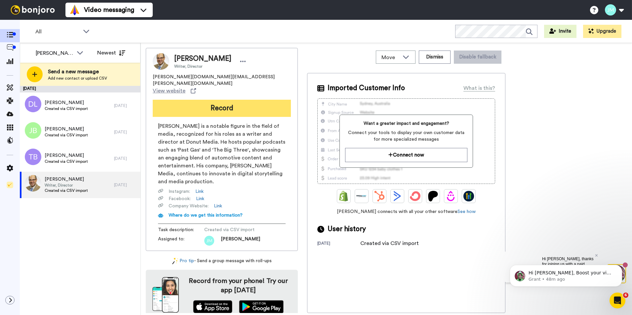
click at [207, 100] on button "Record" at bounding box center [222, 108] width 138 height 17
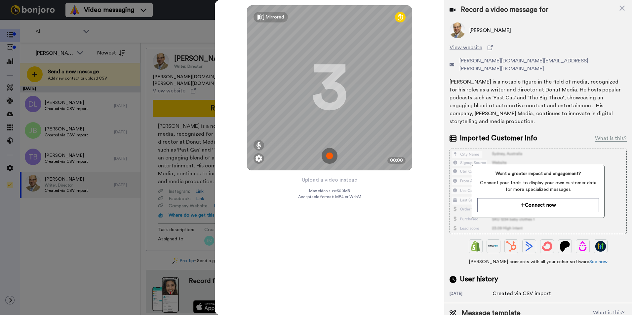
click at [329, 157] on img at bounding box center [329, 156] width 16 height 16
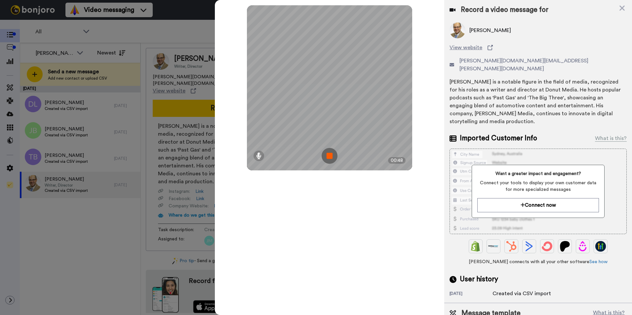
click at [329, 157] on img at bounding box center [329, 156] width 16 height 16
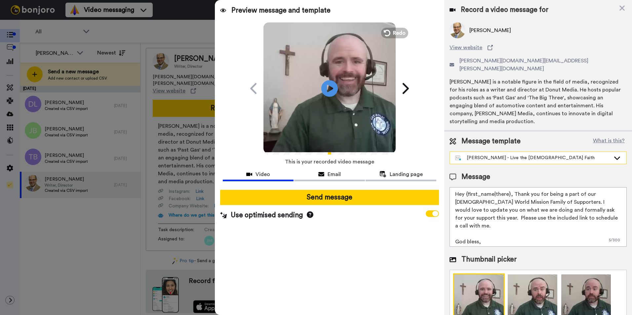
click at [521, 155] on div "James - Live the Catholic Faith" at bounding box center [532, 158] width 155 height 7
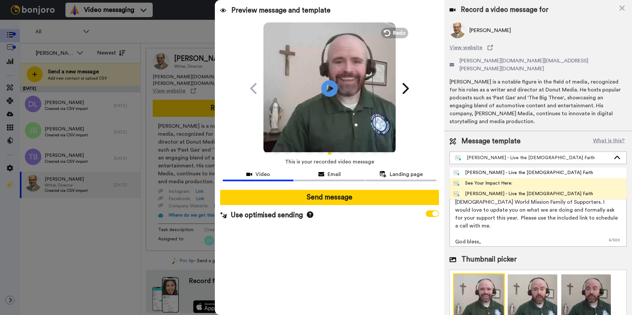
click at [505, 180] on div "See Your Impact Here:" at bounding box center [482, 183] width 59 height 7
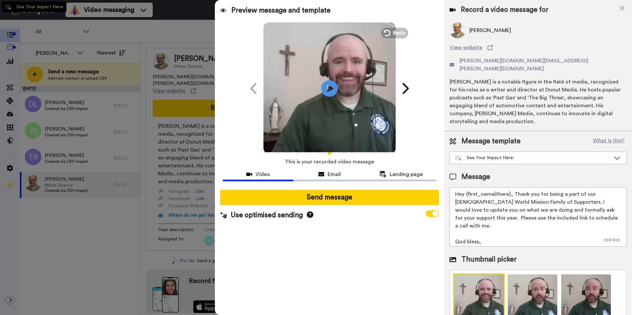
type textarea "Hi {first_name|there}, thank you for your incredible support of Catholic World …"
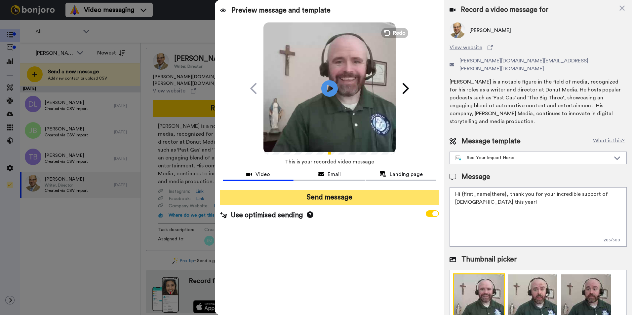
click at [365, 195] on button "Send message" at bounding box center [329, 197] width 219 height 15
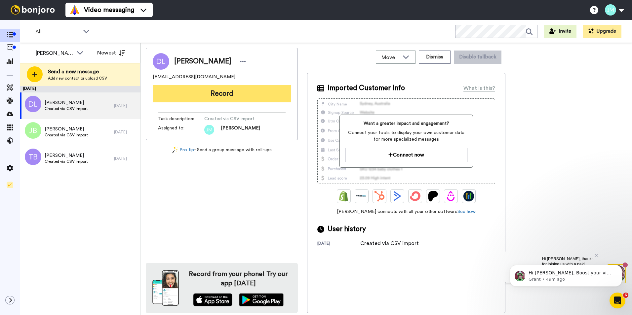
click at [235, 93] on button "Record" at bounding box center [222, 93] width 138 height 17
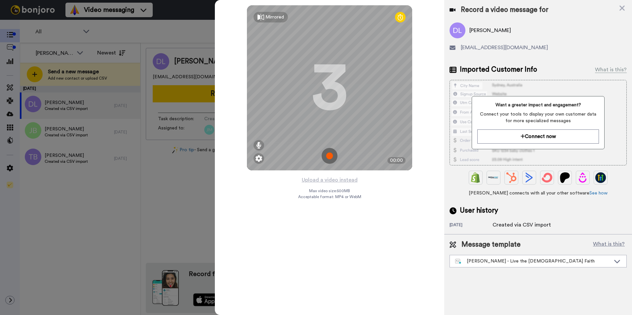
click at [334, 155] on img at bounding box center [329, 156] width 16 height 16
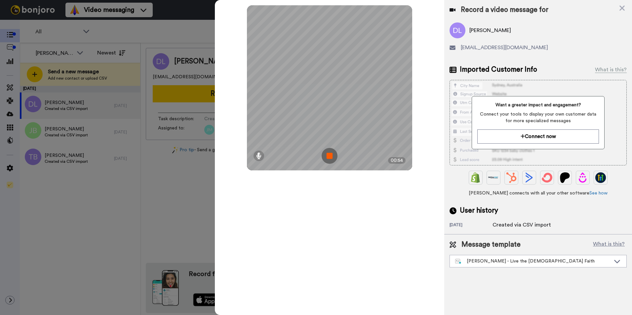
click at [334, 155] on img at bounding box center [329, 156] width 16 height 16
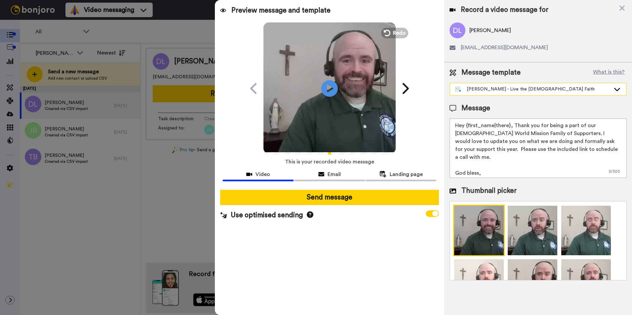
drag, startPoint x: 518, startPoint y: 91, endPoint x: 496, endPoint y: 88, distance: 22.9
click at [496, 88] on div "[PERSON_NAME] - Live the [DEMOGRAPHIC_DATA] Faith" at bounding box center [532, 89] width 155 height 7
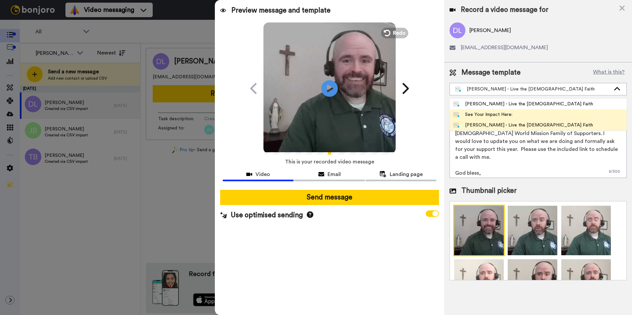
click at [489, 116] on div "See Your Impact Here:" at bounding box center [482, 114] width 59 height 7
type textarea "Hi {first_name|there}, thank you for your incredible support of Catholic World …"
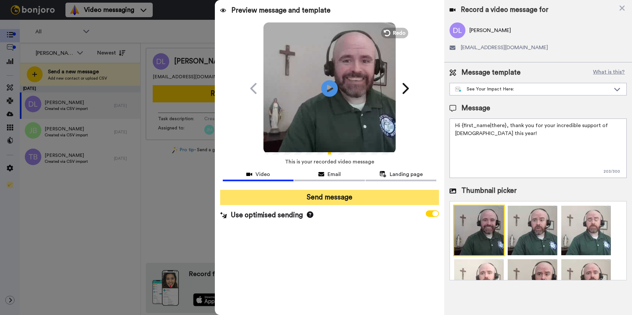
click at [315, 197] on button "Send message" at bounding box center [329, 197] width 219 height 15
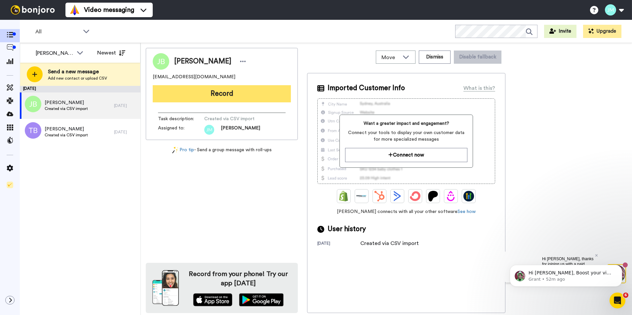
click at [225, 89] on button "Record" at bounding box center [222, 93] width 138 height 17
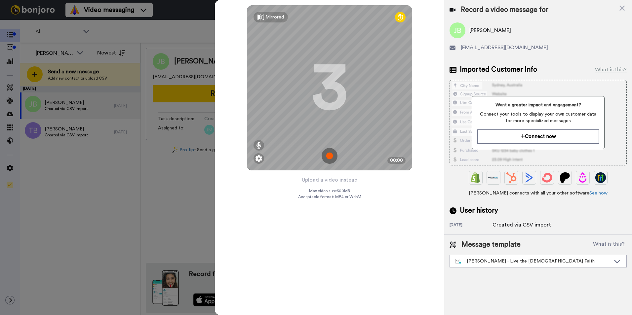
click at [329, 159] on img at bounding box center [329, 156] width 16 height 16
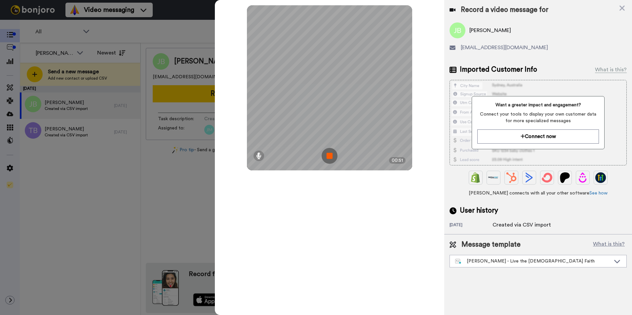
click at [329, 159] on img at bounding box center [329, 156] width 16 height 16
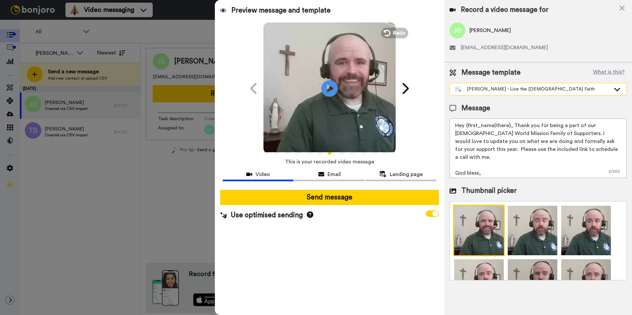
click at [488, 91] on div "[PERSON_NAME] - Live the [DEMOGRAPHIC_DATA] Faith" at bounding box center [532, 89] width 155 height 7
click at [344, 253] on div "Preview message and template Play/Pause A Personal Video Message Just for You f…" at bounding box center [329, 157] width 229 height 315
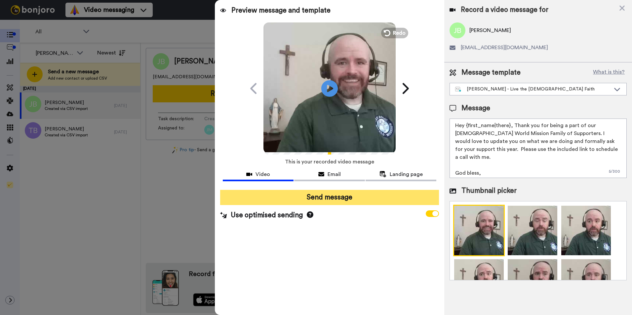
click at [339, 197] on button "Send message" at bounding box center [329, 197] width 219 height 15
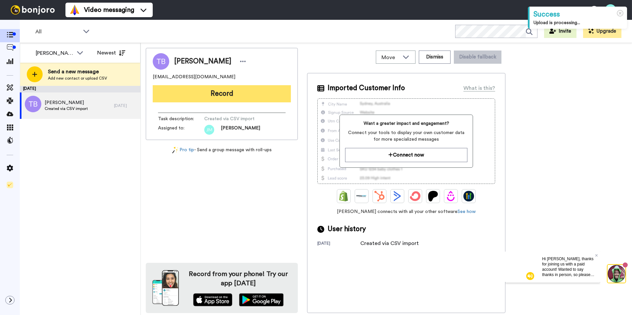
click at [249, 93] on button "Record" at bounding box center [222, 93] width 138 height 17
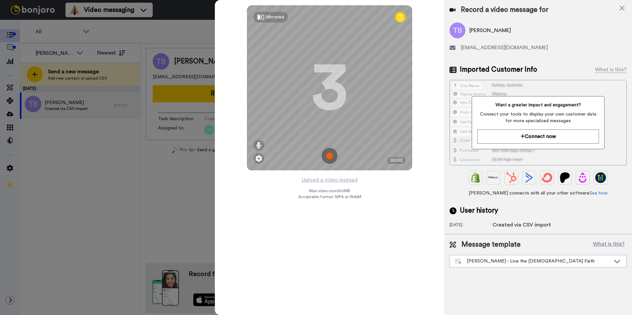
click at [331, 158] on img at bounding box center [329, 156] width 16 height 16
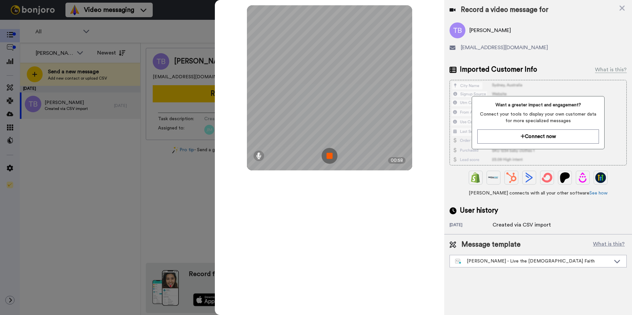
click at [331, 158] on img at bounding box center [329, 156] width 16 height 16
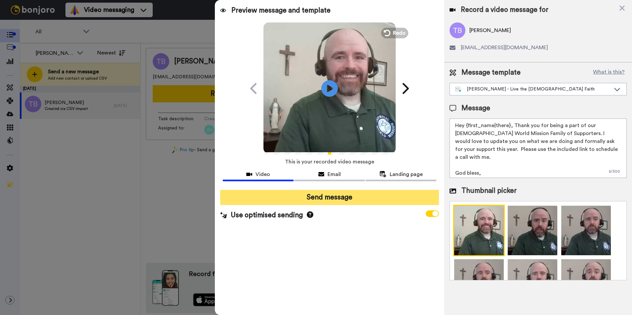
click at [308, 195] on button "Send message" at bounding box center [329, 197] width 219 height 15
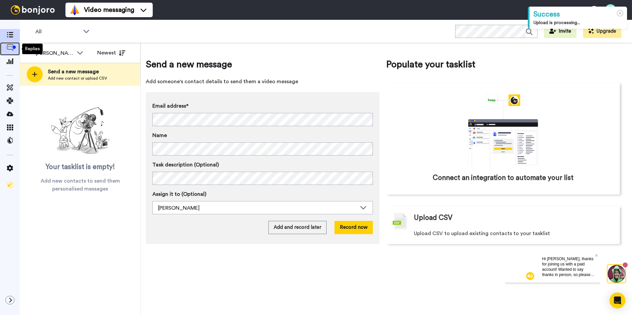
click at [10, 48] on icon at bounding box center [10, 47] width 7 height 7
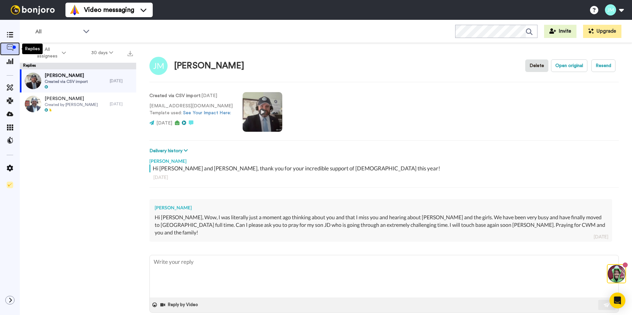
click at [8, 45] on icon at bounding box center [10, 47] width 7 height 7
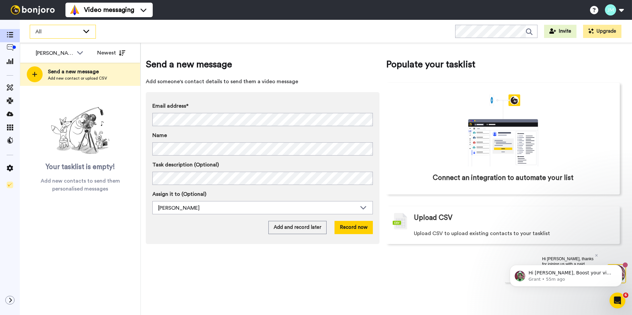
click at [86, 35] on div "All" at bounding box center [62, 31] width 65 height 13
click at [132, 31] on div "All WORKSPACES View all All Default Task List + Add a new workspace Invite Upgr…" at bounding box center [326, 31] width 612 height 23
click at [6, 48] on span at bounding box center [10, 49] width 20 height 7
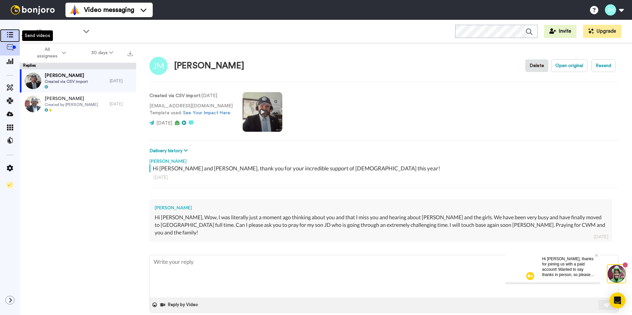
click at [10, 32] on div at bounding box center [10, 35] width 20 height 9
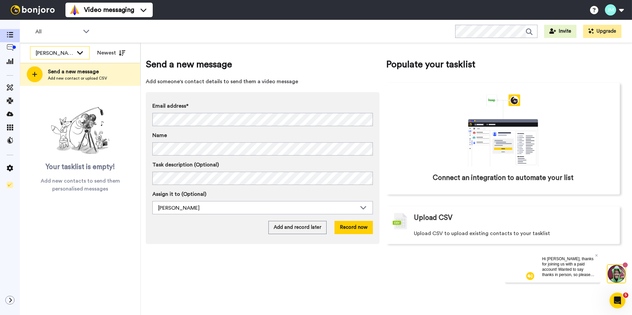
click at [74, 50] on div "[PERSON_NAME]" at bounding box center [59, 53] width 59 height 13
click at [61, 68] on span "All members" at bounding box center [47, 67] width 34 height 7
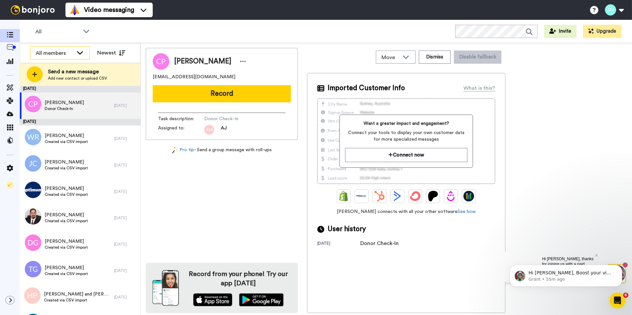
click at [76, 54] on icon at bounding box center [80, 52] width 8 height 7
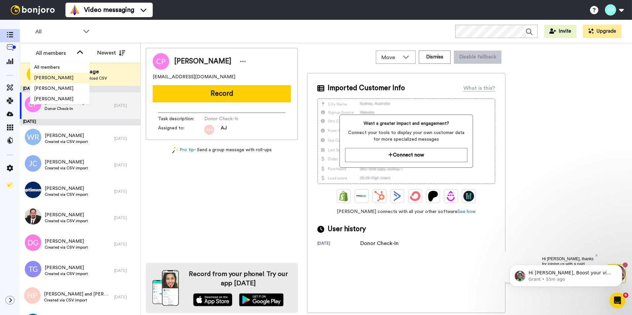
click at [66, 76] on span "[PERSON_NAME]" at bounding box center [53, 78] width 47 height 7
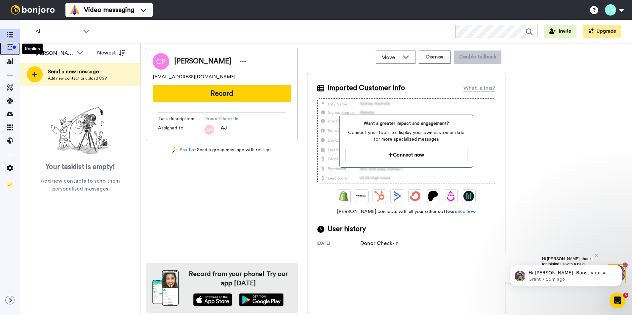
click at [6, 50] on span at bounding box center [10, 49] width 20 height 7
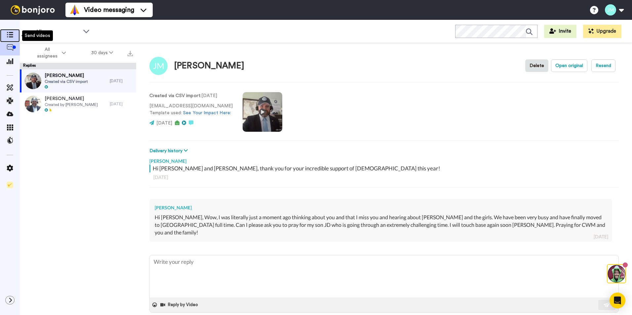
click at [12, 37] on icon at bounding box center [10, 35] width 7 height 6
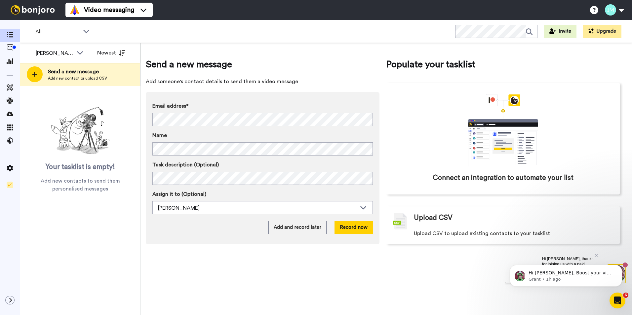
click at [61, 241] on div "James M Flanagan Newest Send a new message Add new contact or upload CSV Your t…" at bounding box center [80, 179] width 121 height 272
click at [305, 229] on button "Add and record later" at bounding box center [297, 227] width 58 height 13
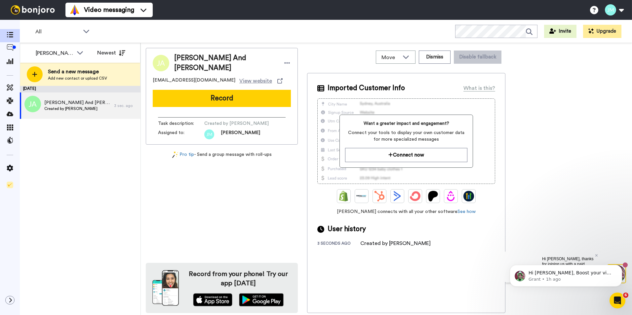
click at [131, 159] on div "September 26 Jeff And Laurel Created by James M Flanagan 3 sec. ago" at bounding box center [80, 200] width 121 height 229
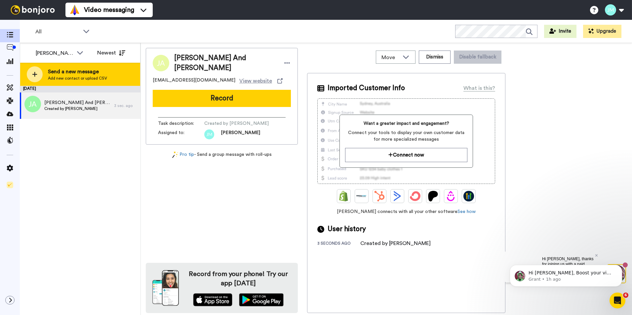
click at [61, 74] on span "Send a new message" at bounding box center [77, 72] width 59 height 8
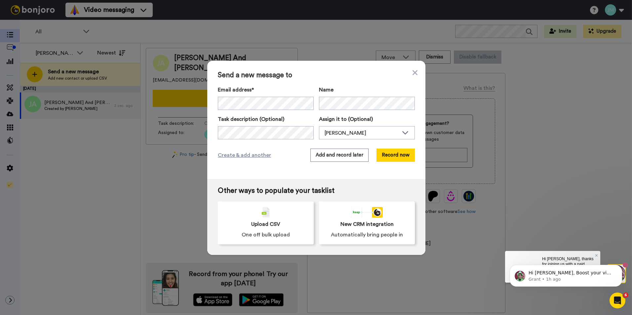
click at [415, 71] on div "Send a new message to Email address* Name Task description (Optional) Assign it…" at bounding box center [316, 120] width 218 height 118
click at [20, 13] on div "Send a new message to Email address* Name Task description (Optional) Assign it…" at bounding box center [316, 157] width 632 height 315
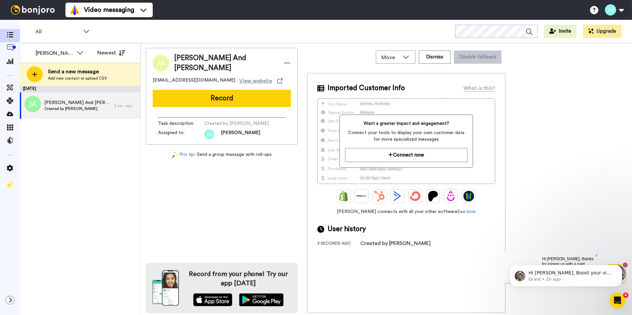
click at [32, 13] on img at bounding box center [33, 9] width 50 height 9
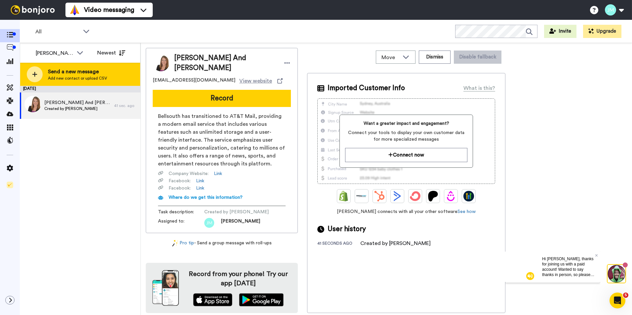
click at [58, 69] on span "Send a new message" at bounding box center [77, 72] width 59 height 8
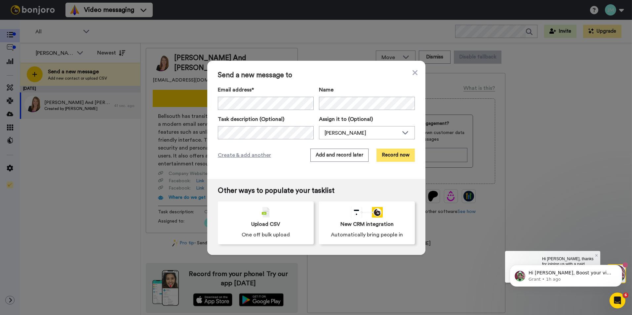
click at [398, 154] on button "Record now" at bounding box center [395, 155] width 38 height 13
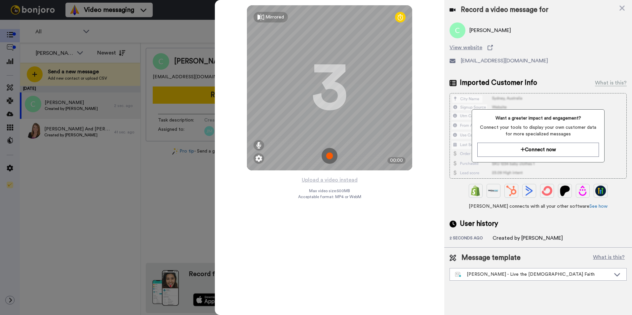
click at [326, 155] on img at bounding box center [329, 156] width 16 height 16
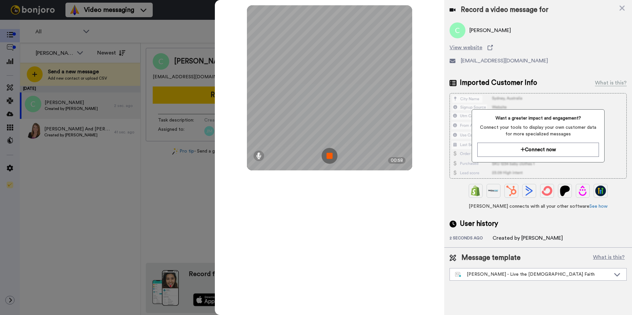
click at [326, 155] on img at bounding box center [329, 156] width 16 height 16
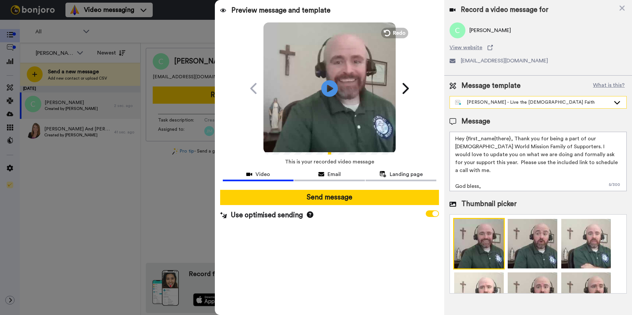
click at [508, 102] on div "[PERSON_NAME] - Live the [DEMOGRAPHIC_DATA] Faith" at bounding box center [532, 102] width 155 height 7
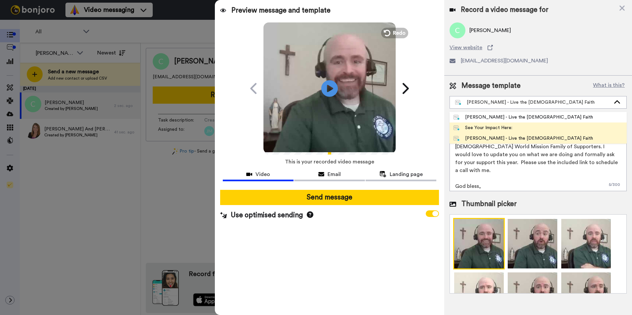
click at [489, 128] on div "See Your Impact Here:" at bounding box center [482, 128] width 59 height 7
type textarea "Hi {first_name|there}, thank you for your incredible support of [DEMOGRAPHIC_DA…"
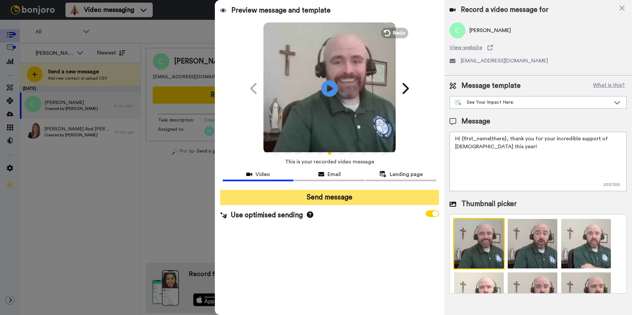
click at [325, 202] on button "Send message" at bounding box center [329, 197] width 219 height 15
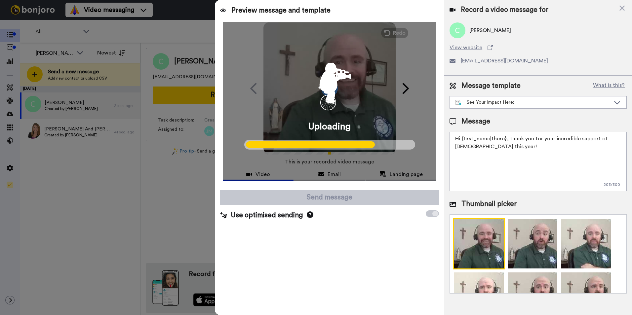
click at [100, 201] on div at bounding box center [316, 157] width 632 height 315
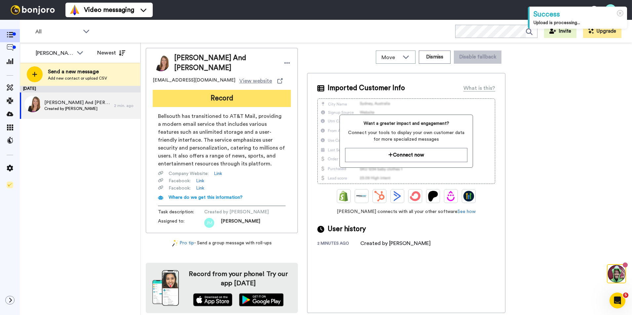
click at [206, 93] on button "Record" at bounding box center [222, 98] width 138 height 17
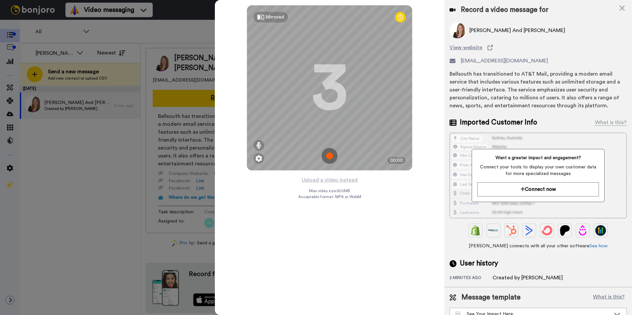
click at [336, 156] on img at bounding box center [329, 156] width 16 height 16
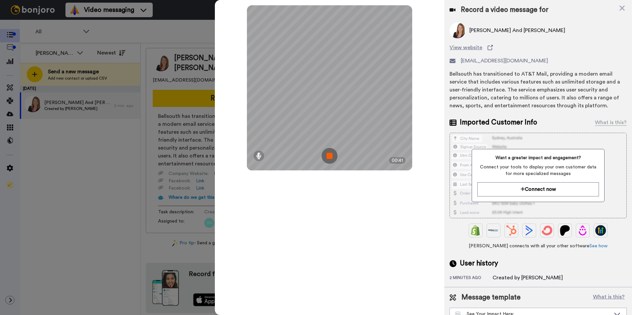
click at [336, 156] on img at bounding box center [329, 156] width 16 height 16
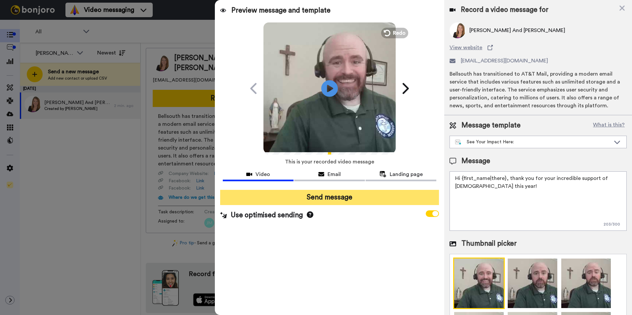
click at [342, 195] on button "Send message" at bounding box center [329, 197] width 219 height 15
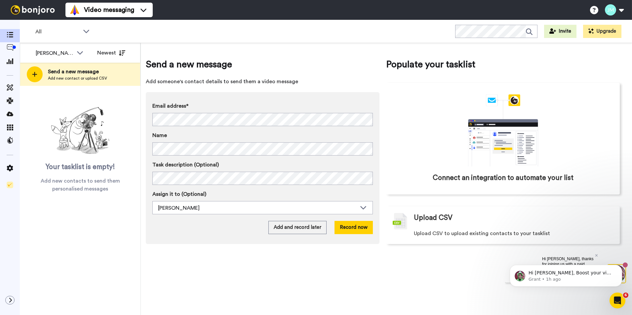
click at [304, 90] on div "Send a new message Add someone's contact details to send them a video message E…" at bounding box center [263, 151] width 234 height 186
click at [356, 228] on button "Record now" at bounding box center [353, 227] width 38 height 13
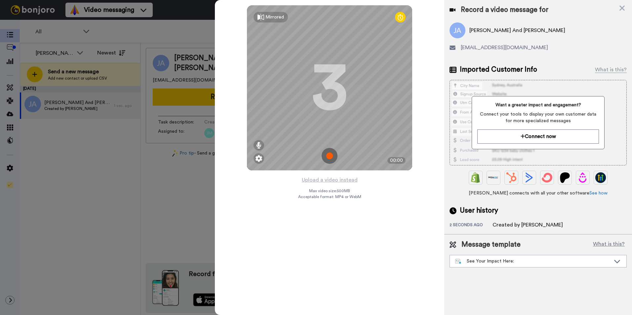
click at [327, 152] on img at bounding box center [329, 156] width 16 height 16
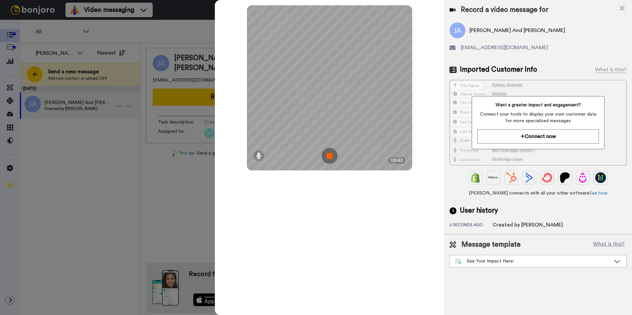
click at [327, 152] on img at bounding box center [329, 156] width 16 height 16
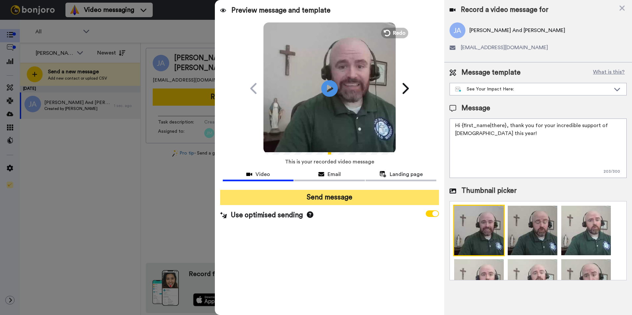
click at [338, 195] on button "Send message" at bounding box center [329, 197] width 219 height 15
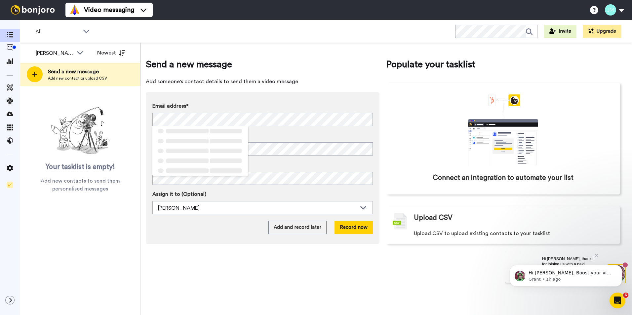
click at [261, 94] on div "Email address* ‌ ‌ ‌ ‌ ‌ ‌ ‌ ‌ ‌ ‌ ‌ ‌ ‌ ‌ ‌ Name Task description (Optional) A…" at bounding box center [263, 168] width 234 height 152
click at [282, 65] on span "Send a new message" at bounding box center [263, 64] width 234 height 13
click at [356, 225] on button "Record now" at bounding box center [353, 227] width 38 height 13
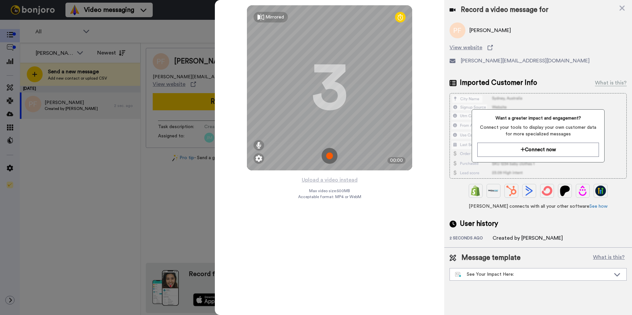
click at [329, 158] on img at bounding box center [329, 156] width 16 height 16
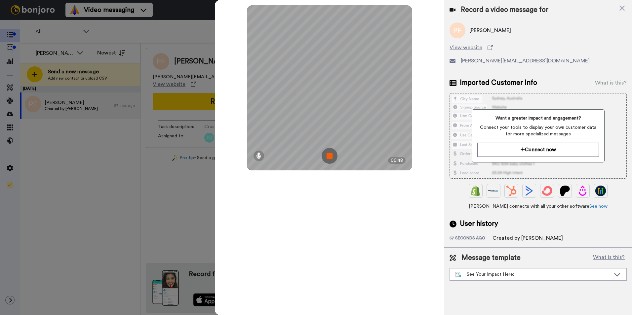
click at [329, 158] on img at bounding box center [329, 156] width 16 height 16
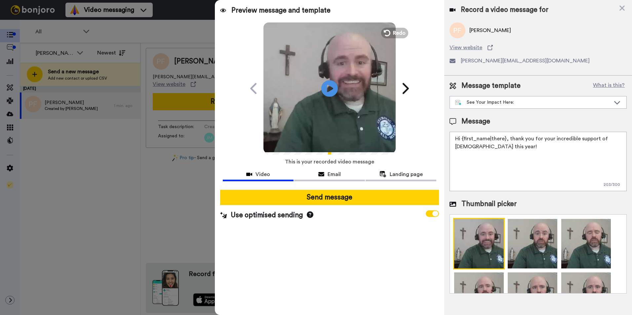
drag, startPoint x: 547, startPoint y: 149, endPoint x: 445, endPoint y: 138, distance: 103.0
click at [445, 138] on div "Message template What is this? See Your Impact Here: [PERSON_NAME] - Live the […" at bounding box center [538, 187] width 188 height 223
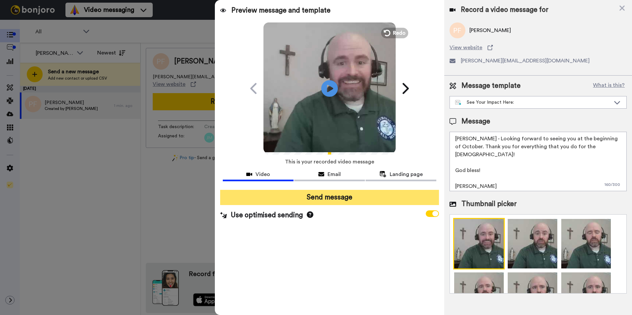
type textarea "[PERSON_NAME] - Looking forward to seeing you at the beginning of October. Than…"
click at [332, 199] on button "Send message" at bounding box center [329, 197] width 219 height 15
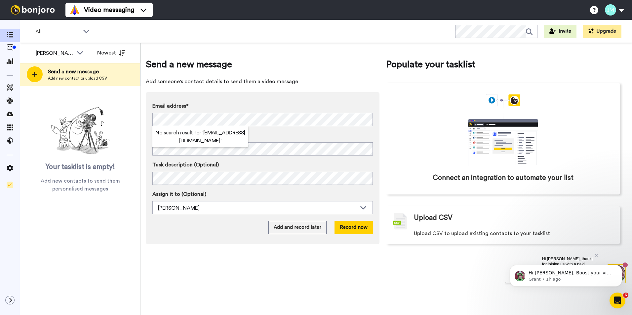
click at [270, 79] on span "Add someone's contact details to send them a video message" at bounding box center [263, 82] width 234 height 8
click at [237, 262] on div "Send a new message Add someone's contact details to send them a video message E…" at bounding box center [386, 179] width 491 height 272
click at [351, 230] on button "Record now" at bounding box center [353, 227] width 38 height 13
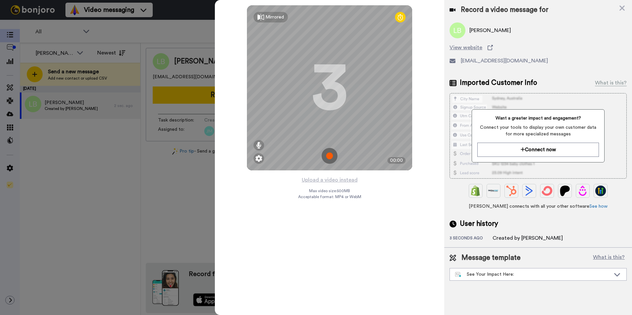
click at [334, 157] on img at bounding box center [329, 156] width 16 height 16
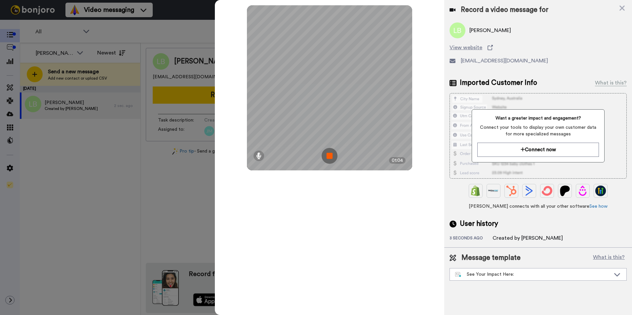
click at [334, 157] on img at bounding box center [329, 156] width 16 height 16
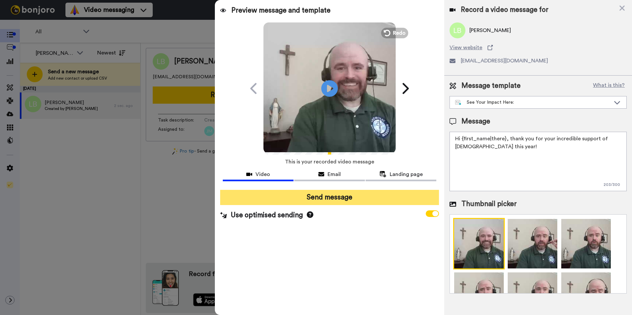
click at [324, 200] on button "Send message" at bounding box center [329, 197] width 219 height 15
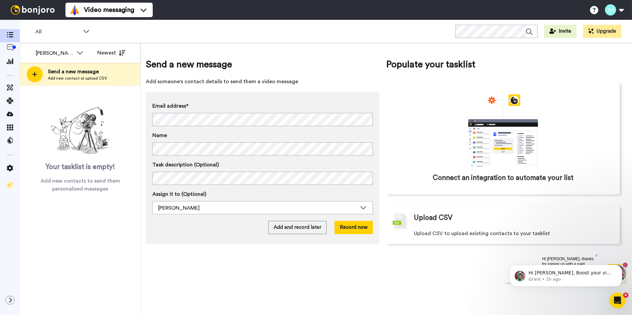
click at [228, 262] on div "Send a new message Add someone's contact details to send them a video message E…" at bounding box center [386, 179] width 491 height 272
click at [362, 230] on button "Record now" at bounding box center [353, 227] width 38 height 13
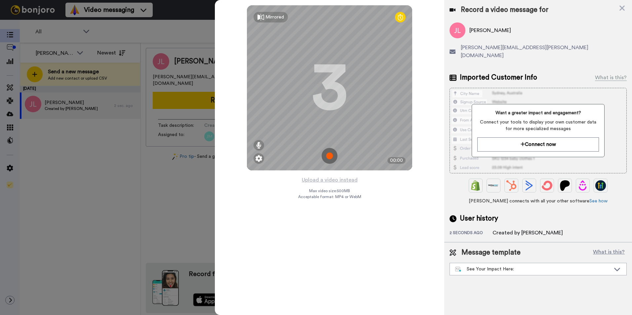
click at [327, 156] on img at bounding box center [329, 156] width 16 height 16
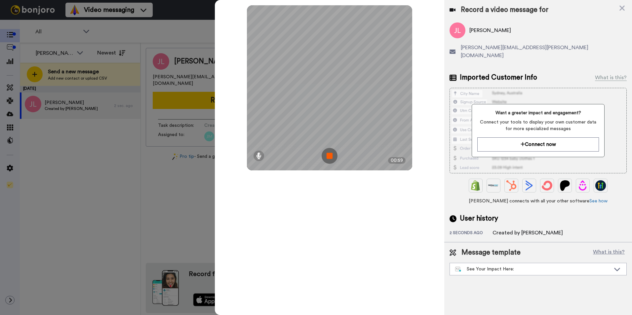
click at [327, 156] on img at bounding box center [329, 156] width 16 height 16
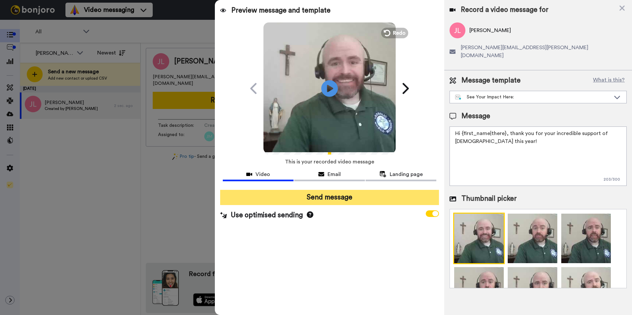
click at [323, 195] on button "Send message" at bounding box center [329, 197] width 219 height 15
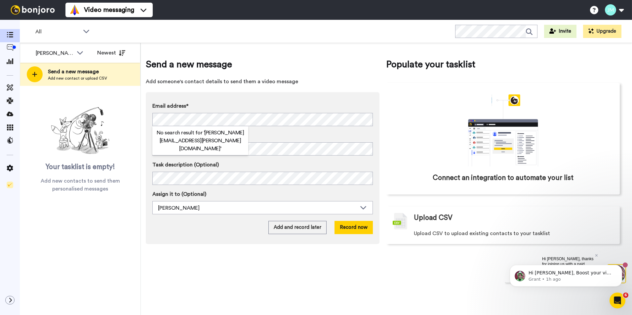
click at [256, 83] on span "Add someone's contact details to send them a video message" at bounding box center [263, 82] width 234 height 8
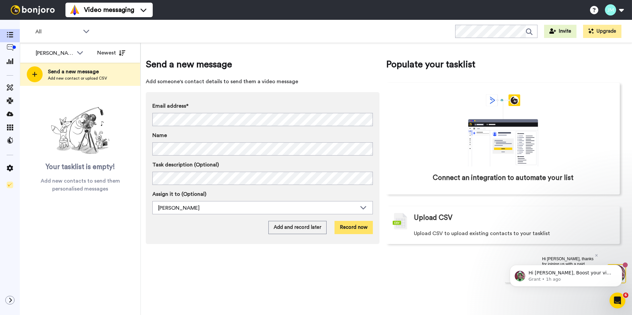
click at [352, 224] on button "Record now" at bounding box center [353, 227] width 38 height 13
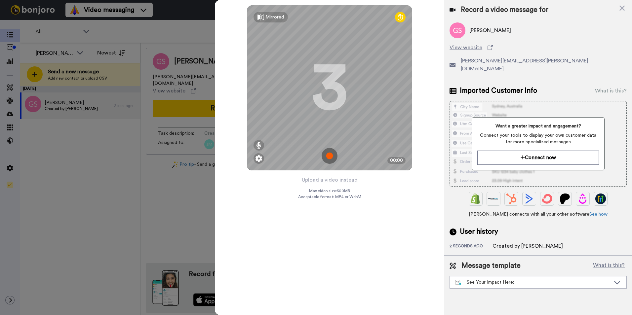
click at [326, 153] on img at bounding box center [329, 156] width 16 height 16
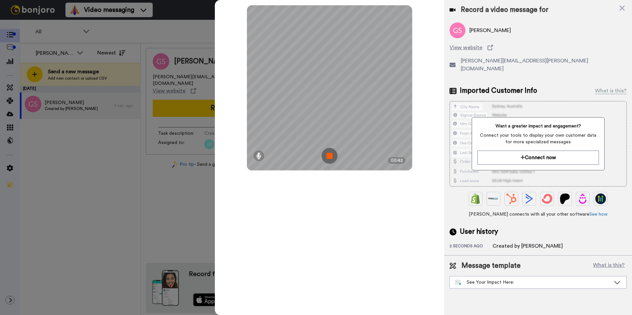
click at [326, 153] on img at bounding box center [329, 156] width 16 height 16
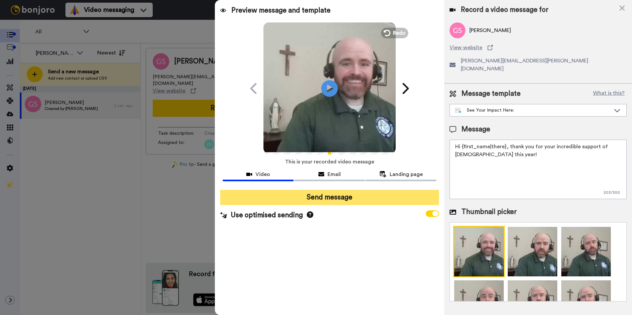
click at [344, 196] on button "Send message" at bounding box center [329, 197] width 219 height 15
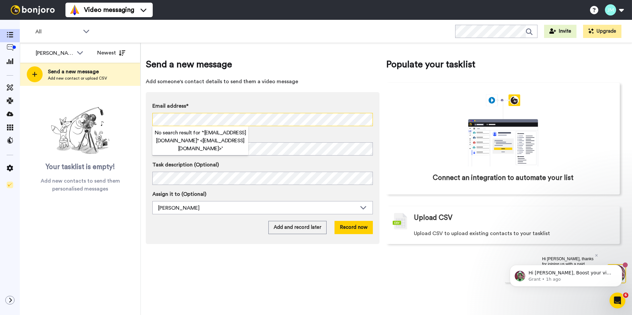
click at [228, 126] on div "No search result for ‘ "[EMAIL_ADDRESS][DOMAIN_NAME]" <[EMAIL_ADDRESS][DOMAIN_N…" at bounding box center [262, 119] width 220 height 13
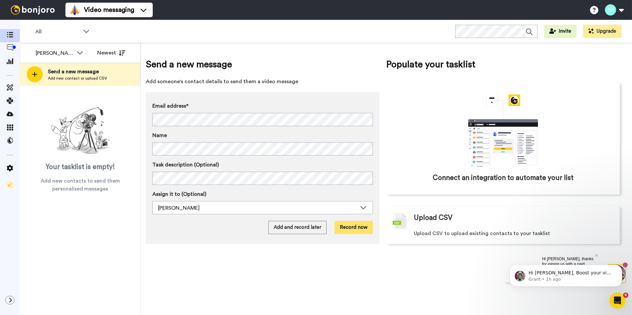
click at [352, 226] on button "Record now" at bounding box center [353, 227] width 38 height 13
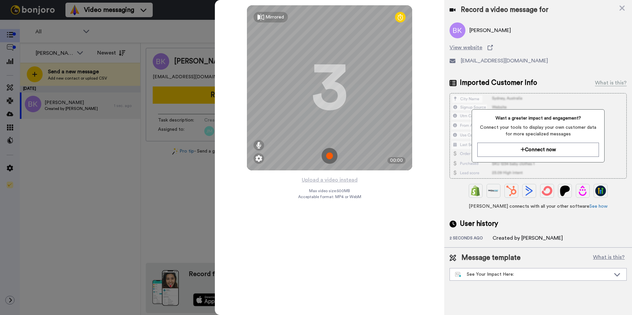
click at [334, 162] on img at bounding box center [329, 156] width 16 height 16
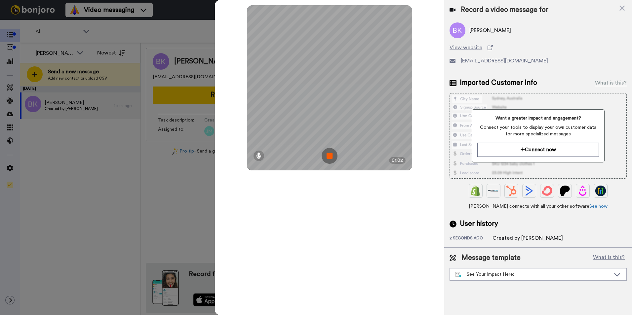
click at [334, 162] on img at bounding box center [329, 156] width 16 height 16
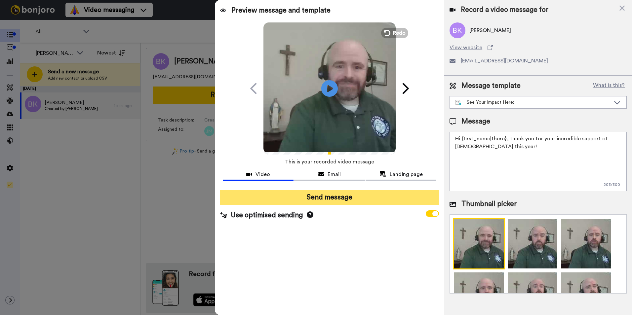
click at [334, 197] on button "Send message" at bounding box center [329, 197] width 219 height 15
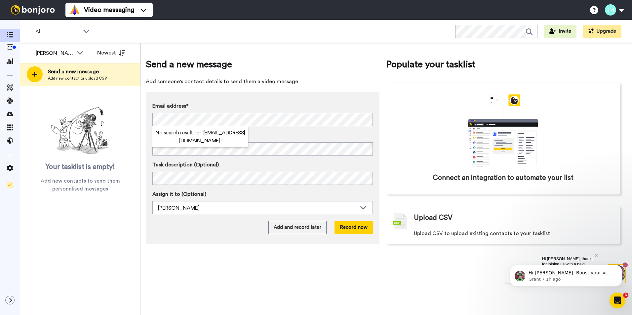
click at [242, 88] on div "Send a new message Add someone's contact details to send them a video message E…" at bounding box center [263, 151] width 234 height 186
click at [352, 228] on button "Record now" at bounding box center [353, 227] width 38 height 13
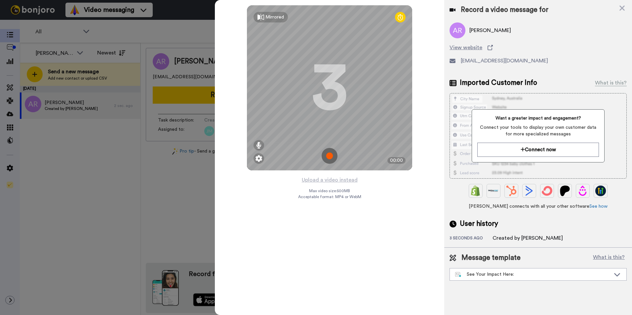
click at [329, 153] on img at bounding box center [329, 156] width 16 height 16
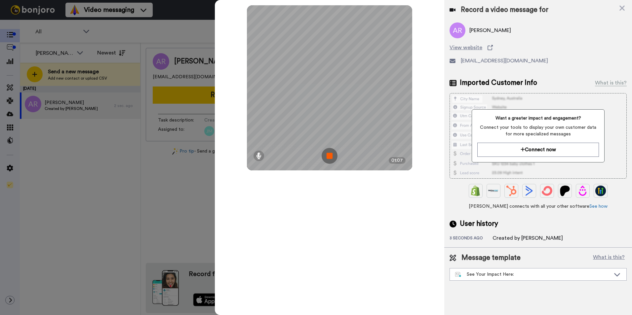
click at [329, 153] on img at bounding box center [329, 156] width 16 height 16
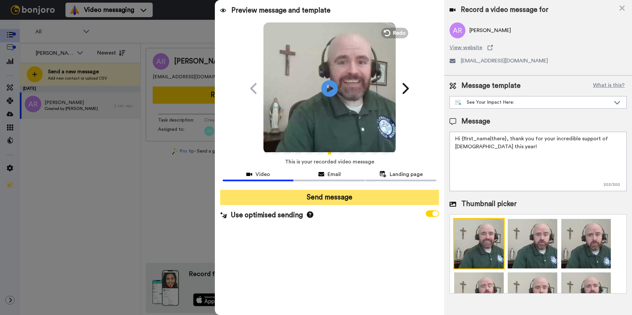
click at [348, 198] on button "Send message" at bounding box center [329, 197] width 219 height 15
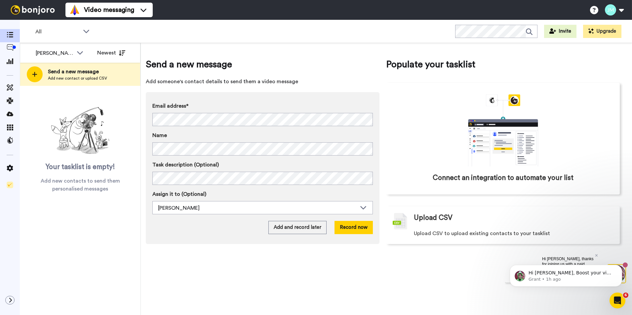
click at [262, 81] on span "Add someone's contact details to send them a video message" at bounding box center [263, 82] width 234 height 8
click at [367, 232] on button "Record now" at bounding box center [353, 227] width 38 height 13
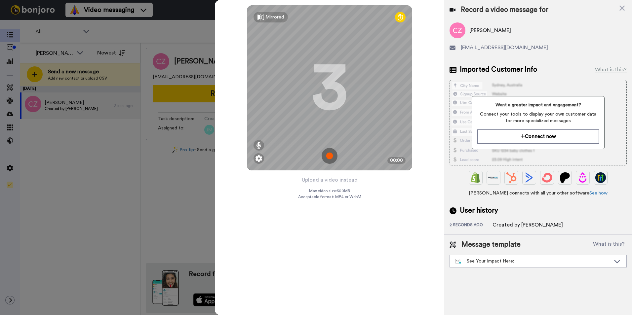
click at [327, 158] on img at bounding box center [329, 156] width 16 height 16
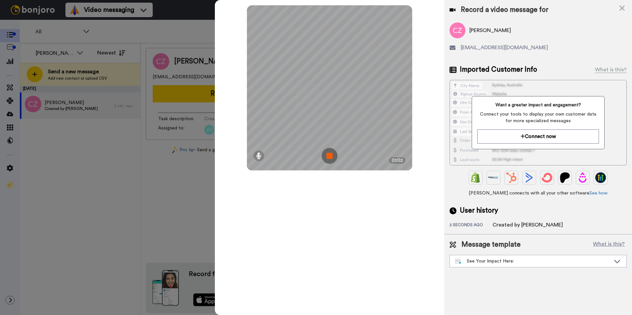
click at [327, 158] on img at bounding box center [329, 156] width 16 height 16
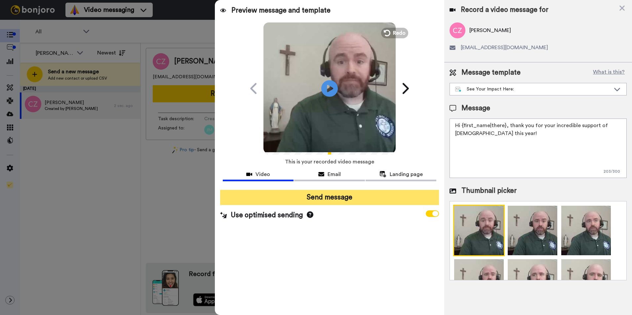
click at [339, 195] on button "Send message" at bounding box center [329, 197] width 219 height 15
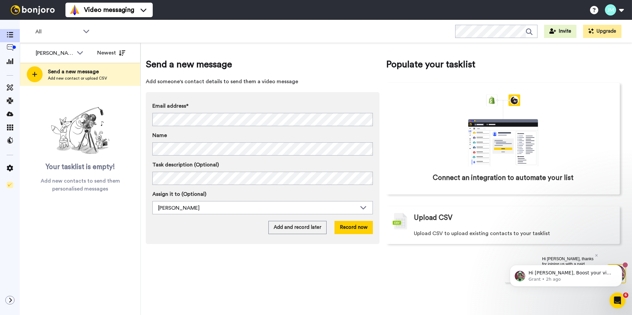
click at [227, 85] on span "Add someone's contact details to send them a video message" at bounding box center [263, 82] width 234 height 8
click at [292, 302] on div "Send a new message Add someone's contact details to send them a video message E…" at bounding box center [386, 179] width 491 height 272
click at [355, 218] on div "Email address* No search result for ‘ [EMAIL_ADDRESS][DOMAIN_NAME] ’ Name Task …" at bounding box center [263, 168] width 234 height 152
click at [352, 223] on button "Record now" at bounding box center [353, 227] width 38 height 13
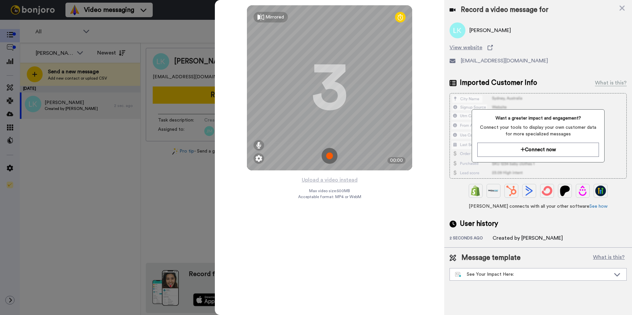
click at [332, 154] on img at bounding box center [329, 156] width 16 height 16
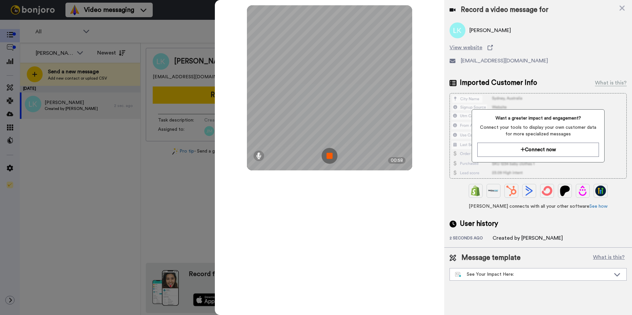
click at [332, 154] on img at bounding box center [329, 156] width 16 height 16
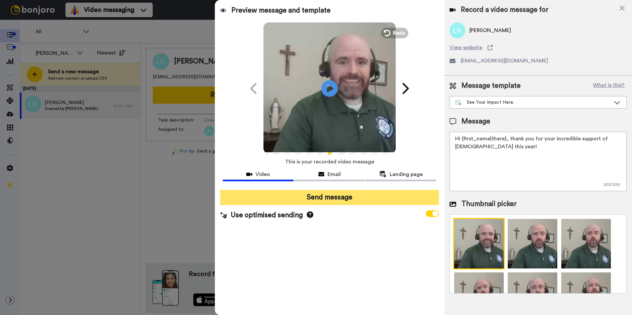
click at [311, 200] on button "Send message" at bounding box center [329, 197] width 219 height 15
